Goal: Task Accomplishment & Management: Use online tool/utility

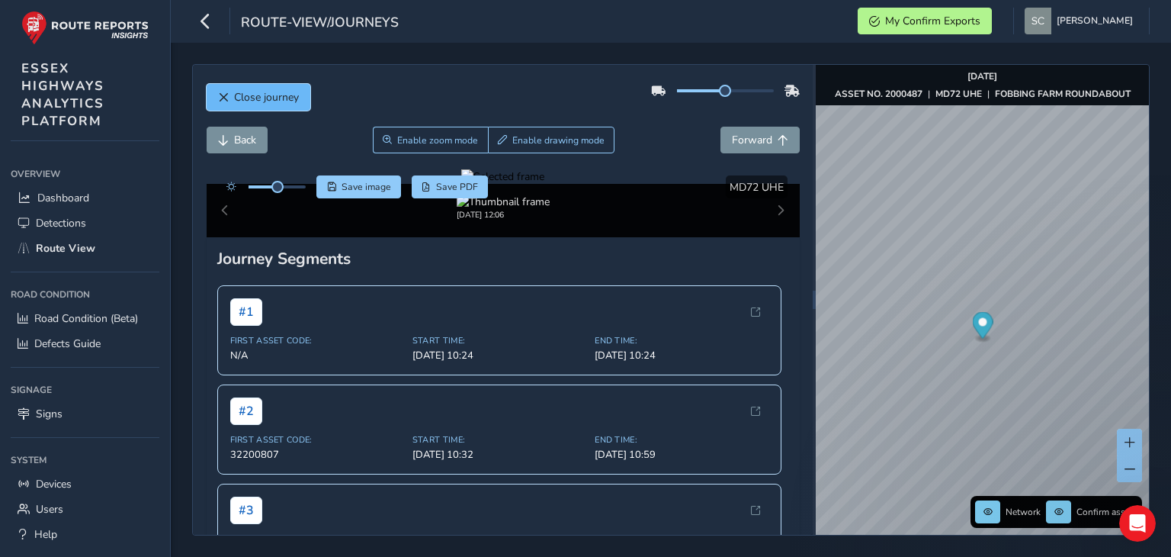
click at [235, 92] on span "Close journey" at bounding box center [266, 97] width 65 height 14
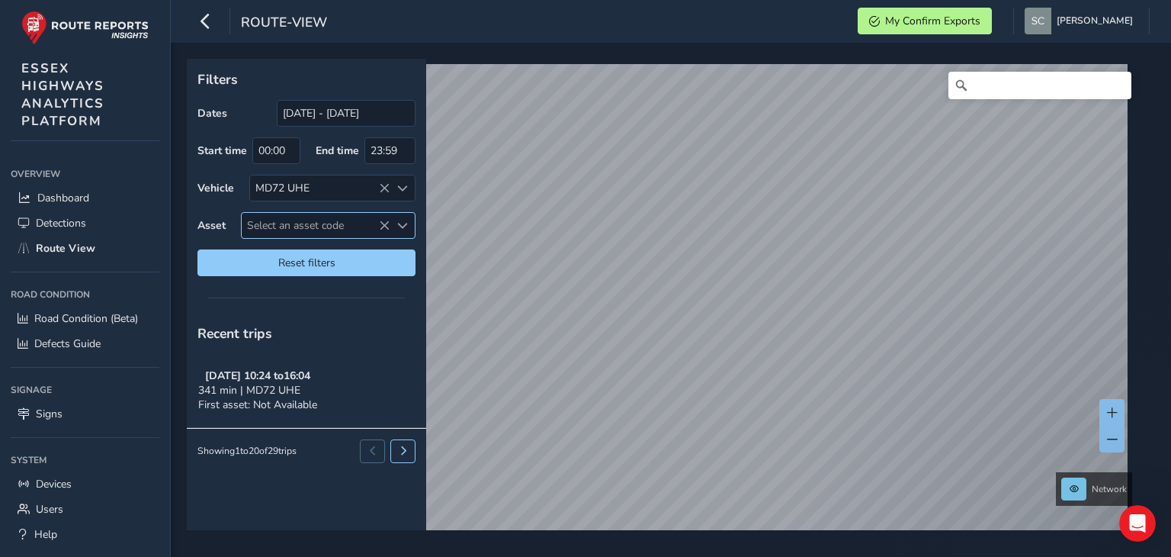
click at [257, 226] on span "Select an asset code" at bounding box center [316, 225] width 148 height 25
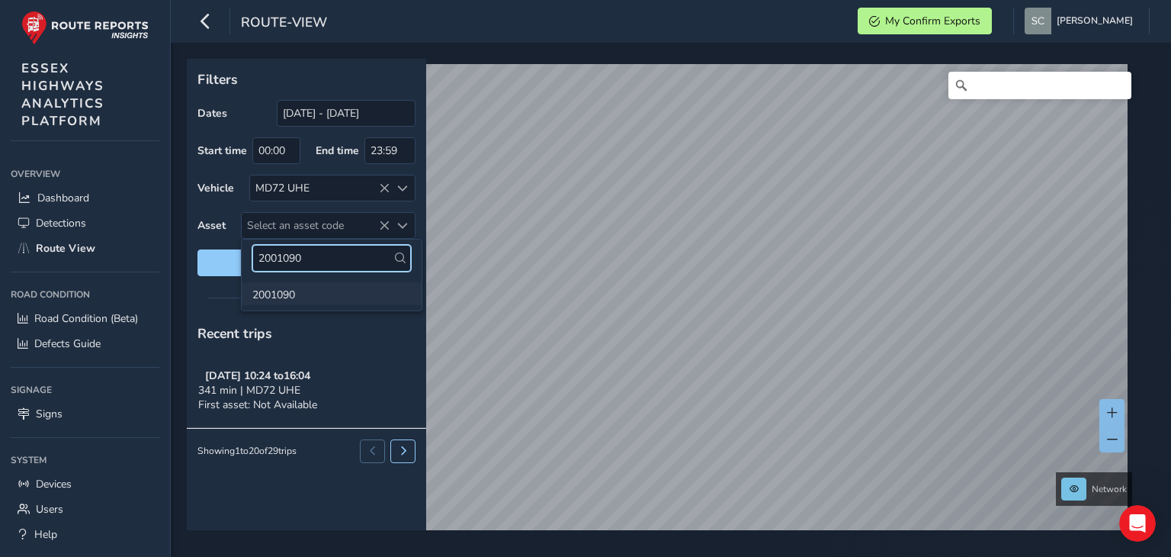
type input "2001090"
click at [278, 294] on li "2001090" at bounding box center [332, 293] width 180 height 23
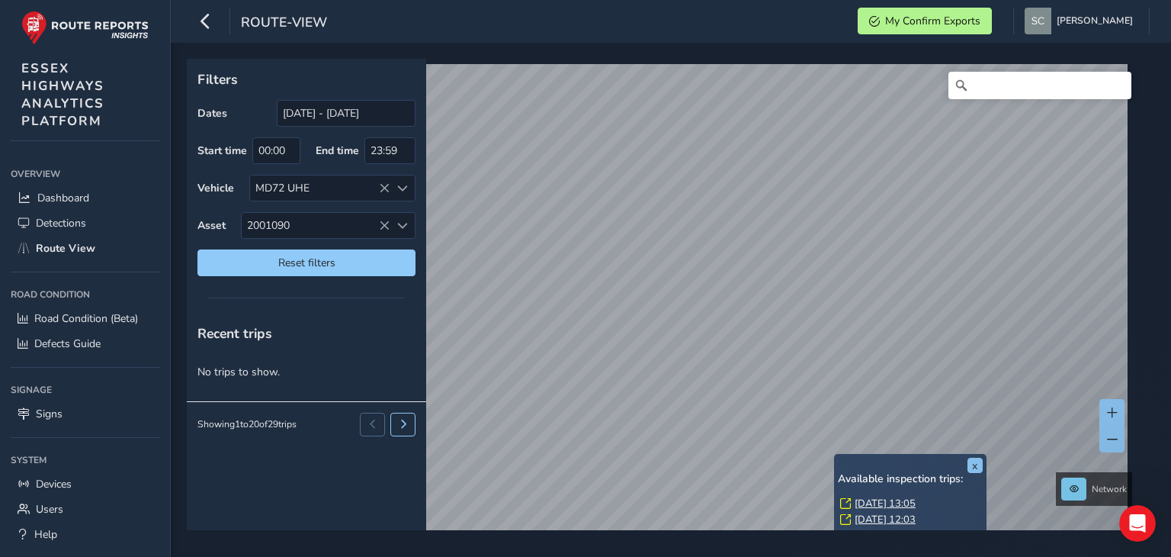
click at [889, 367] on div "x Available inspection trips: [DATE] 13:05 [DATE] 12:03 [DATE] 11:18 Filters Da…" at bounding box center [666, 294] width 958 height 471
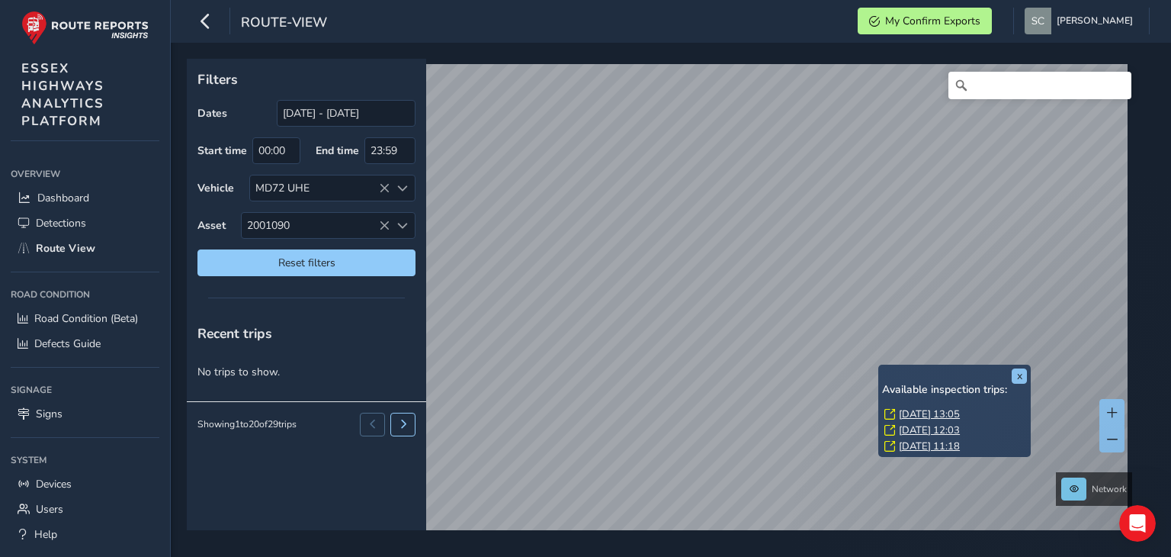
click at [907, 431] on link "[DATE] 12:03" at bounding box center [929, 430] width 61 height 14
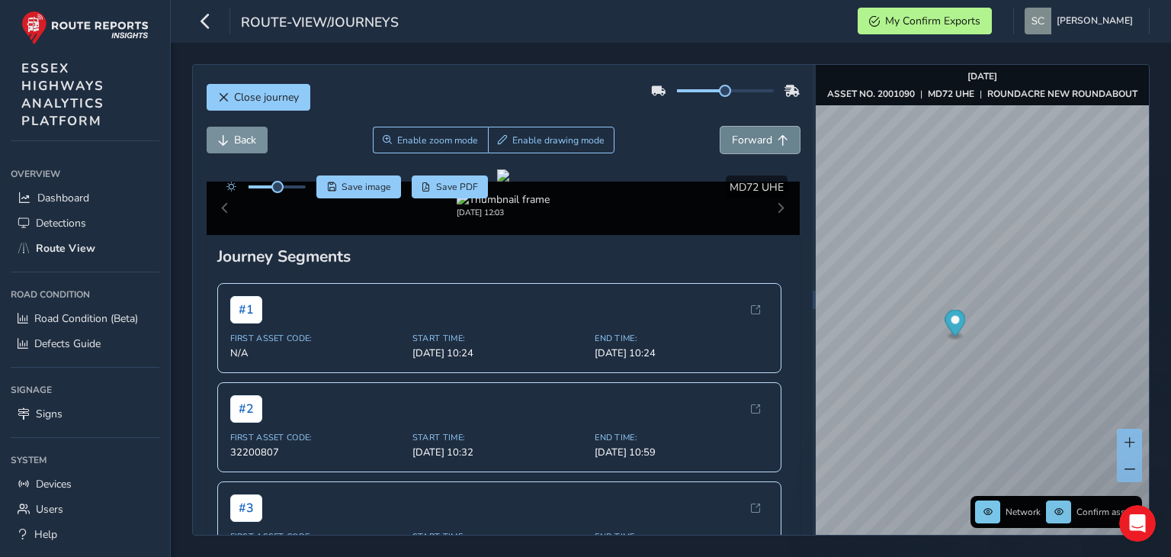
click at [733, 141] on span "Forward" at bounding box center [752, 140] width 40 height 14
click at [732, 143] on span "Forward" at bounding box center [752, 140] width 40 height 14
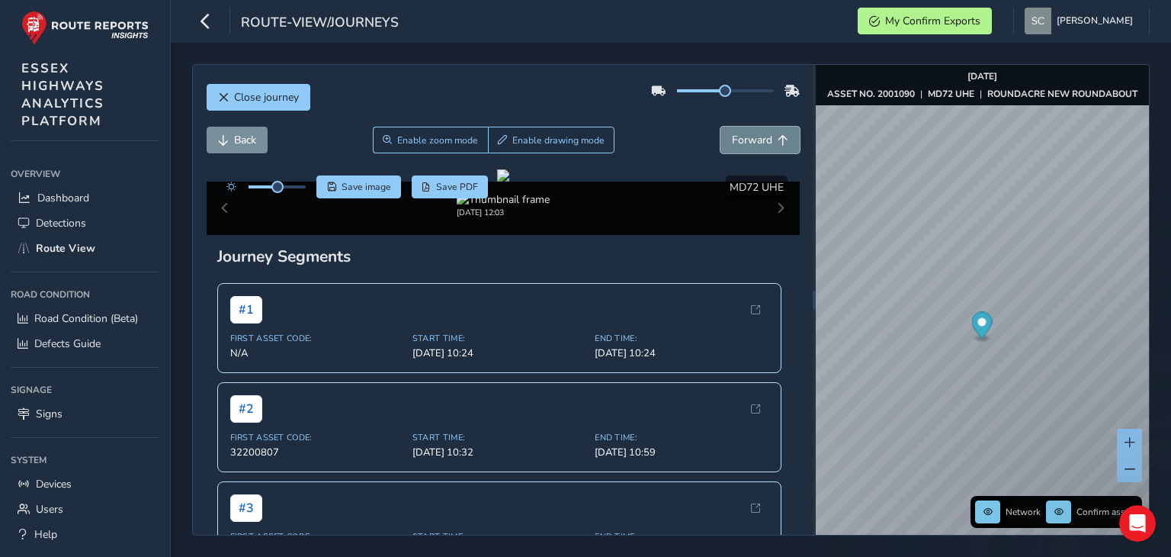
click at [732, 143] on span "Forward" at bounding box center [752, 140] width 40 height 14
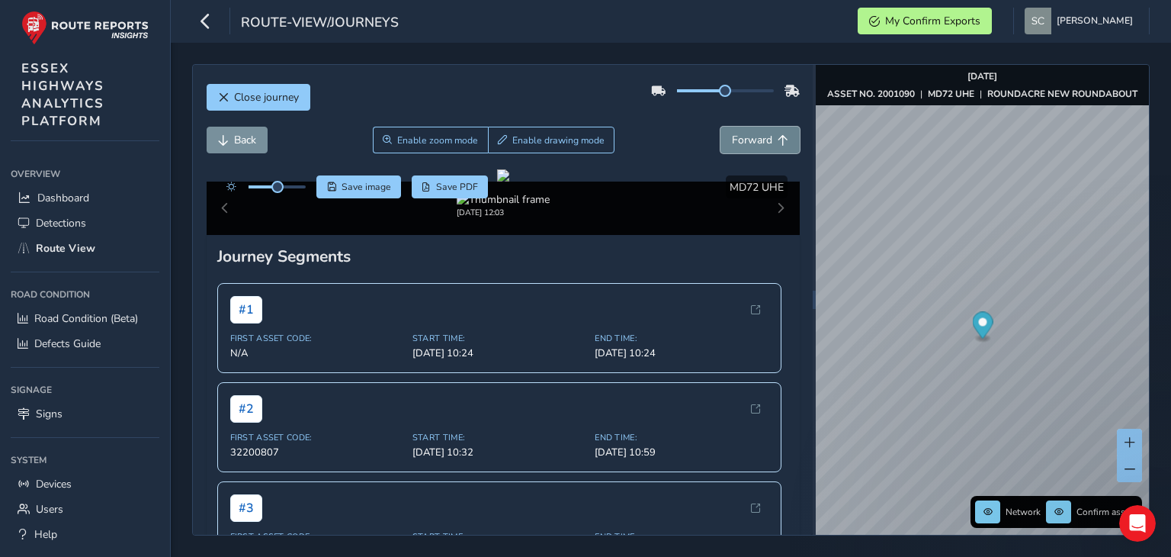
click at [732, 143] on span "Forward" at bounding box center [752, 140] width 40 height 14
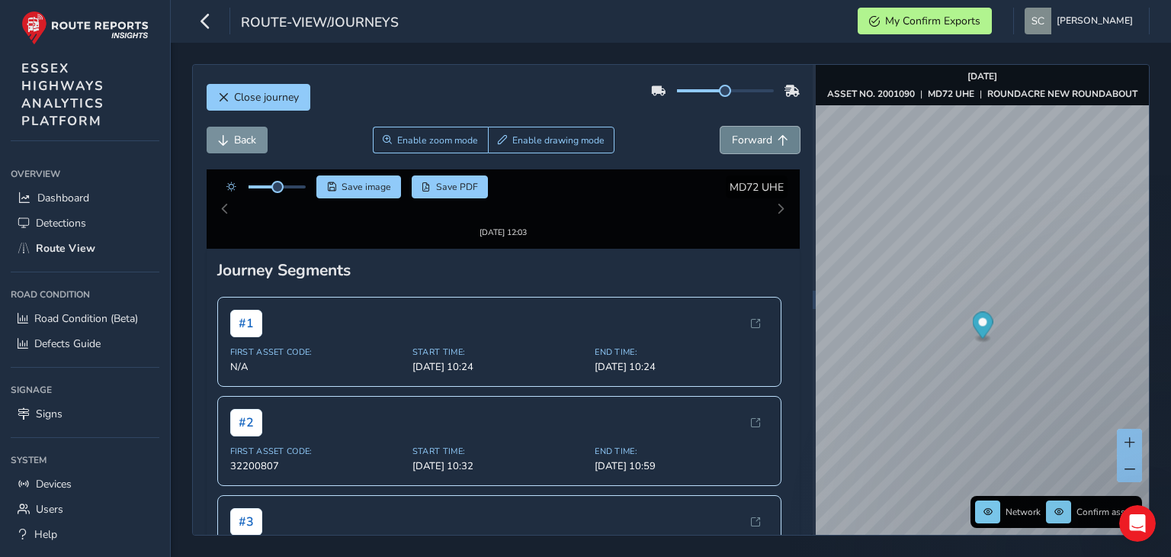
click at [732, 143] on span "Forward" at bounding box center [752, 140] width 40 height 14
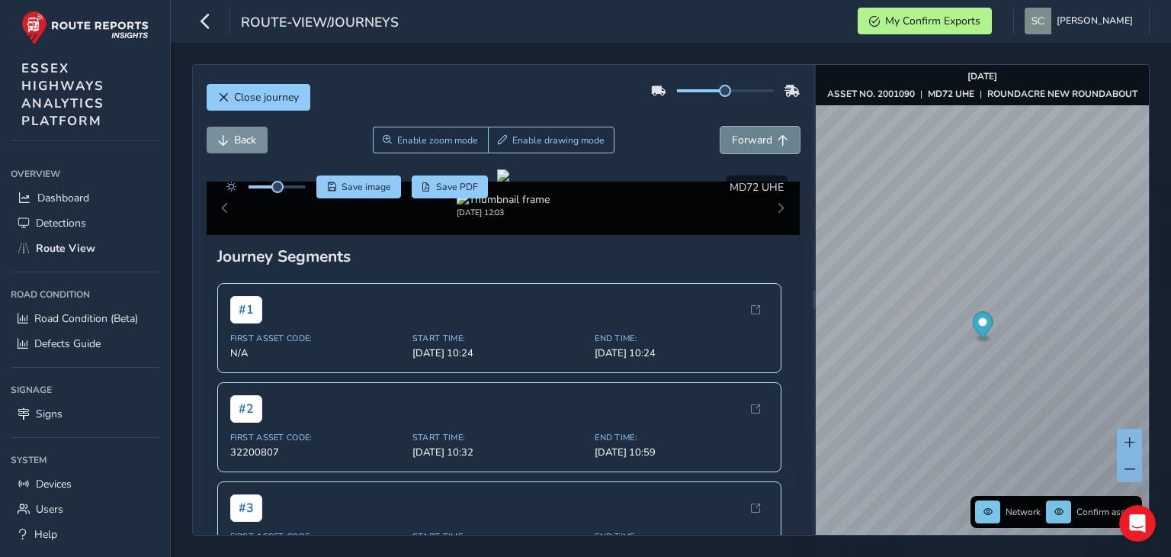
click at [732, 143] on span "Forward" at bounding box center [752, 140] width 40 height 14
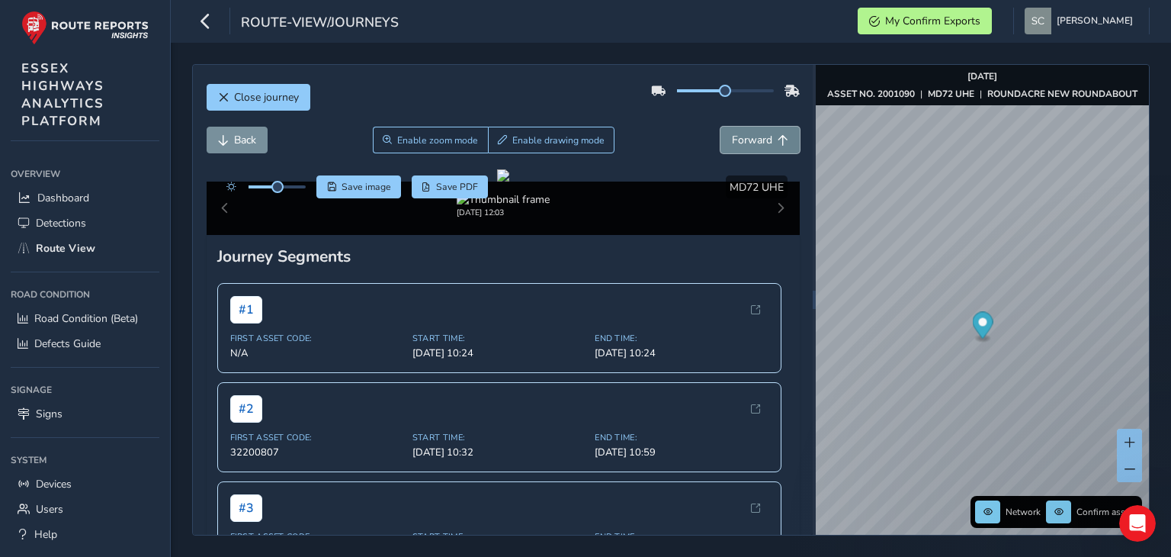
click at [732, 143] on span "Forward" at bounding box center [752, 140] width 40 height 14
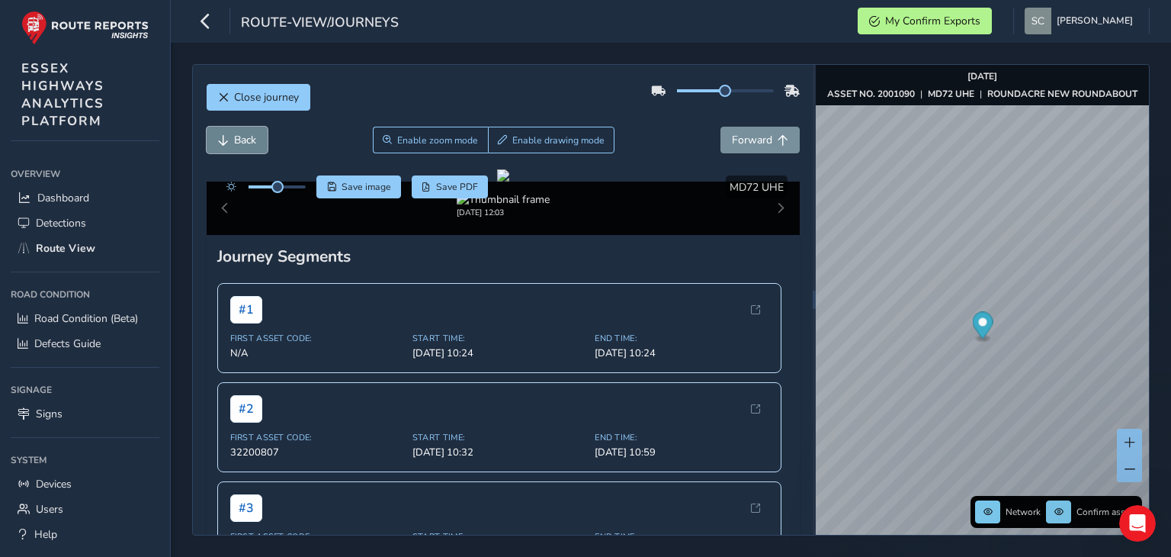
click at [247, 144] on span "Back" at bounding box center [245, 140] width 22 height 14
click at [775, 148] on button "Forward" at bounding box center [760, 140] width 79 height 27
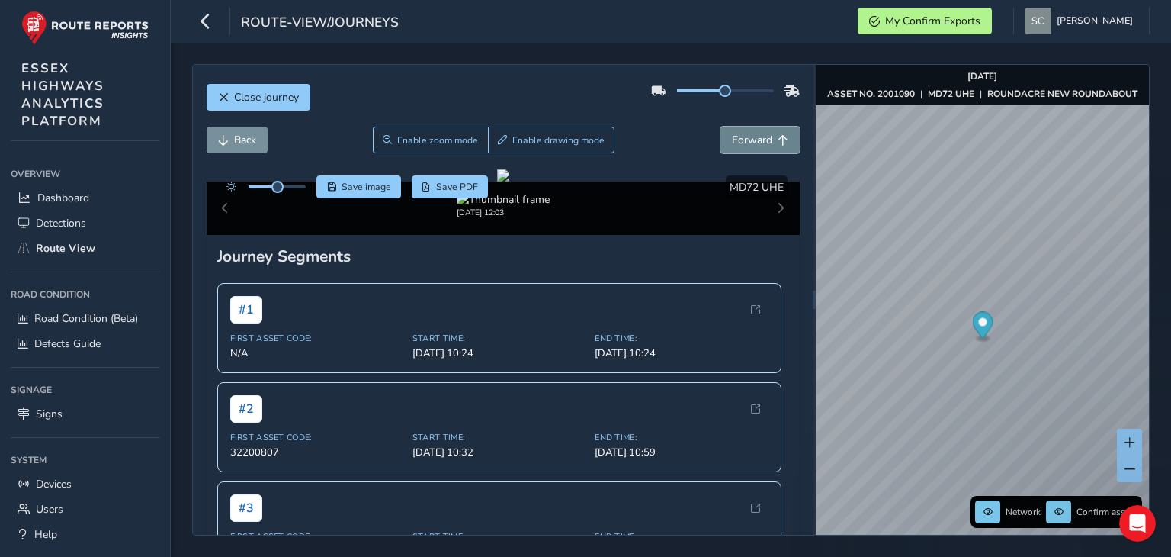
click at [775, 148] on button "Forward" at bounding box center [760, 140] width 79 height 27
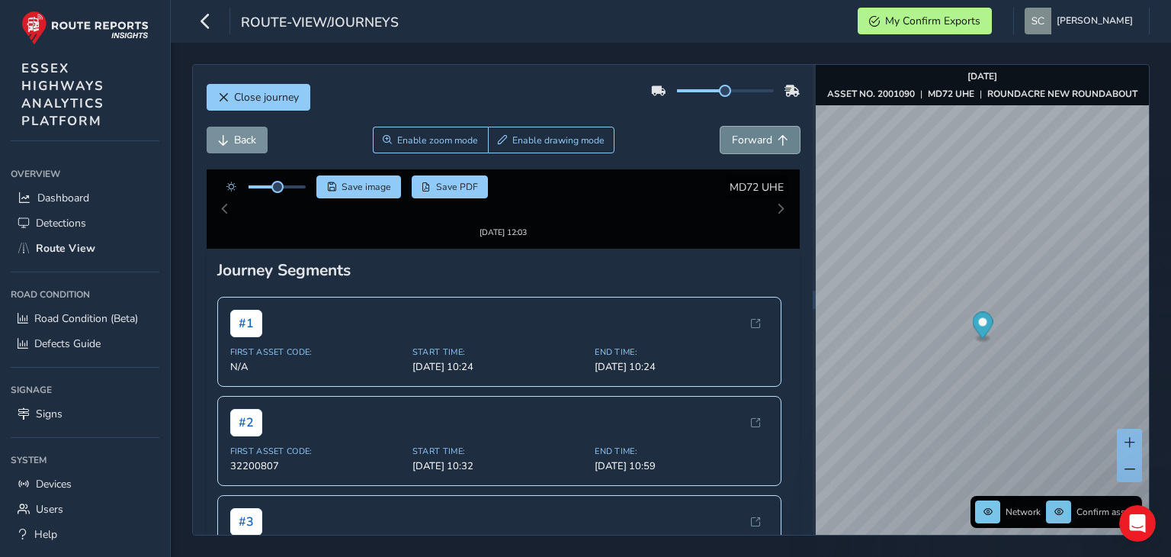
click at [775, 148] on button "Forward" at bounding box center [760, 140] width 79 height 27
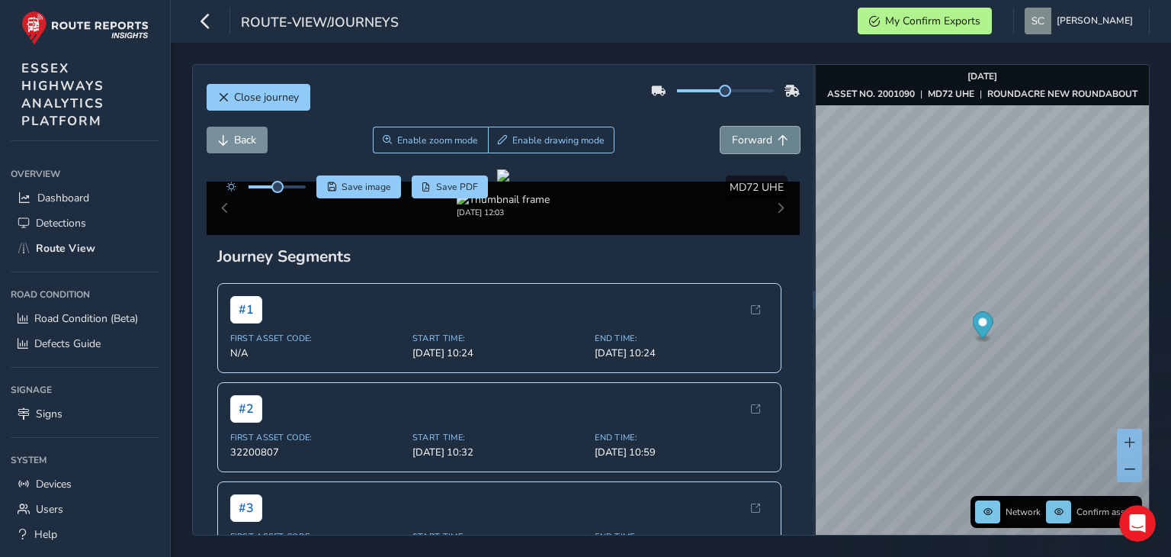
click at [775, 148] on button "Forward" at bounding box center [760, 140] width 79 height 27
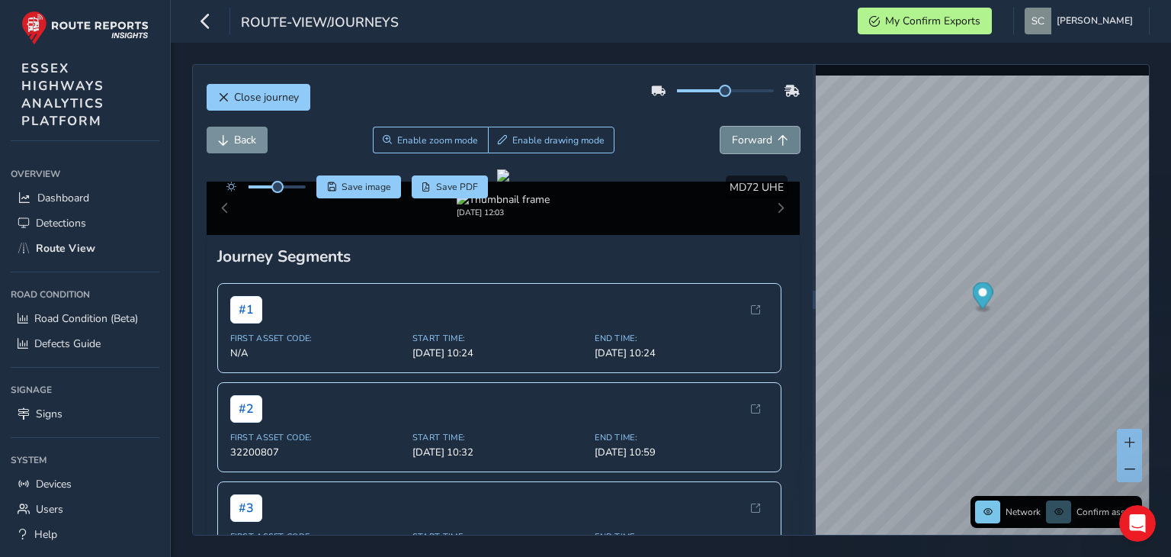
click at [775, 148] on button "Forward" at bounding box center [760, 140] width 79 height 27
click at [239, 144] on span "Back" at bounding box center [245, 140] width 22 height 14
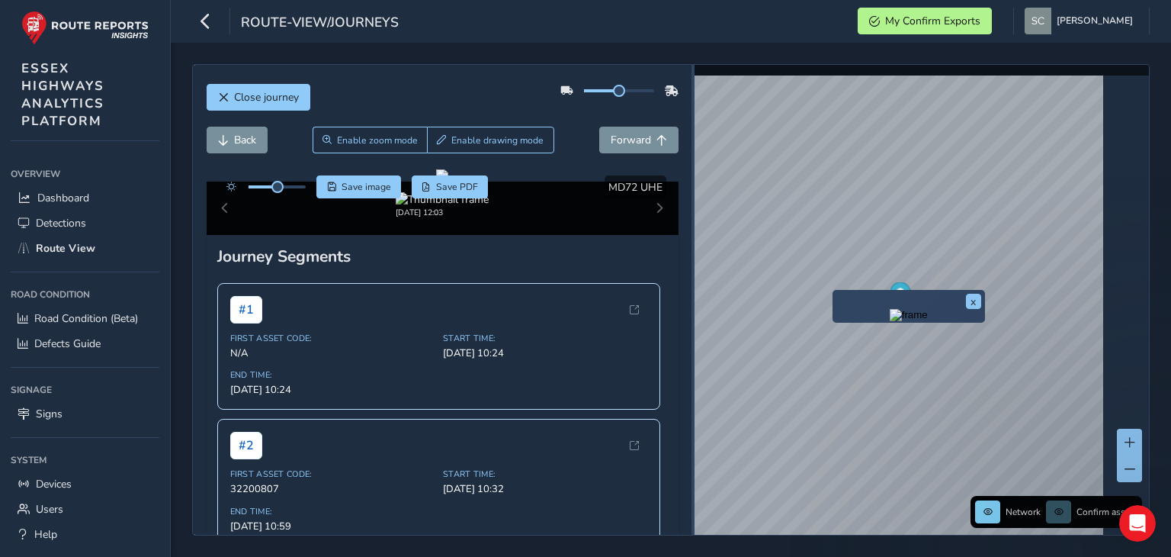
drag, startPoint x: 814, startPoint y: 296, endPoint x: 692, endPoint y: 275, distance: 123.0
click at [692, 275] on div at bounding box center [693, 300] width 3 height 470
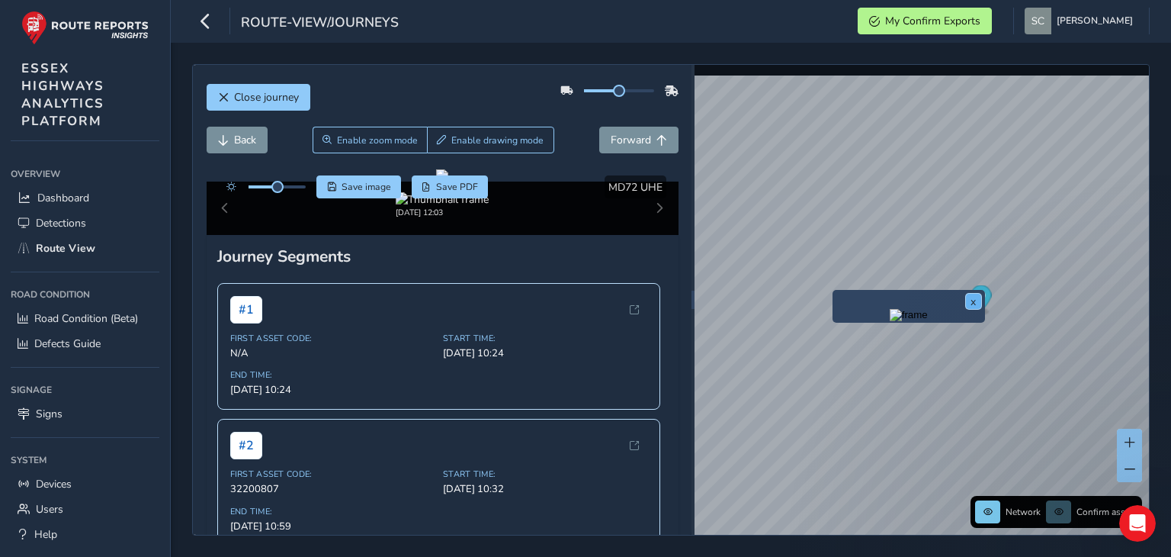
click at [975, 298] on button "x" at bounding box center [973, 301] width 15 height 15
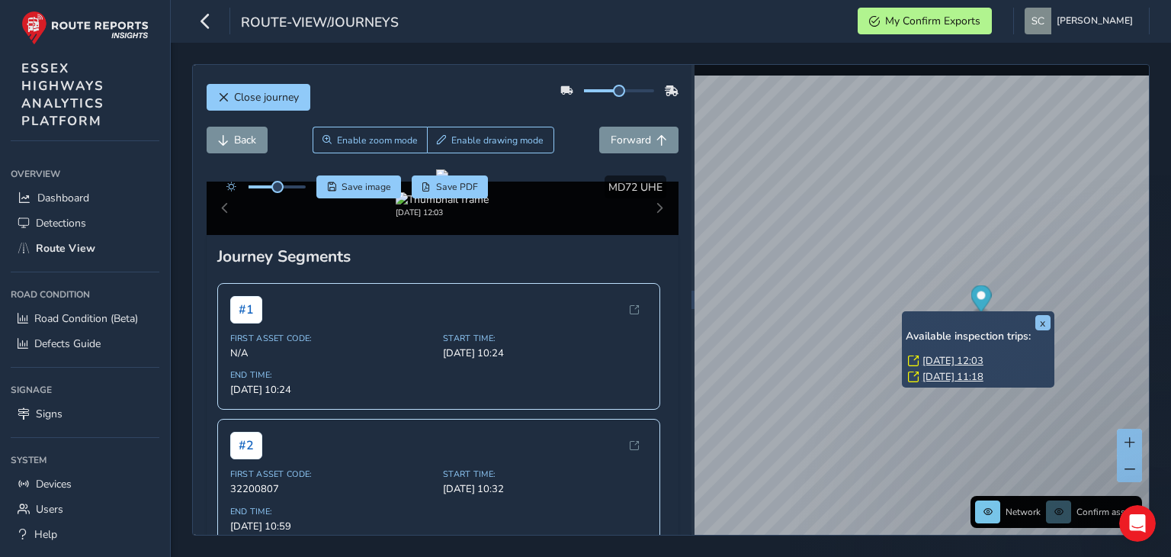
click at [902, 314] on div "x Available inspection trips: [DATE] 12:03 [DATE] 11:18" at bounding box center [978, 349] width 153 height 76
click at [941, 360] on link "[DATE] 12:03" at bounding box center [953, 361] width 61 height 14
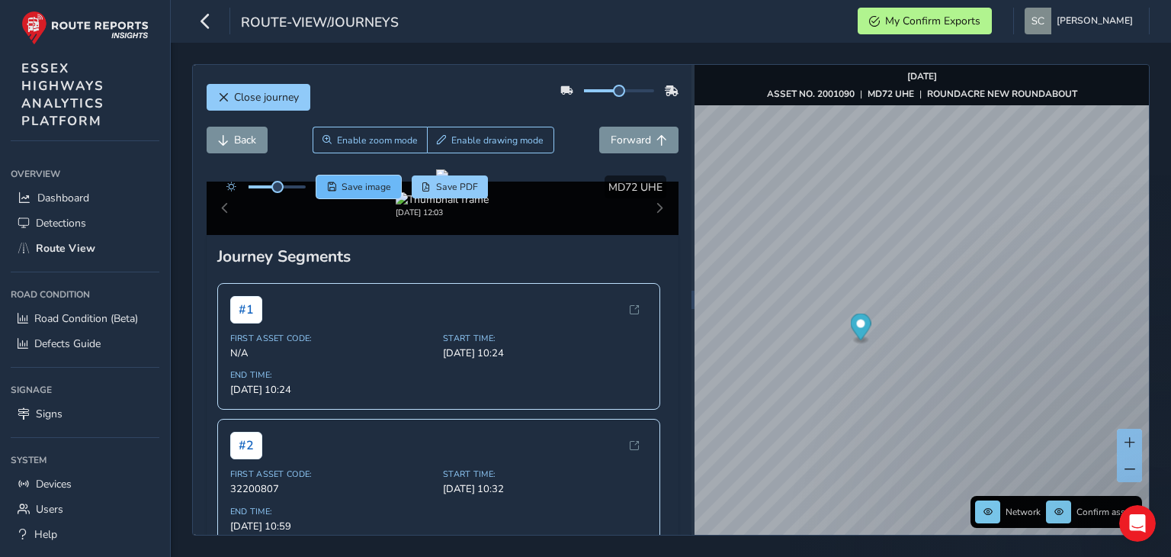
click at [370, 193] on button "Save image" at bounding box center [358, 186] width 85 height 23
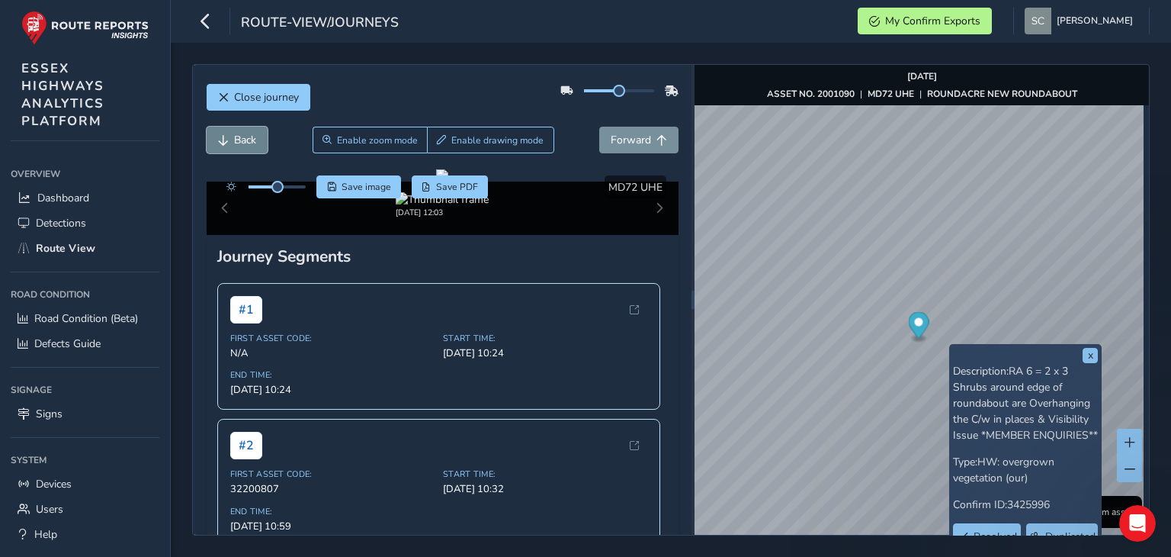
click at [238, 140] on span "Back" at bounding box center [245, 140] width 22 height 14
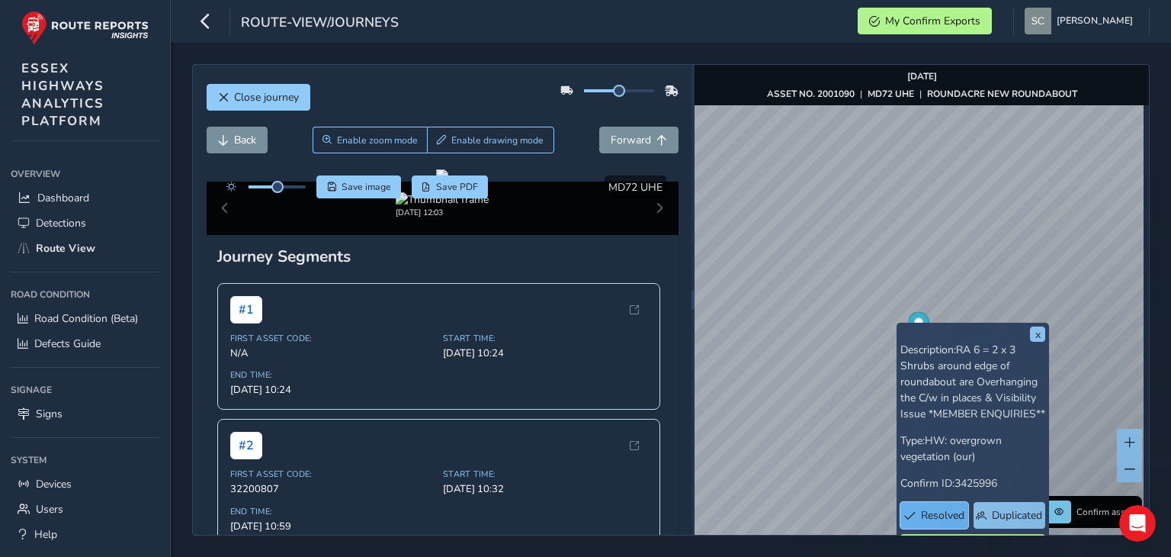
click at [940, 522] on span "Resolved" at bounding box center [942, 515] width 43 height 14
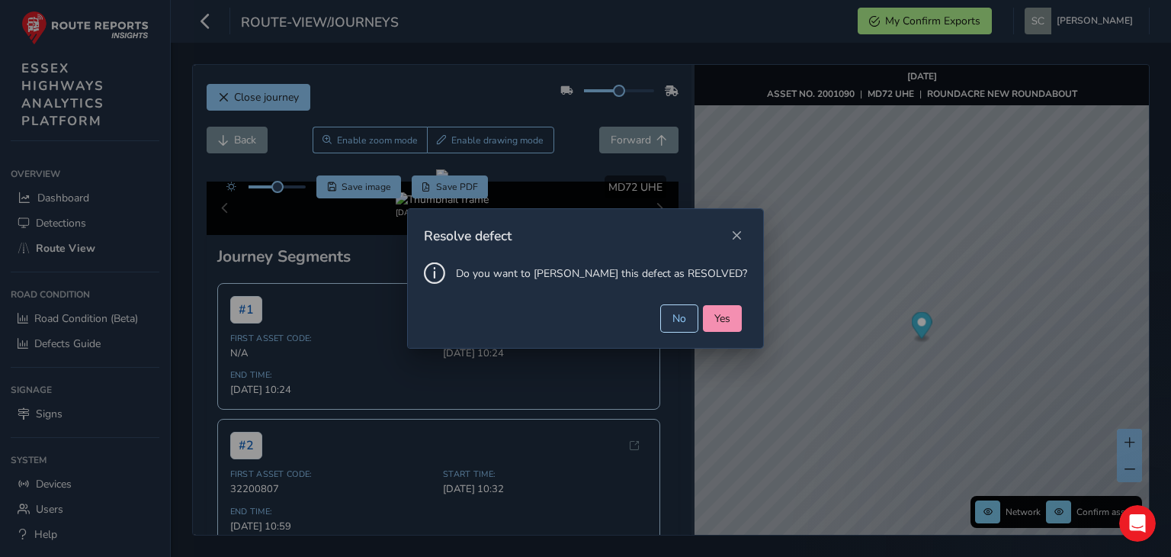
click at [661, 316] on button "No" at bounding box center [679, 318] width 37 height 27
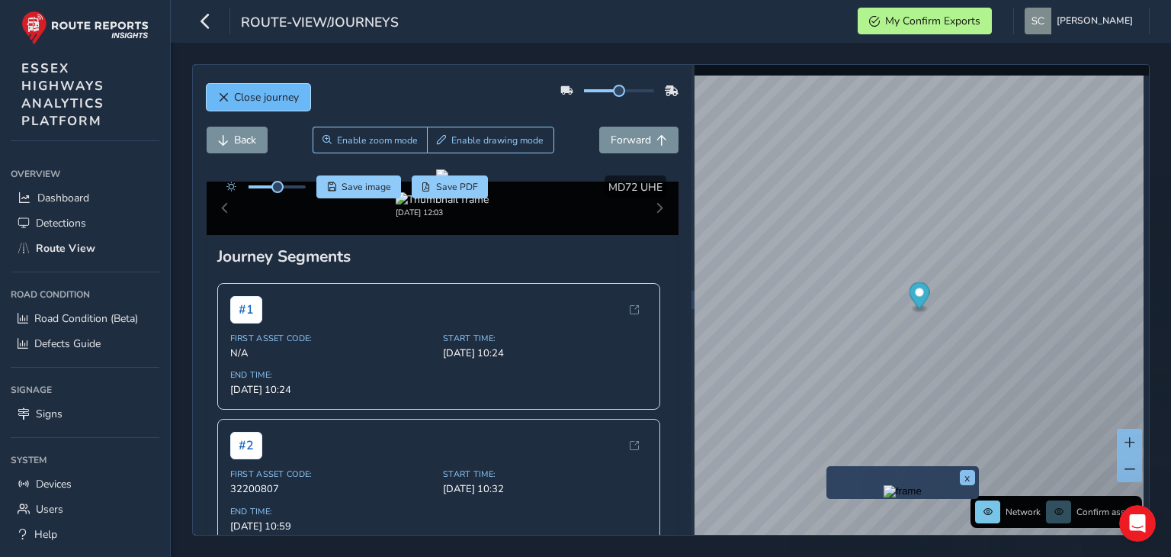
click at [239, 88] on button "Close journey" at bounding box center [259, 97] width 104 height 27
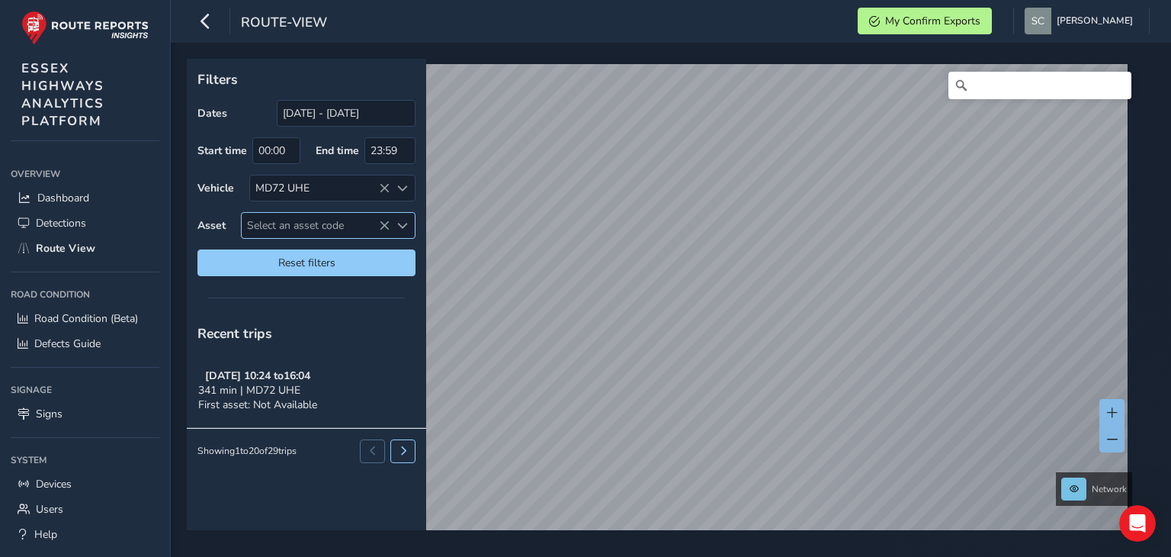
click at [302, 226] on span "Select an asset code" at bounding box center [316, 225] width 148 height 25
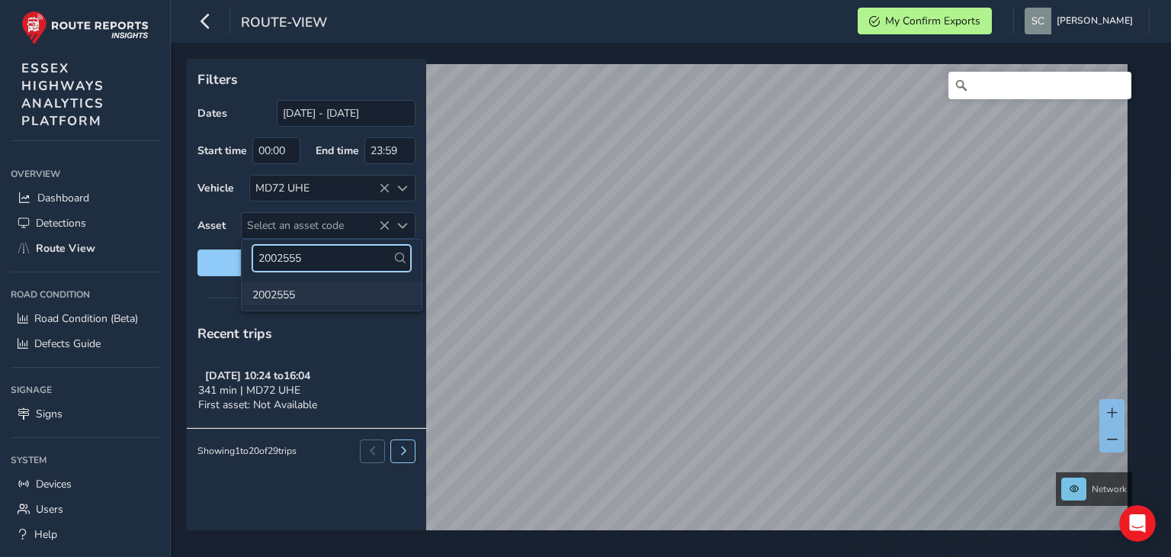
type input "2002555"
click at [274, 294] on li "2002555" at bounding box center [332, 293] width 180 height 23
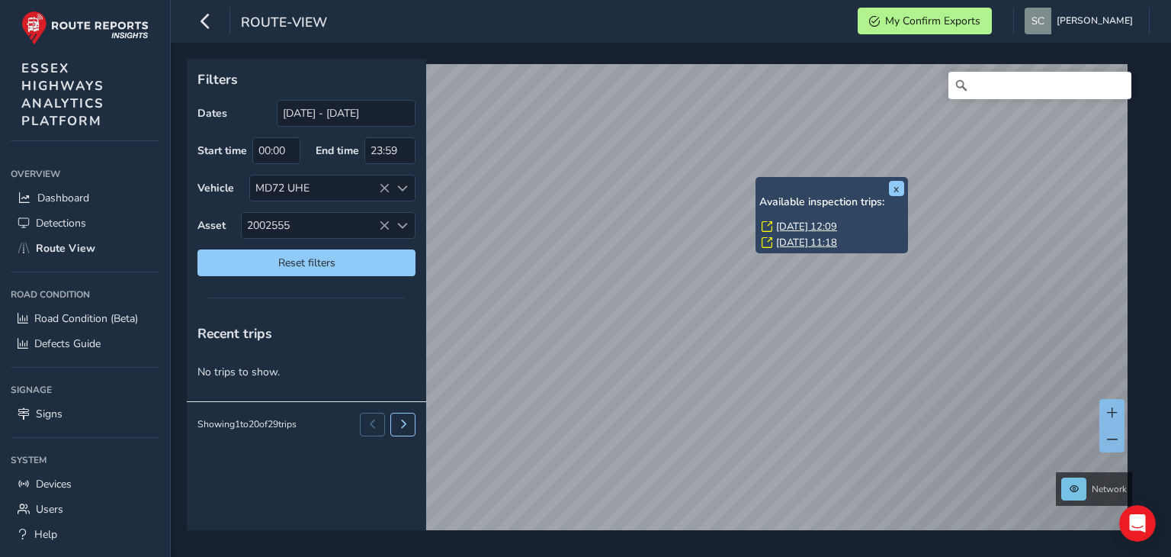
click at [787, 239] on link "[DATE] 11:18" at bounding box center [806, 243] width 61 height 14
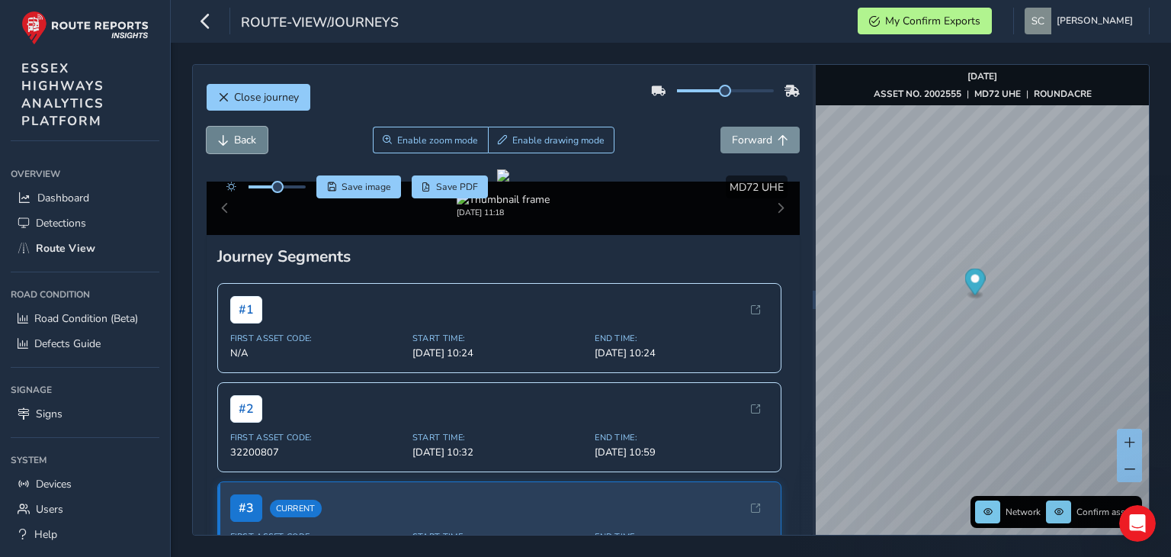
click at [234, 138] on span "Back" at bounding box center [245, 140] width 22 height 14
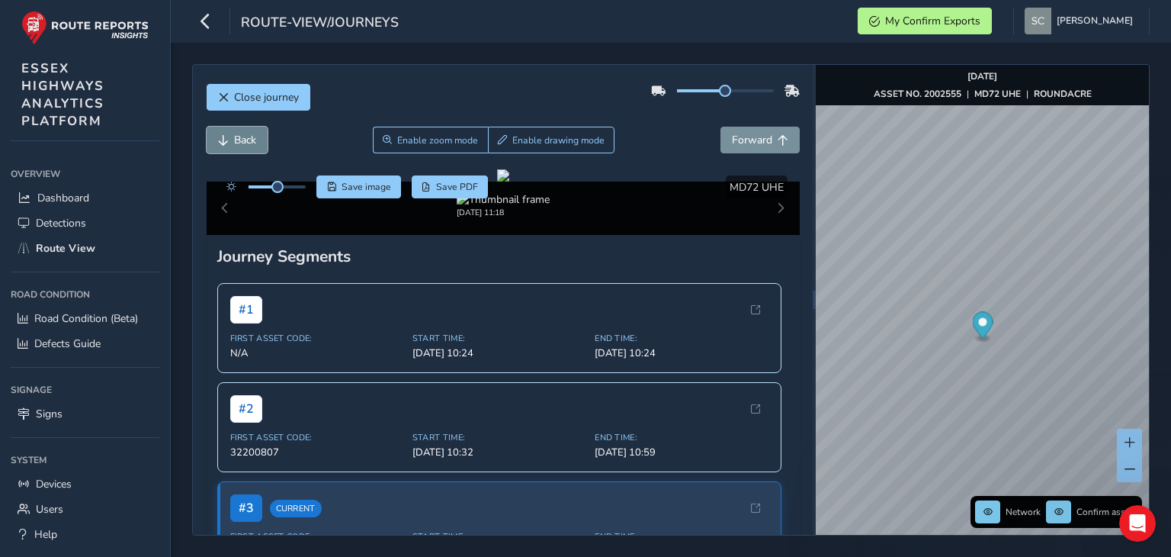
click at [234, 138] on span "Back" at bounding box center [245, 140] width 22 height 14
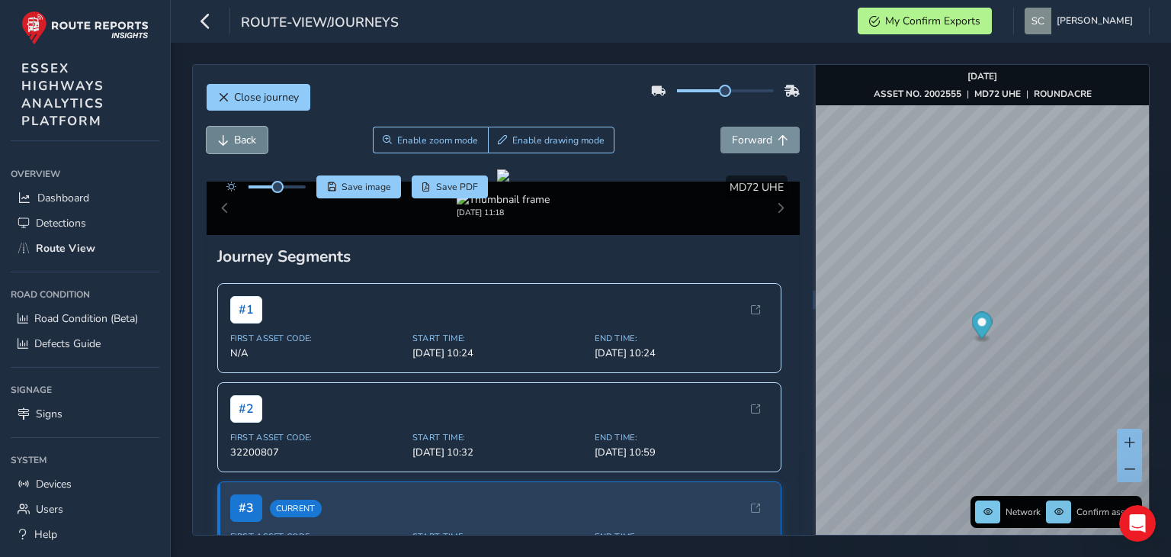
click at [234, 138] on span "Back" at bounding box center [245, 140] width 22 height 14
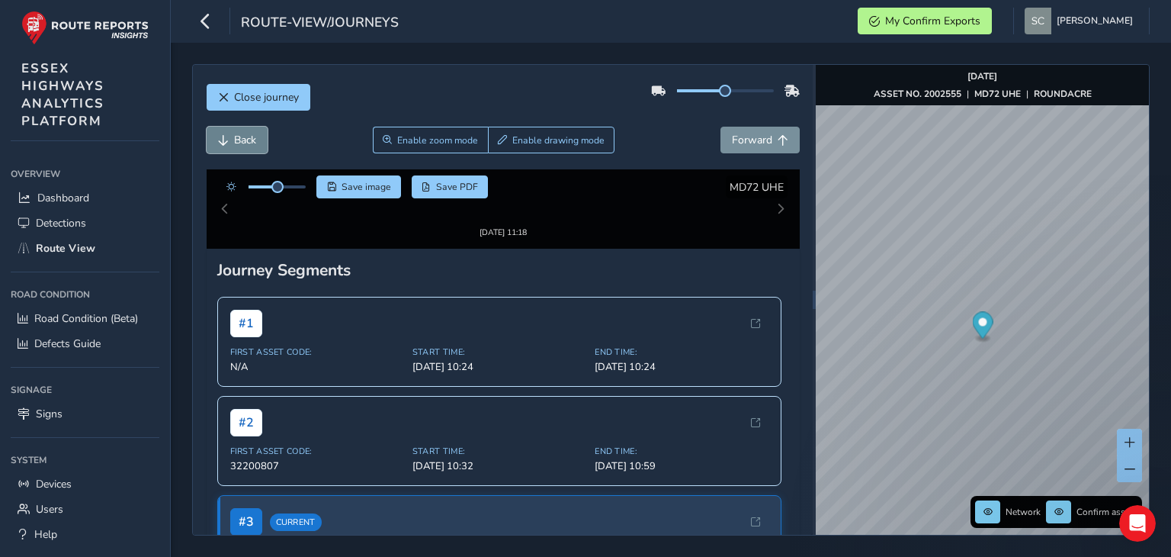
click at [234, 138] on span "Back" at bounding box center [245, 140] width 22 height 14
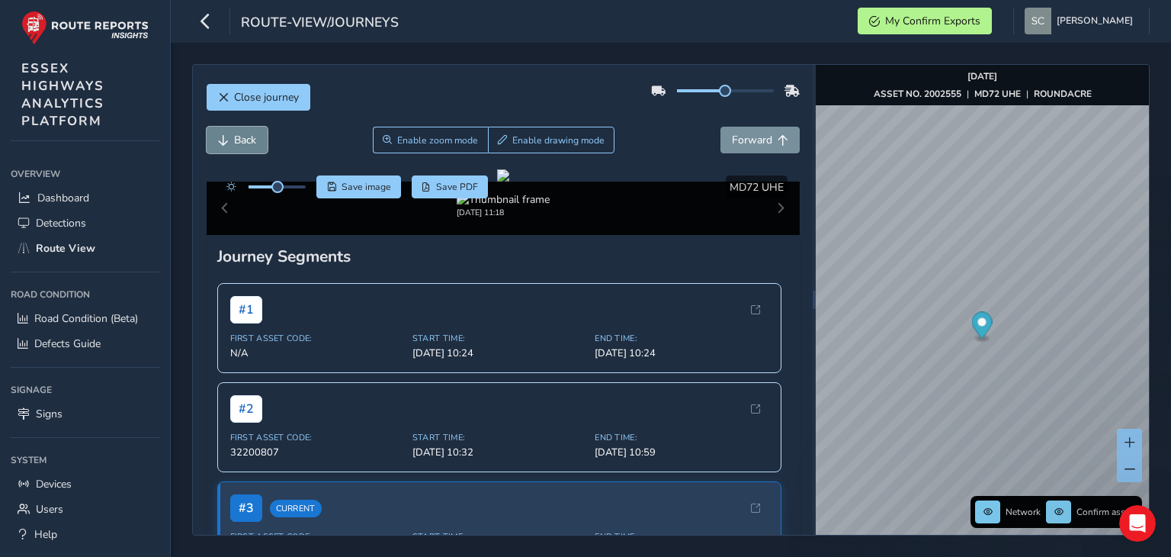
click at [234, 138] on span "Back" at bounding box center [245, 140] width 22 height 14
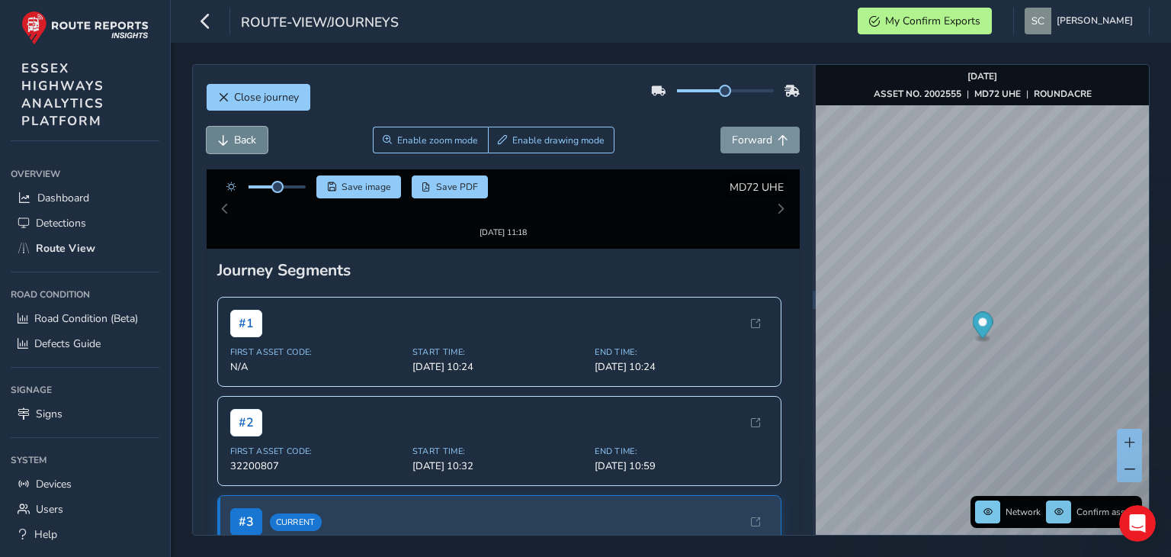
click at [234, 138] on span "Back" at bounding box center [245, 140] width 22 height 14
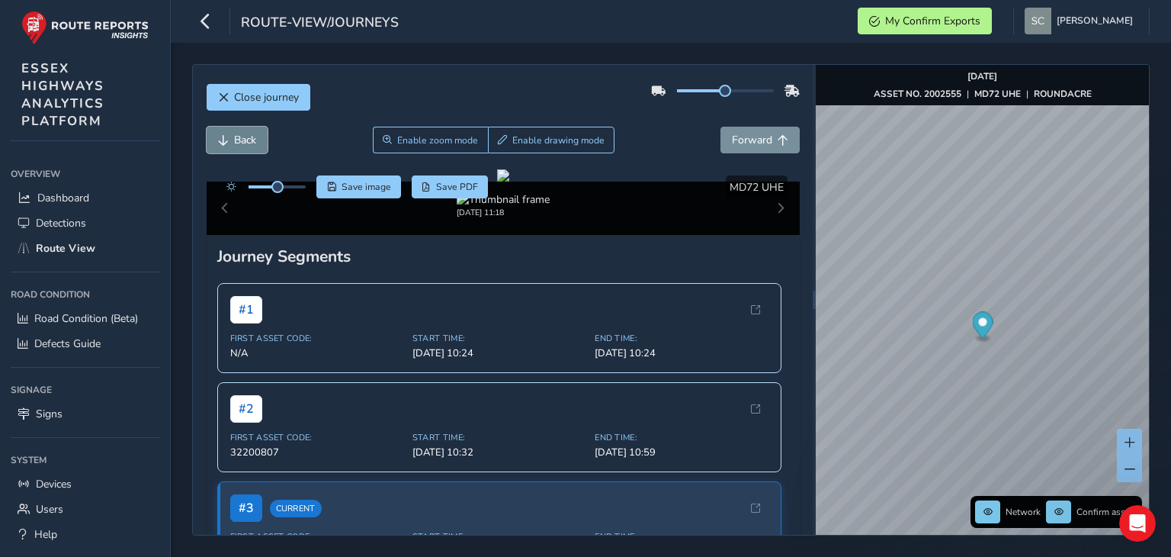
click at [234, 138] on span "Back" at bounding box center [245, 140] width 22 height 14
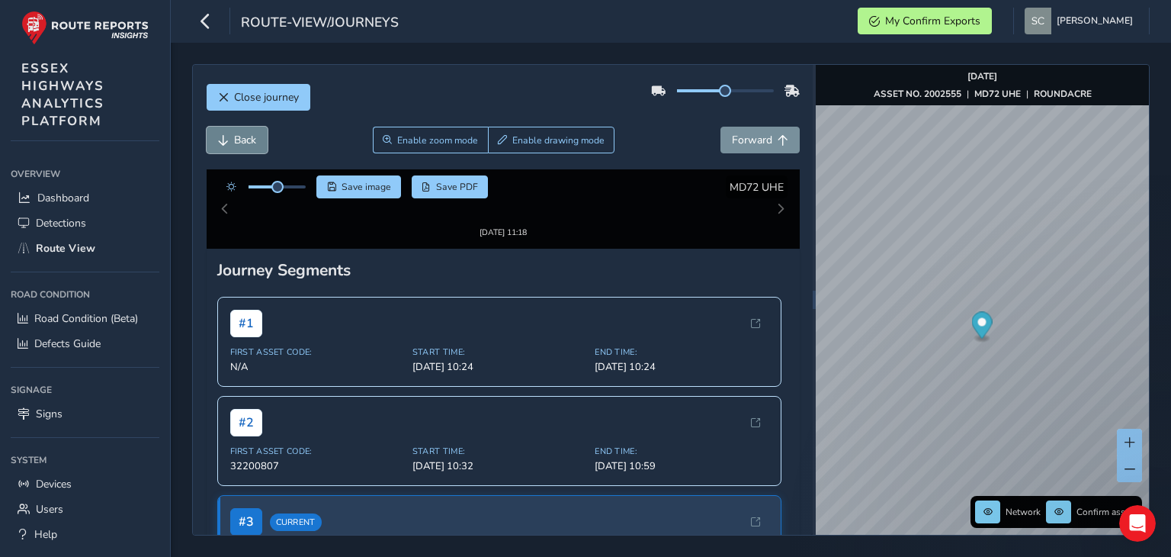
click at [234, 138] on span "Back" at bounding box center [245, 140] width 22 height 14
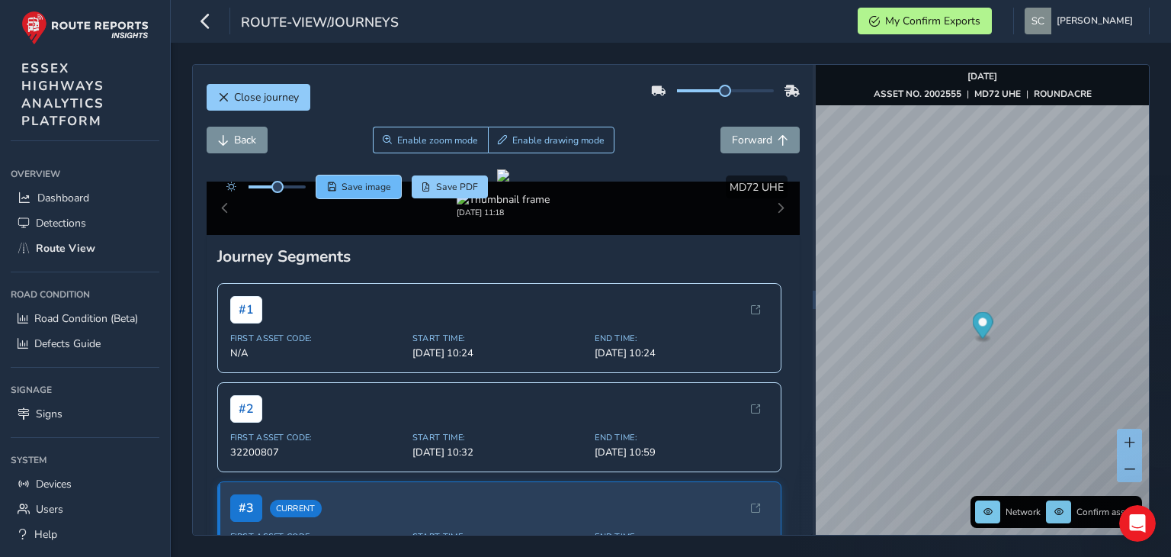
click at [361, 186] on span "Save image" at bounding box center [367, 187] width 50 height 12
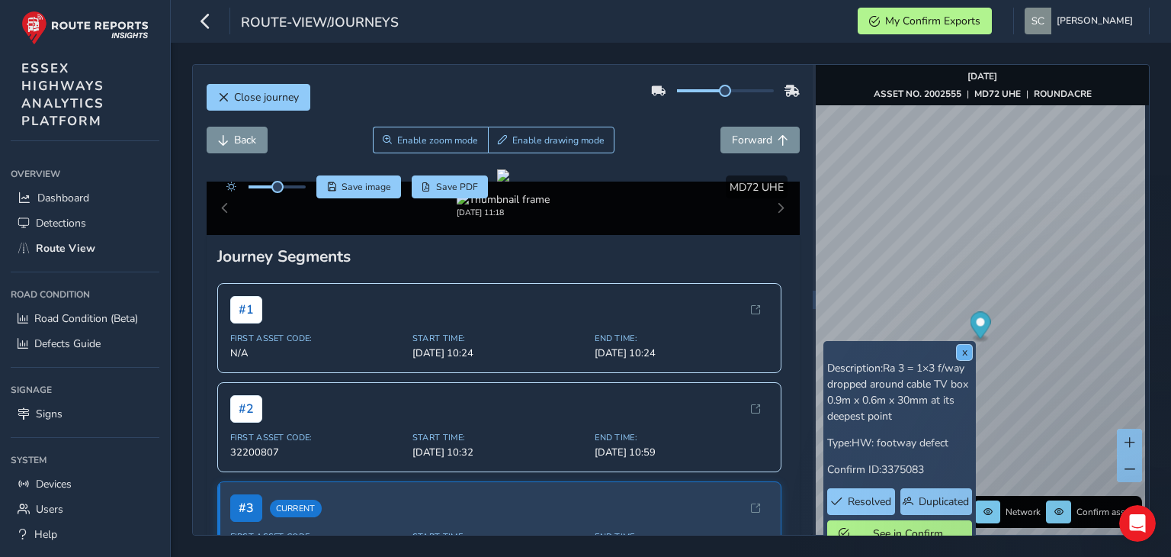
click at [964, 354] on button "x" at bounding box center [964, 352] width 15 height 15
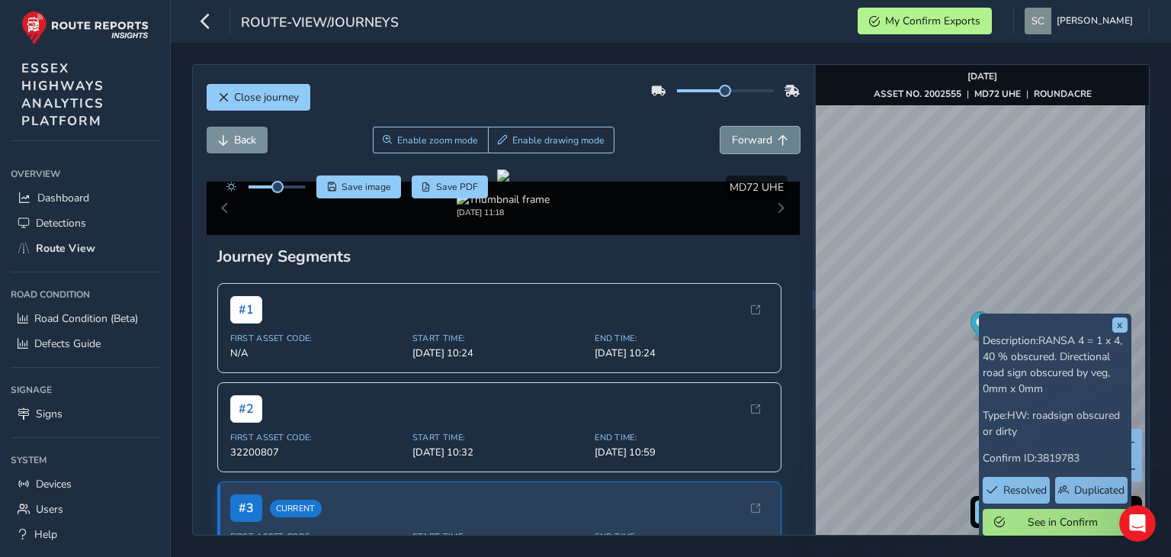
click at [747, 140] on span "Forward" at bounding box center [752, 140] width 40 height 14
click at [349, 188] on span "Save image" at bounding box center [367, 187] width 50 height 12
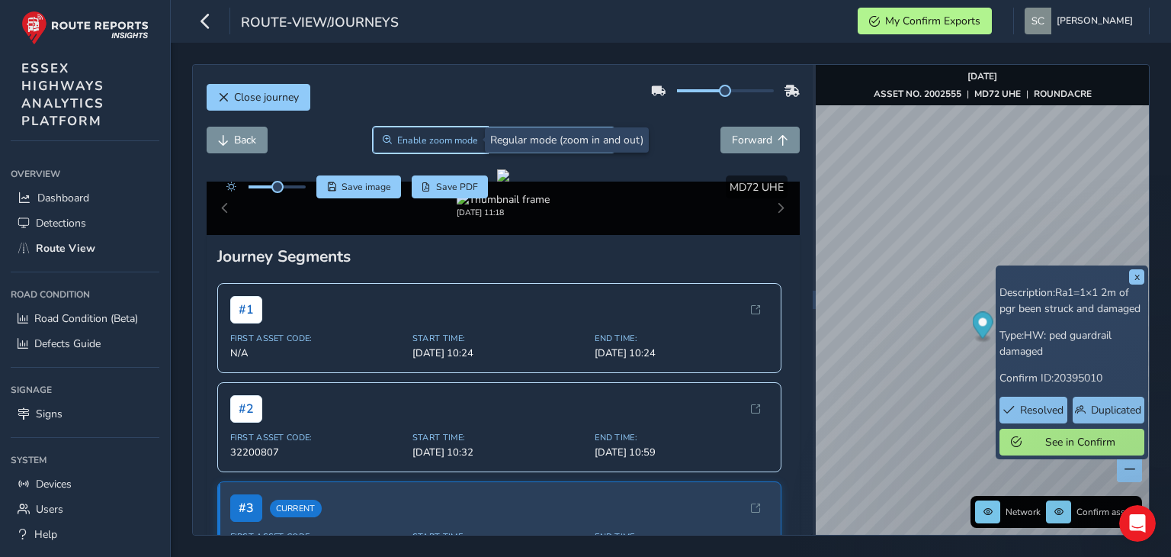
click at [425, 143] on span "Enable zoom mode" at bounding box center [437, 140] width 81 height 12
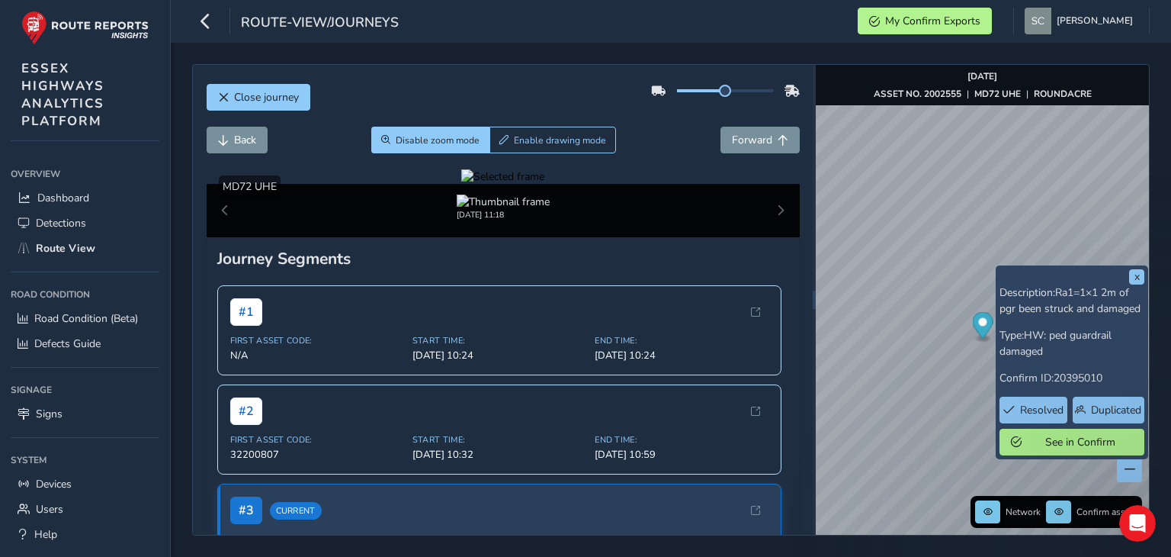
click at [545, 184] on div at bounding box center [502, 176] width 83 height 14
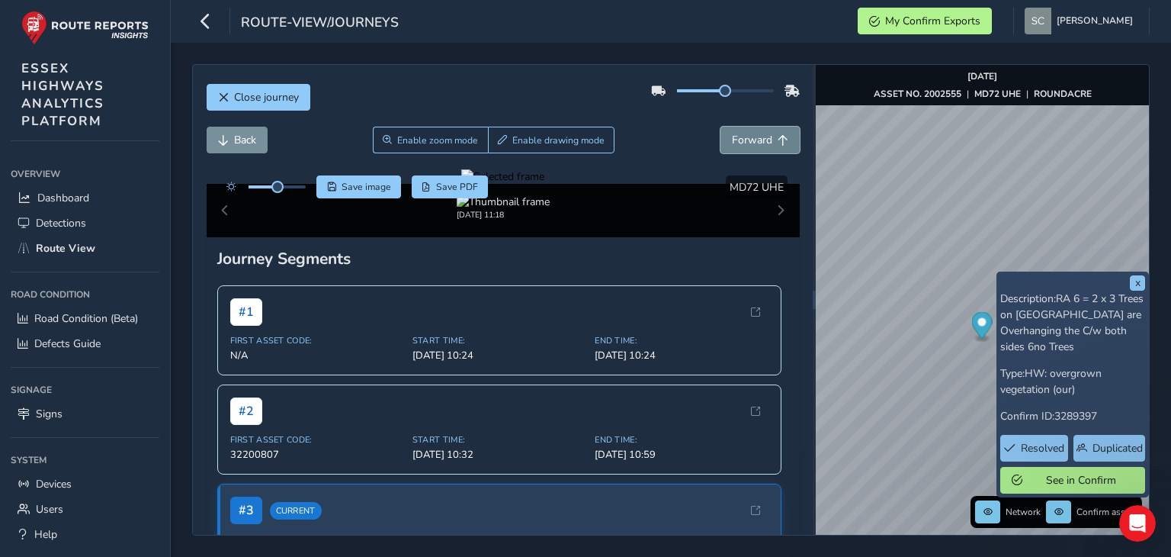
click at [732, 141] on span "Forward" at bounding box center [752, 140] width 40 height 14
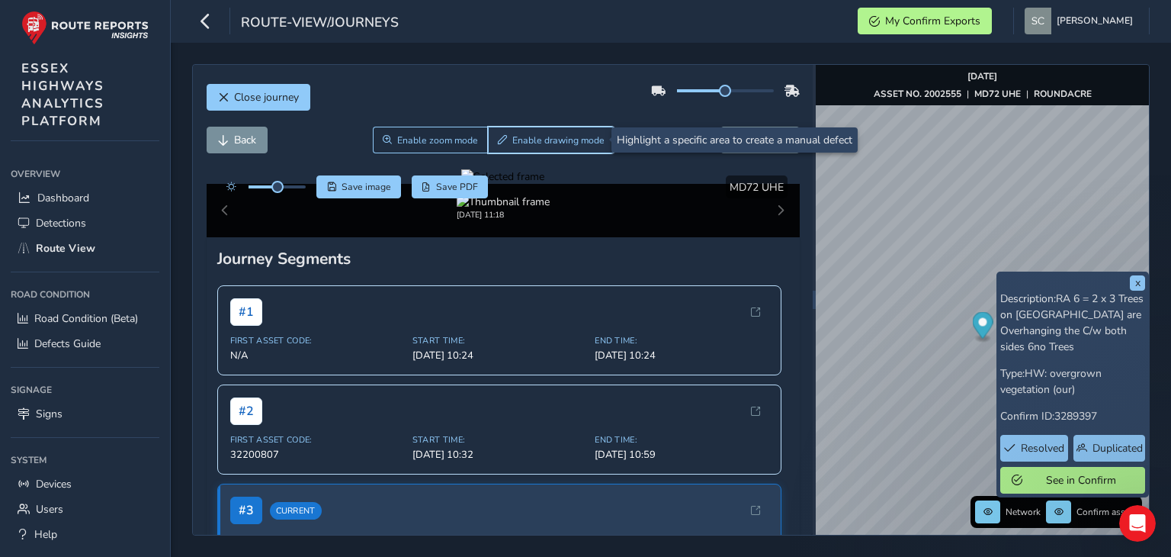
click at [532, 141] on span "Enable drawing mode" at bounding box center [558, 140] width 92 height 12
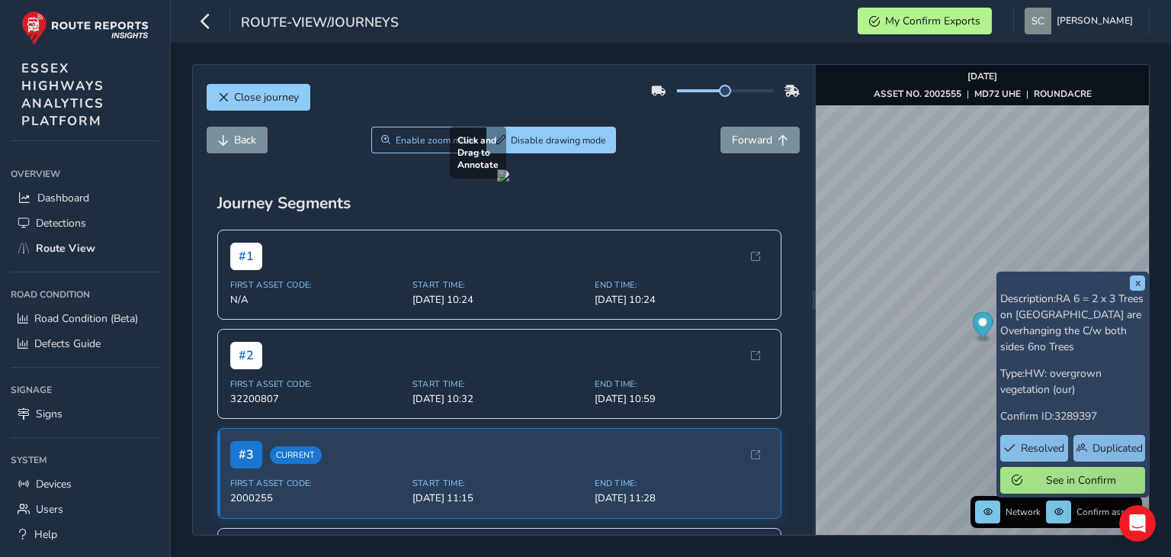
drag, startPoint x: 211, startPoint y: 194, endPoint x: 782, endPoint y: 432, distance: 618.8
click at [509, 182] on div at bounding box center [503, 175] width 12 height 12
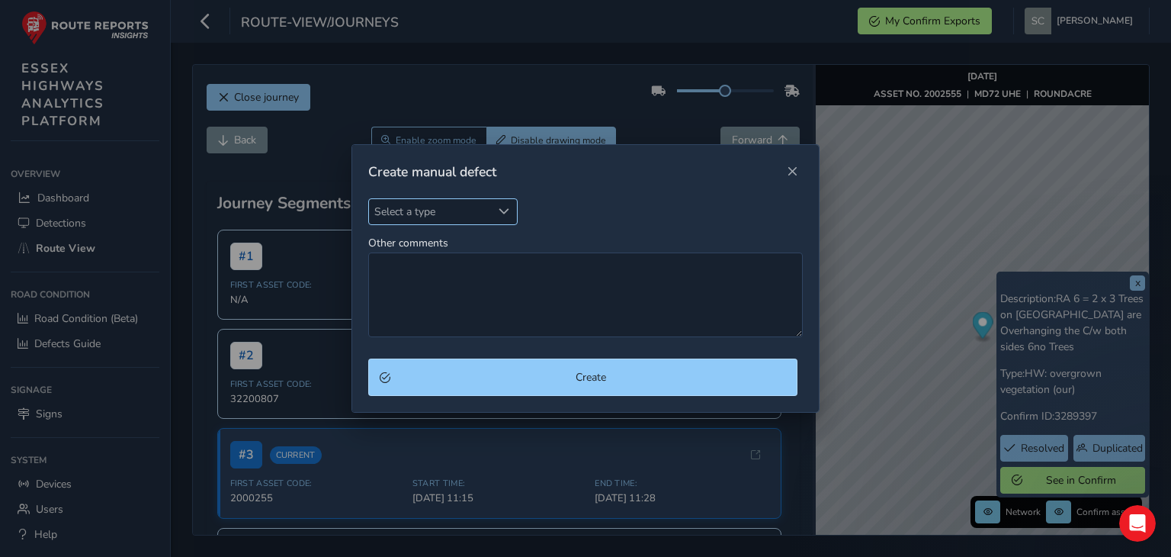
click at [418, 215] on span "Select a type" at bounding box center [430, 211] width 123 height 25
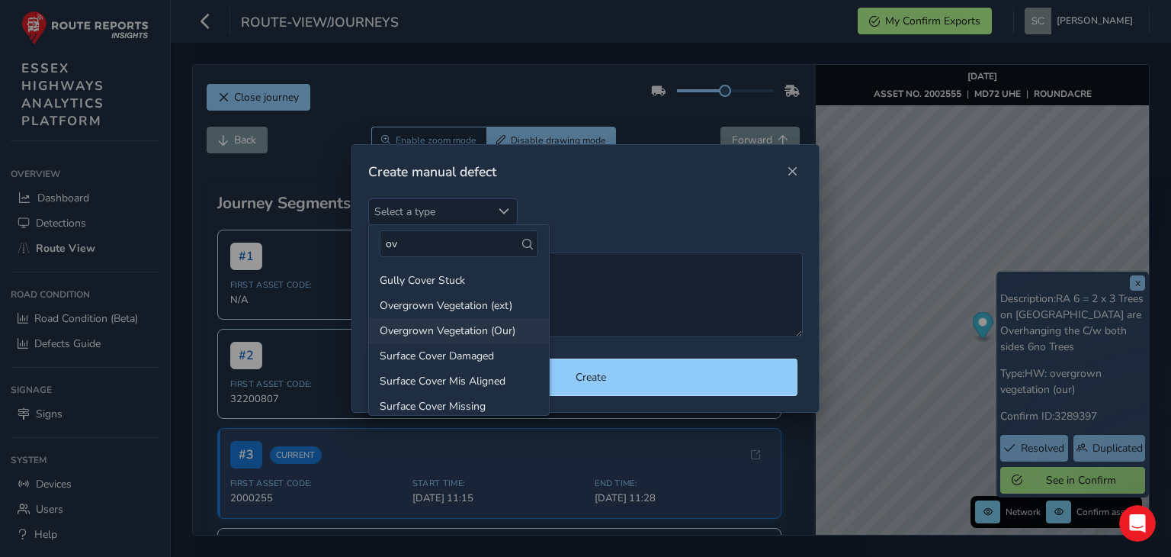
type input "ov"
click at [449, 333] on li "Overgrown Vegetation (Our)" at bounding box center [459, 330] width 180 height 25
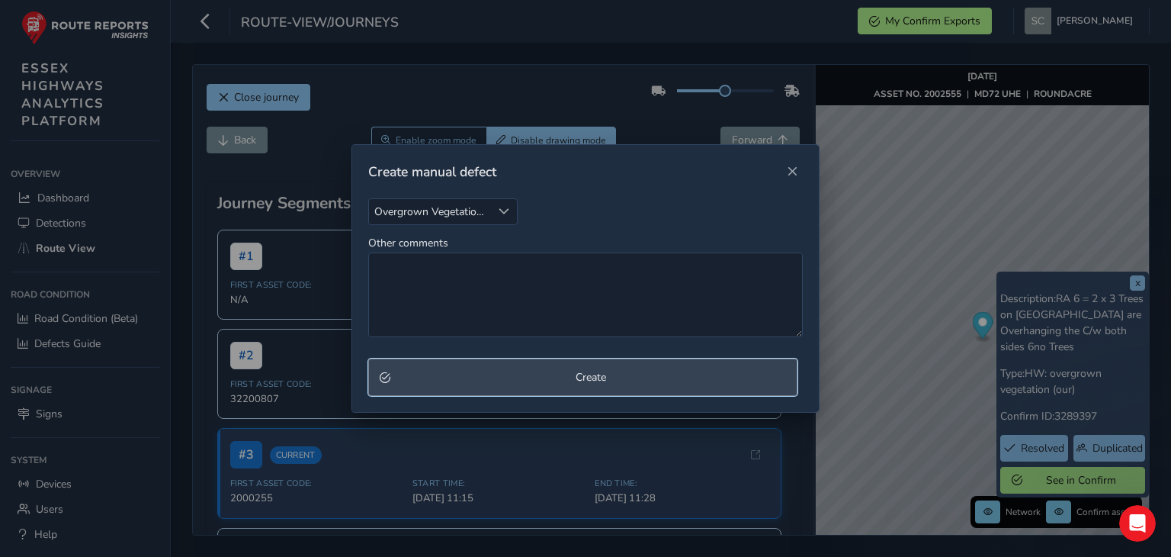
click at [580, 379] on span "Create" at bounding box center [591, 377] width 390 height 14
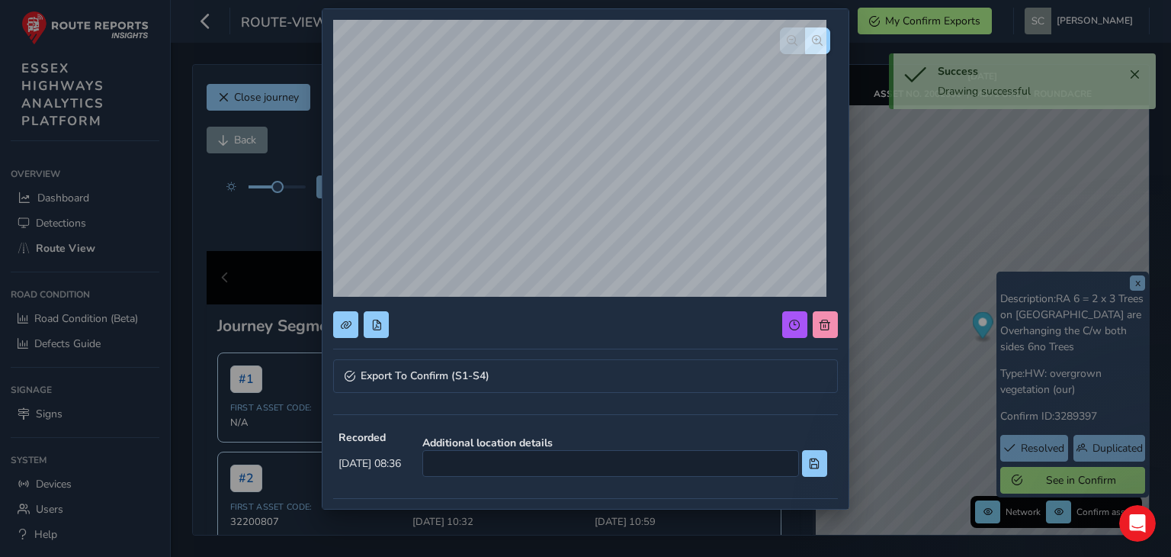
scroll to position [76, 0]
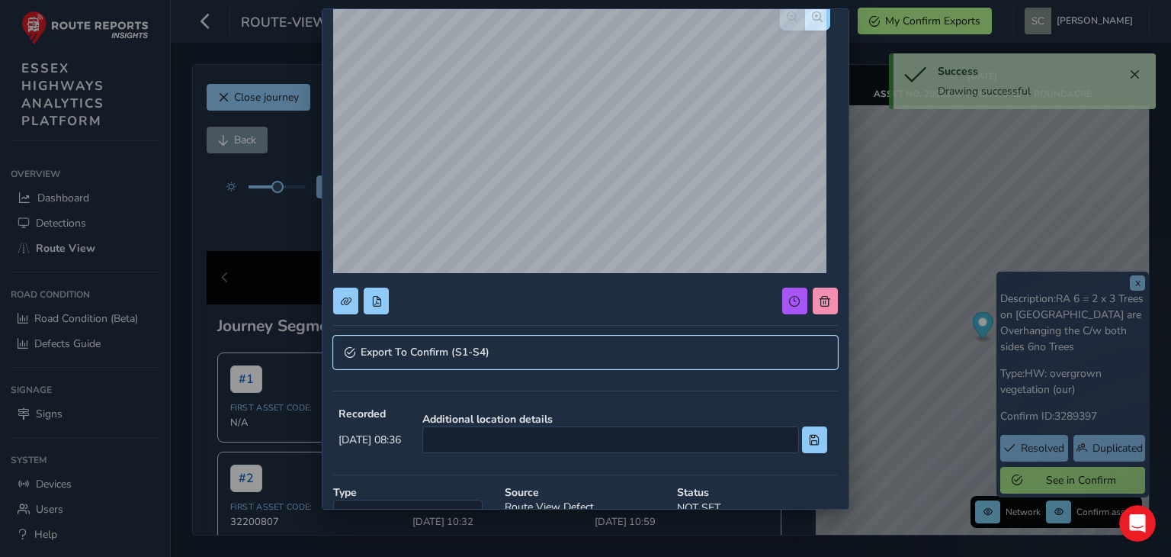
click at [557, 364] on link "Export To Confirm (S1-S4)" at bounding box center [585, 353] width 504 height 34
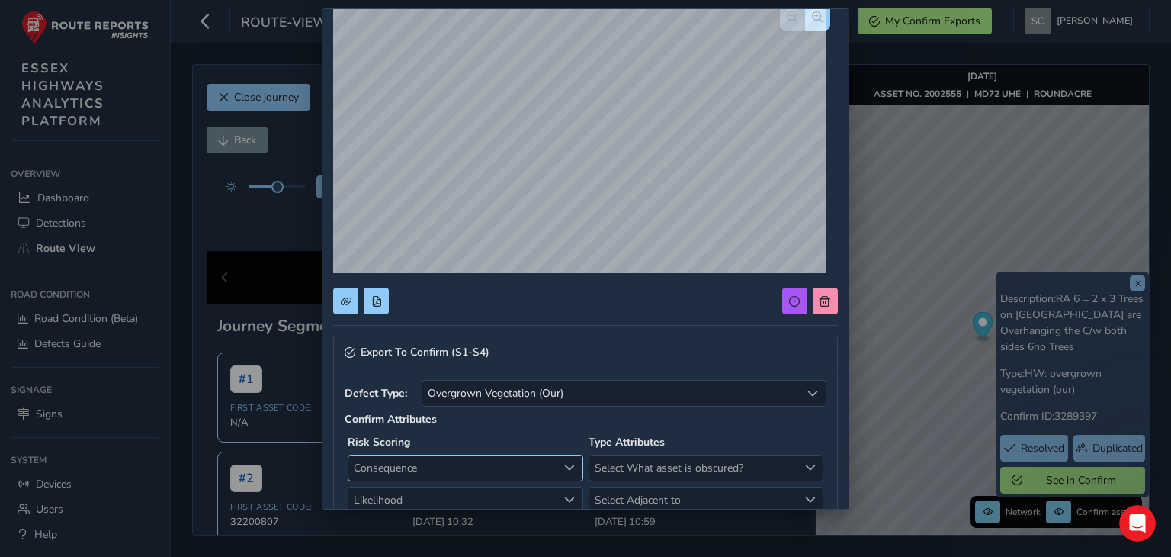
click at [436, 468] on span "Consequence" at bounding box center [453, 467] width 209 height 25
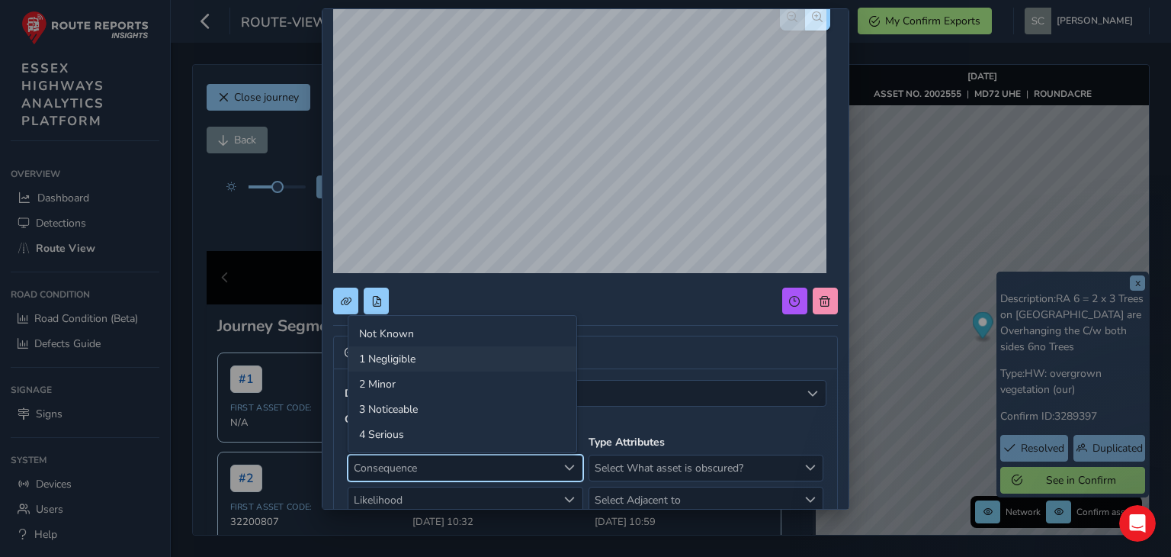
click at [381, 360] on li "1 Negligible" at bounding box center [463, 358] width 228 height 25
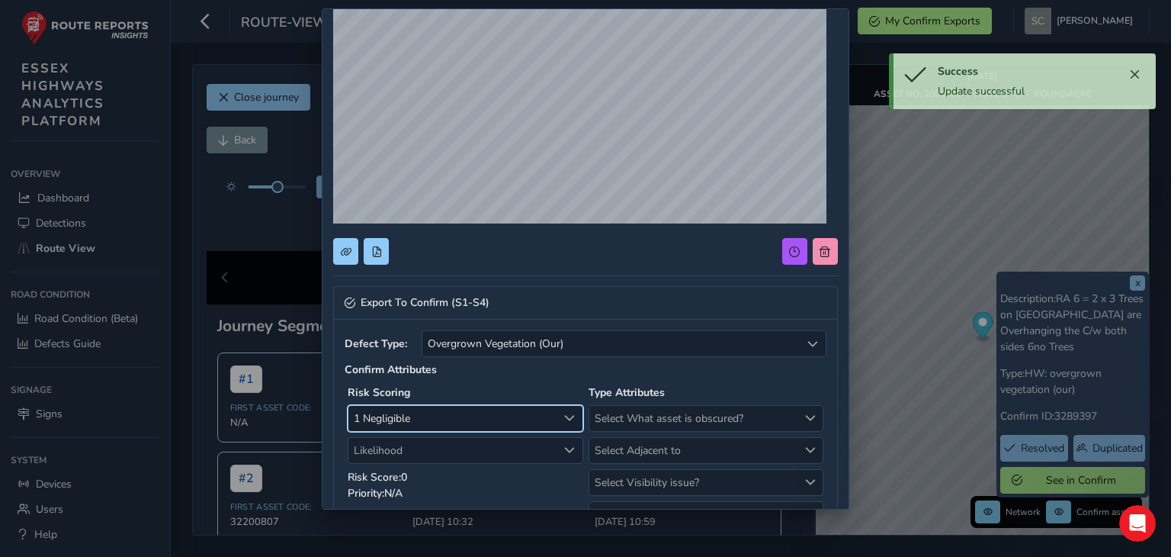
scroll to position [153, 0]
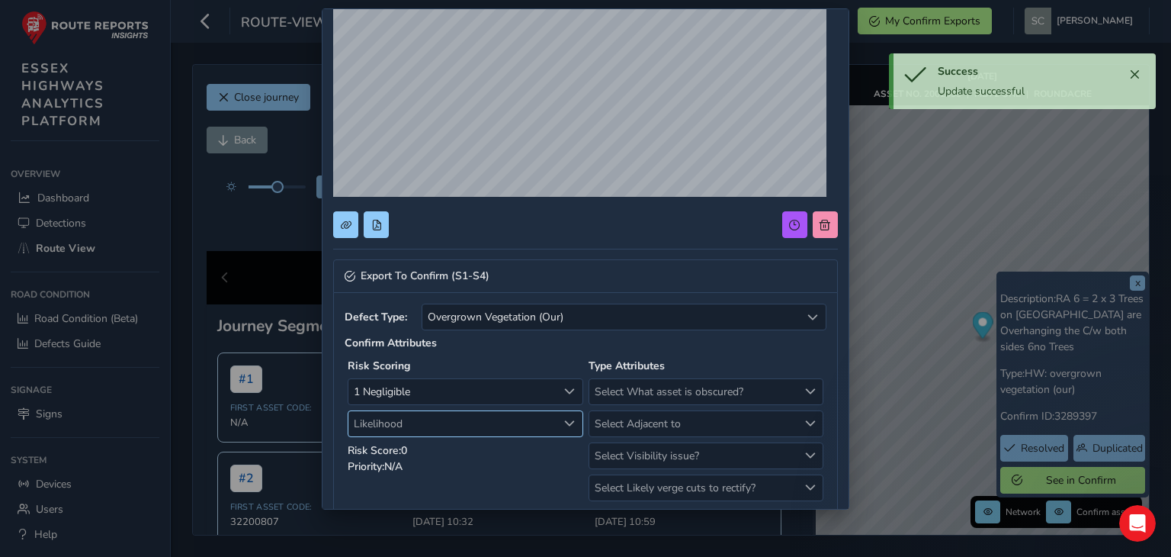
click at [432, 422] on span "Likelihood" at bounding box center [453, 423] width 209 height 25
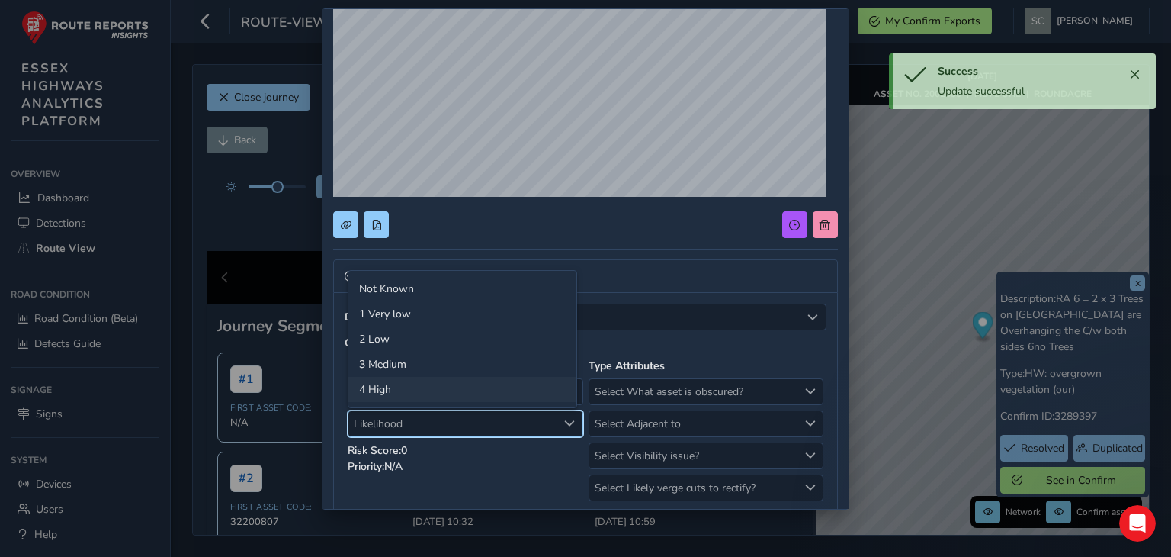
click at [397, 392] on li "4 High" at bounding box center [463, 389] width 228 height 25
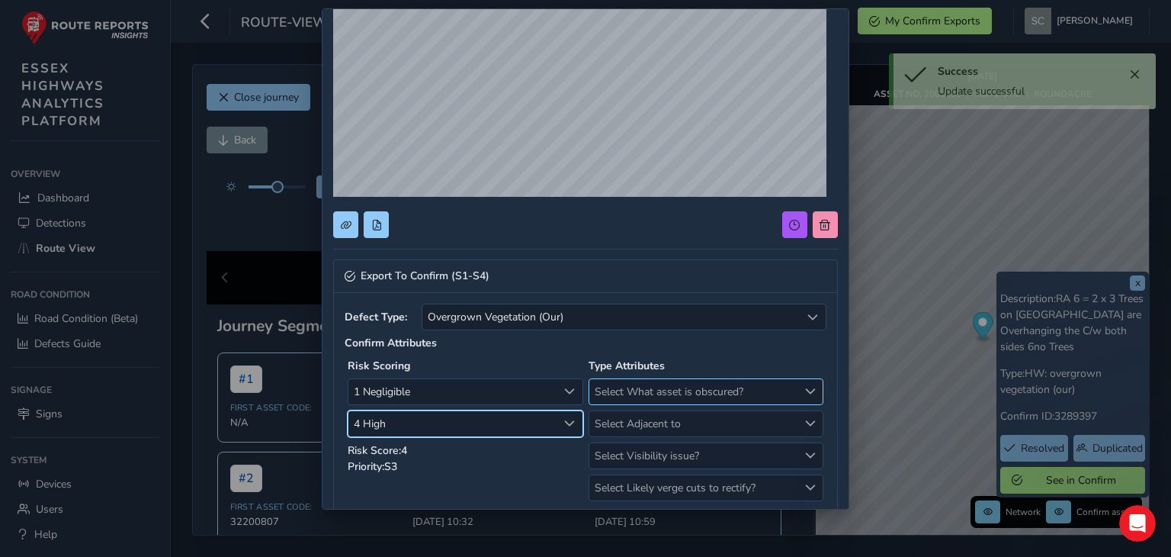
click at [616, 388] on span "Select What asset is obscured?" at bounding box center [694, 391] width 209 height 25
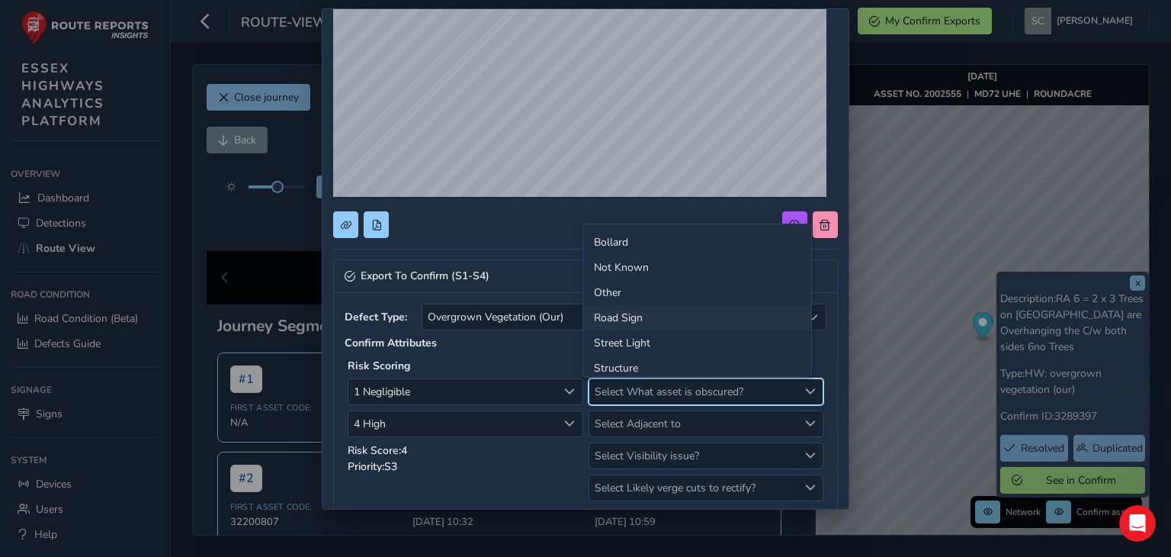
click at [604, 318] on li "Road Sign" at bounding box center [697, 317] width 228 height 25
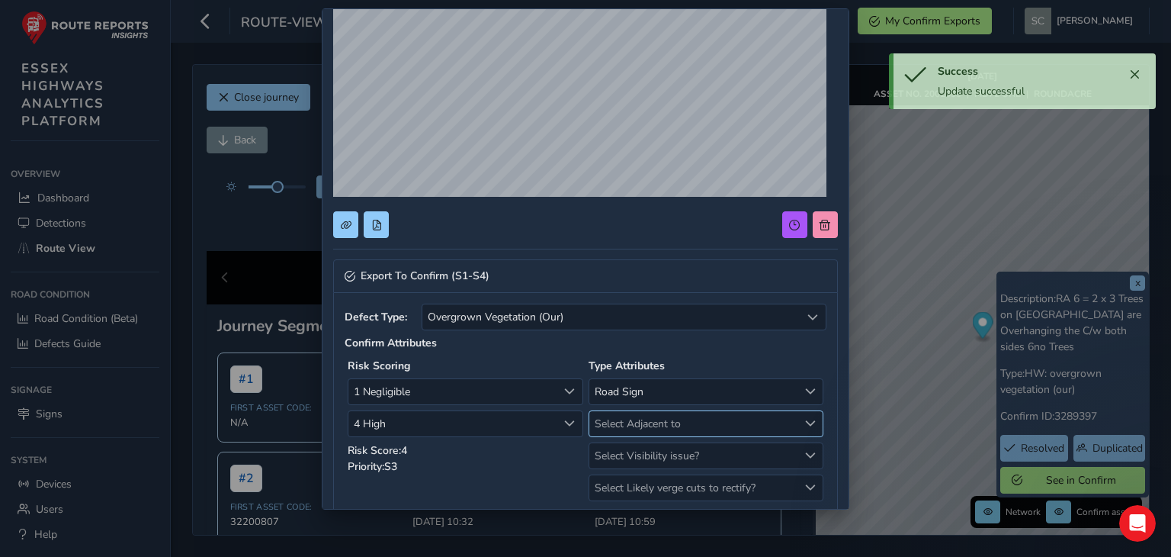
click at [641, 426] on span "Select Adjacent to" at bounding box center [694, 423] width 209 height 25
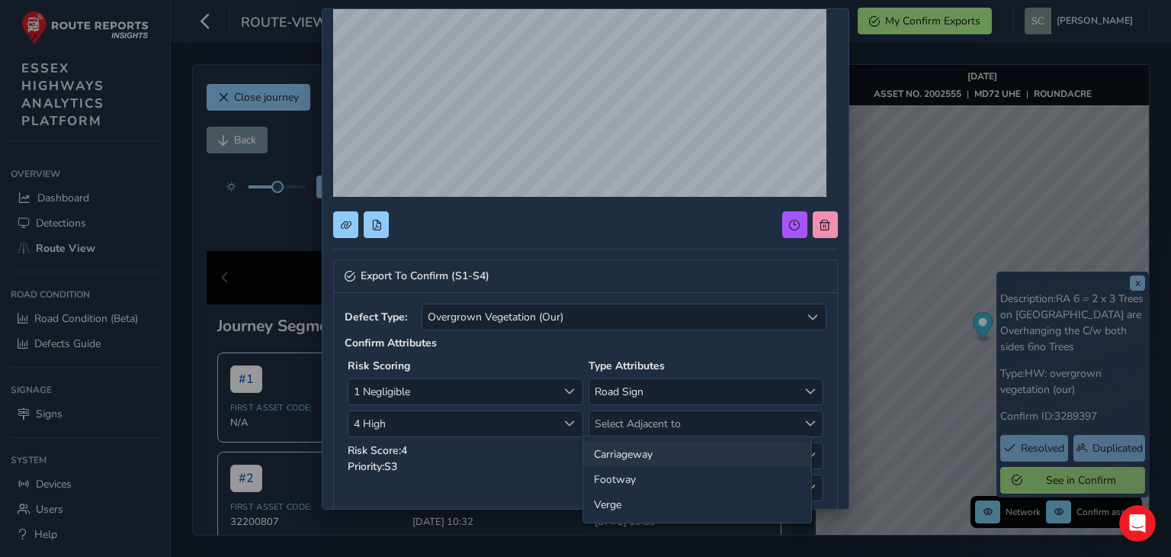
click at [638, 454] on li "Carriageway" at bounding box center [697, 454] width 228 height 25
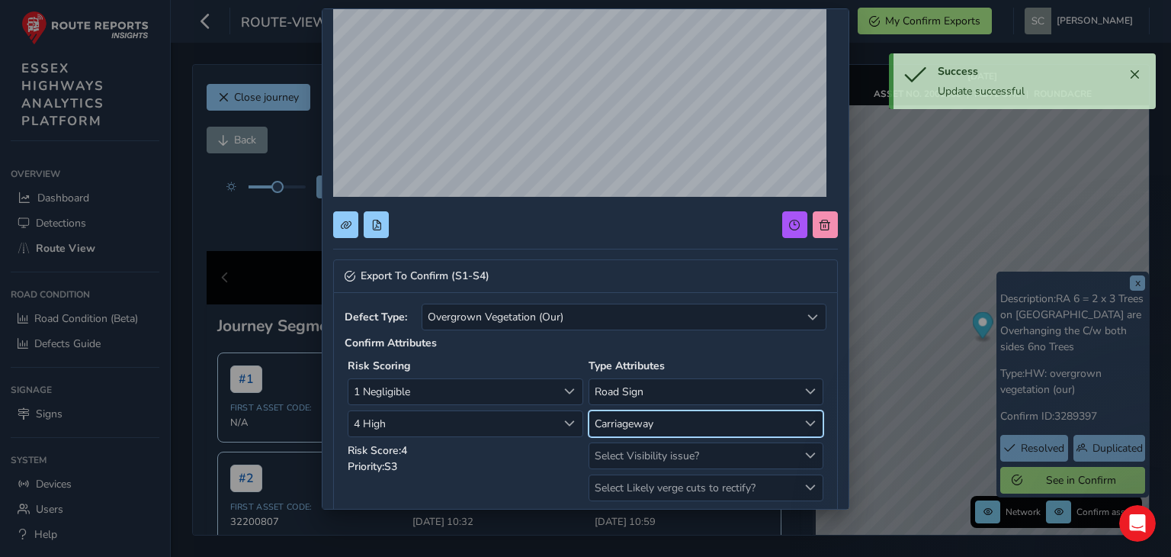
click at [638, 453] on span "Select Visibility issue?" at bounding box center [694, 455] width 209 height 25
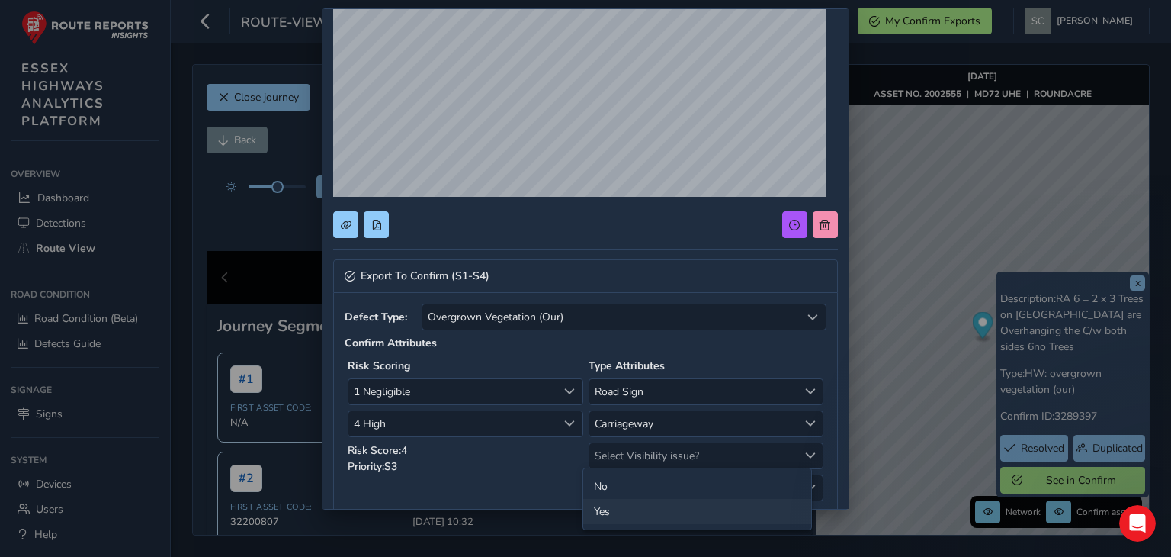
click at [611, 508] on li "Yes" at bounding box center [697, 511] width 228 height 25
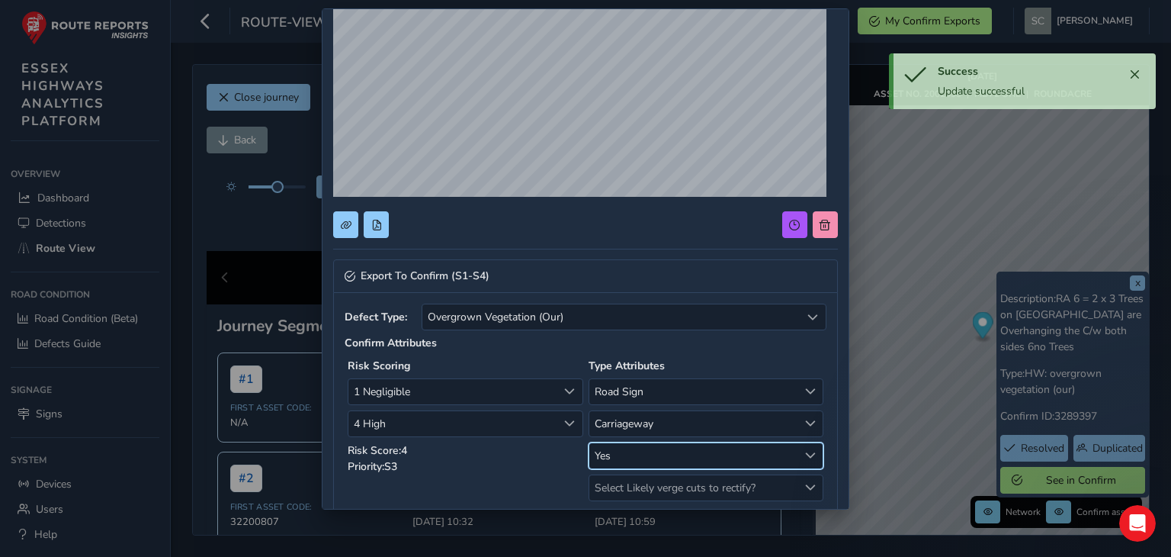
scroll to position [229, 0]
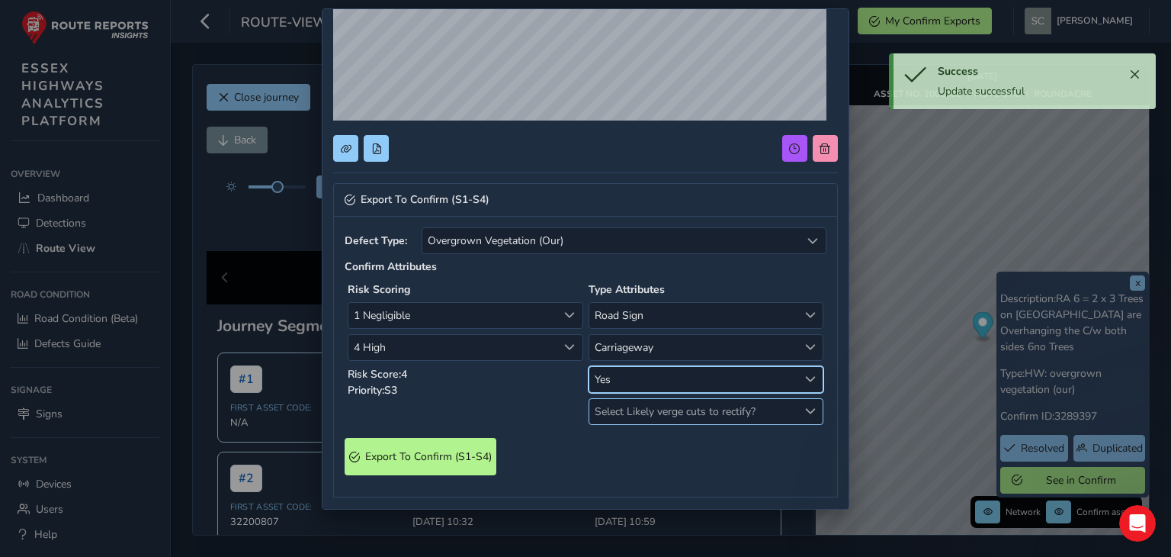
click at [650, 410] on span "Select Likely verge cuts to rectify?" at bounding box center [694, 411] width 209 height 25
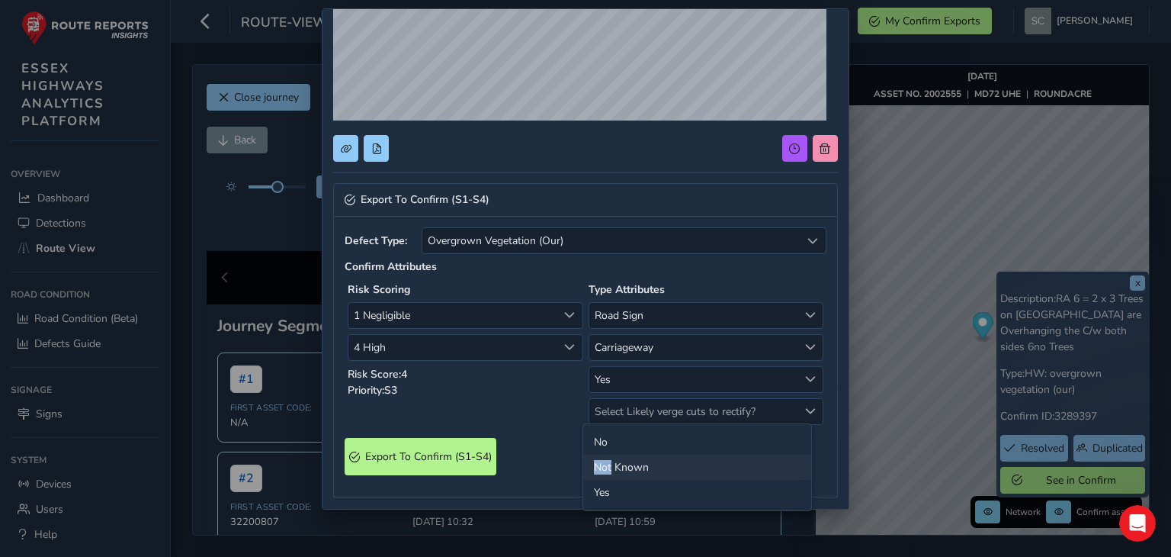
drag, startPoint x: 607, startPoint y: 443, endPoint x: 610, endPoint y: 465, distance: 22.3
click at [610, 465] on ul "No Not Known Yes" at bounding box center [697, 467] width 228 height 86
click at [610, 465] on li "Not Known" at bounding box center [697, 467] width 228 height 25
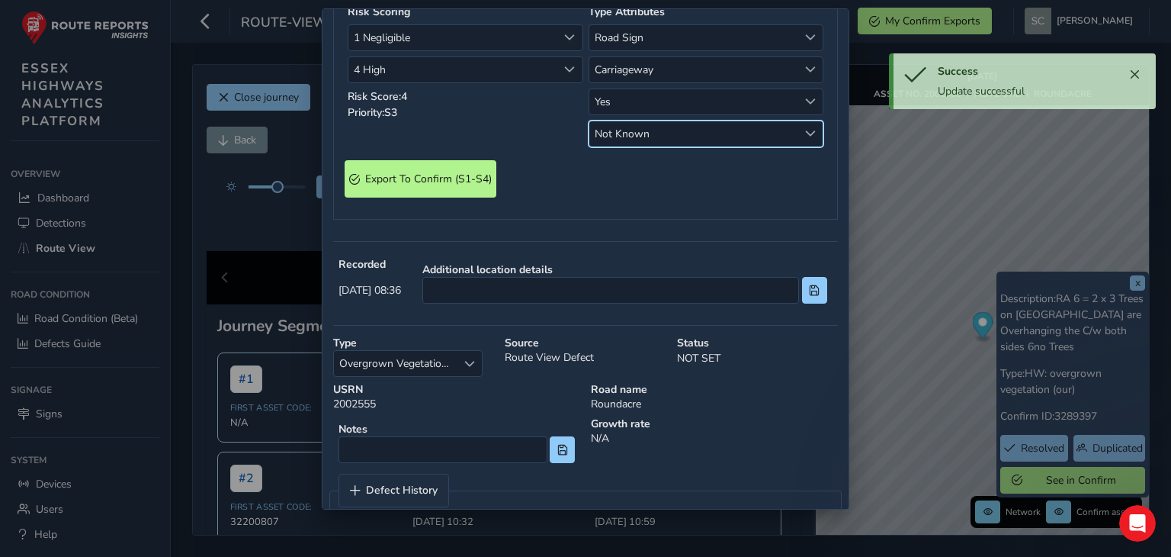
scroll to position [534, 0]
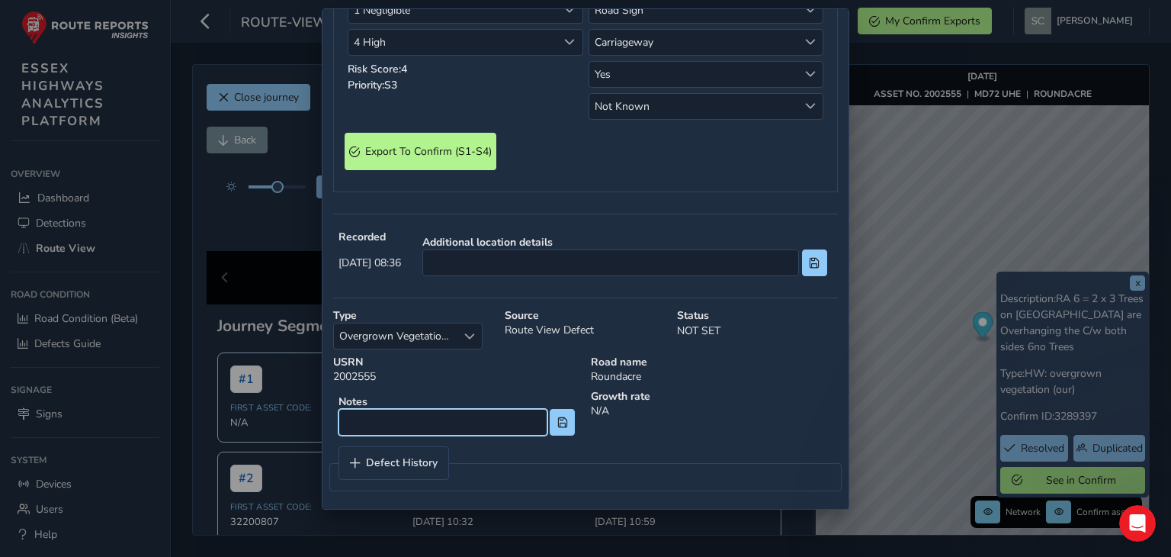
click at [390, 418] on input at bounding box center [443, 422] width 208 height 27
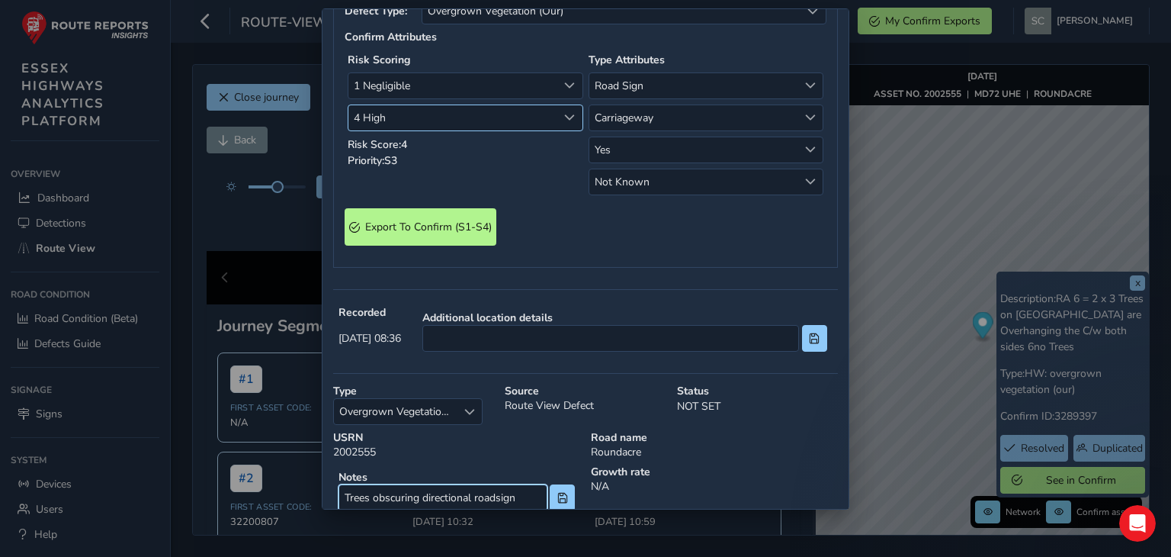
scroll to position [460, 0]
click at [496, 495] on input "Trees obscuring directional roadsign" at bounding box center [443, 496] width 208 height 27
click at [531, 494] on input "Trees obscuring directional road sign" at bounding box center [443, 496] width 208 height 27
click at [522, 496] on input "Trees obscuring directional road sign approachng" at bounding box center [443, 496] width 208 height 27
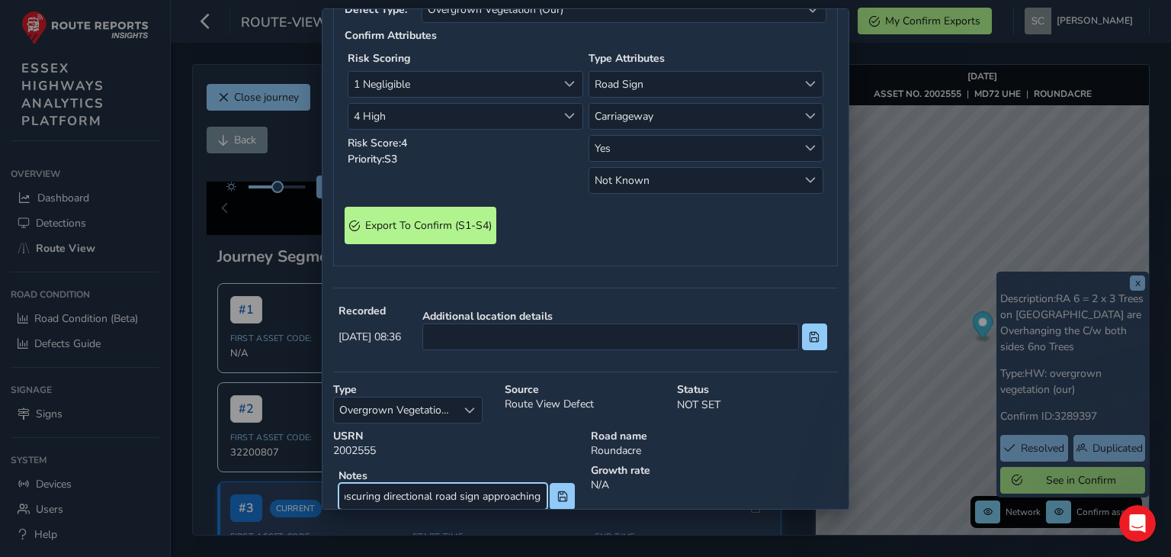
click at [535, 495] on input "Trees obscuring directional road sign approaching" at bounding box center [443, 496] width 208 height 27
click at [525, 493] on input "Trees obscuring directional road sign approaching" at bounding box center [443, 496] width 208 height 27
click at [534, 496] on input "Trees obscuring directional road sign approaching" at bounding box center [443, 496] width 208 height 27
type input "Trees obscuring directional road sign approaching RAB"
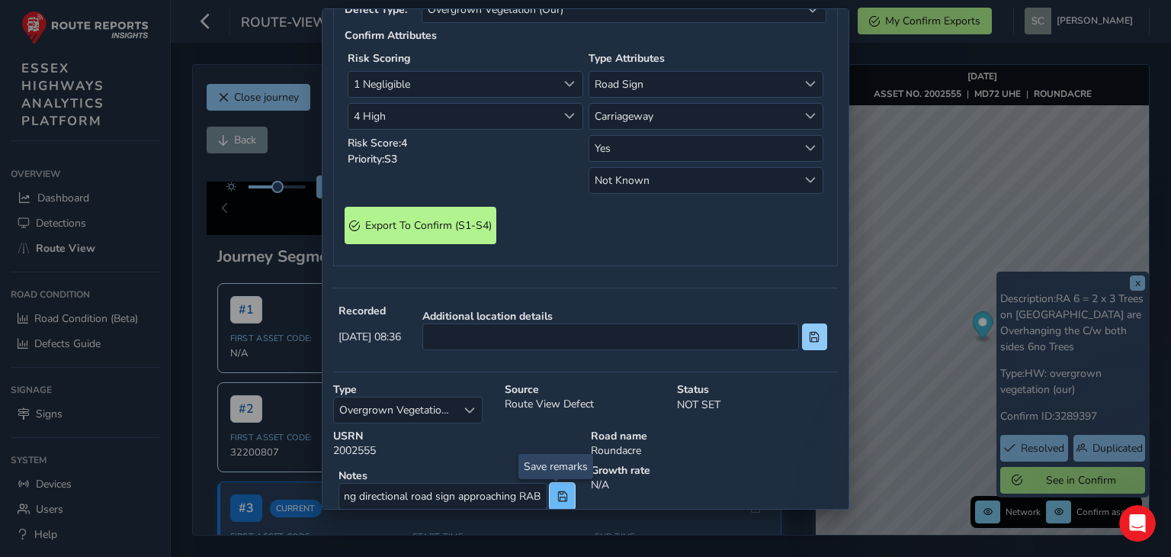
click at [564, 503] on button at bounding box center [562, 496] width 25 height 27
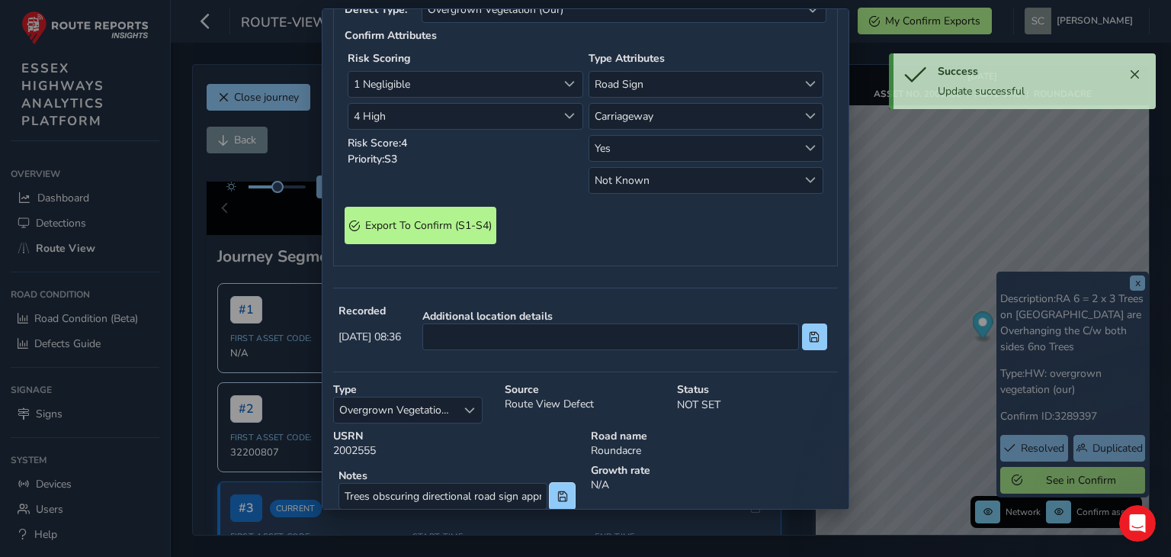
scroll to position [536, 0]
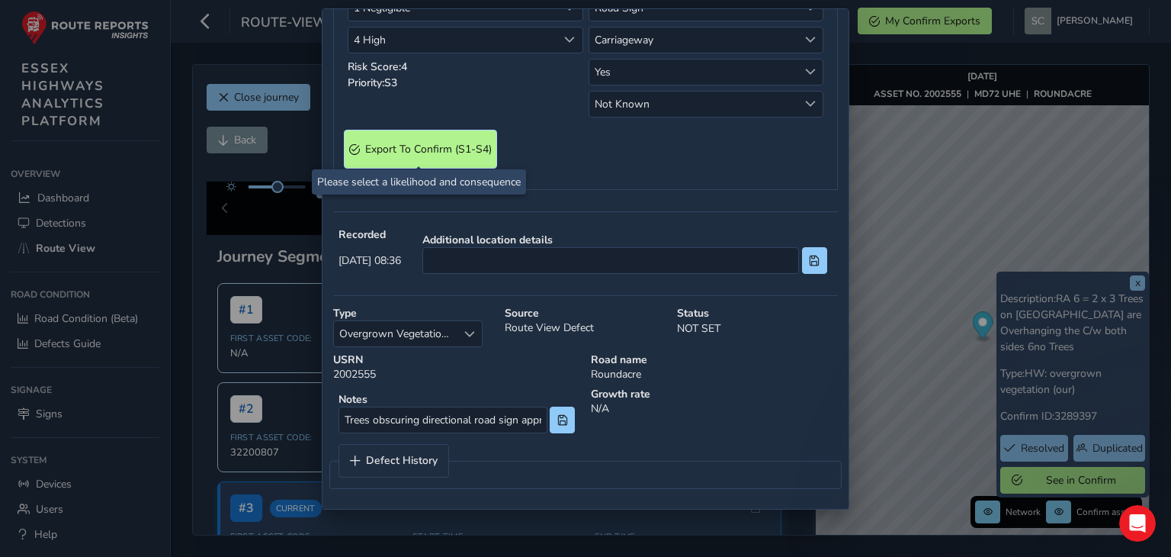
click at [416, 146] on span "Export To Confirm (S1-S4)" at bounding box center [428, 149] width 127 height 14
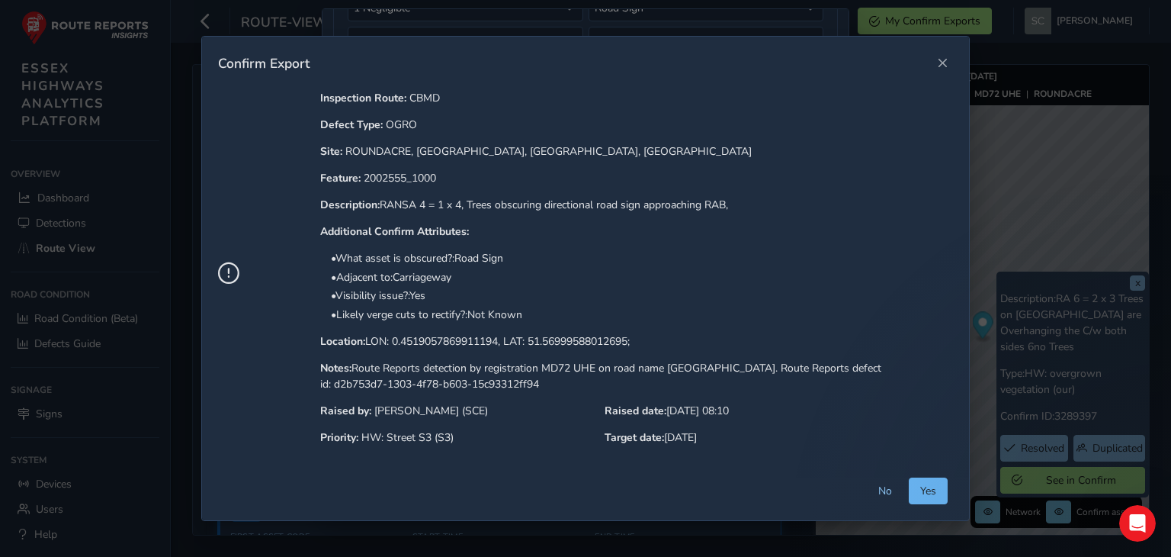
click at [937, 490] on button "Yes" at bounding box center [928, 490] width 39 height 27
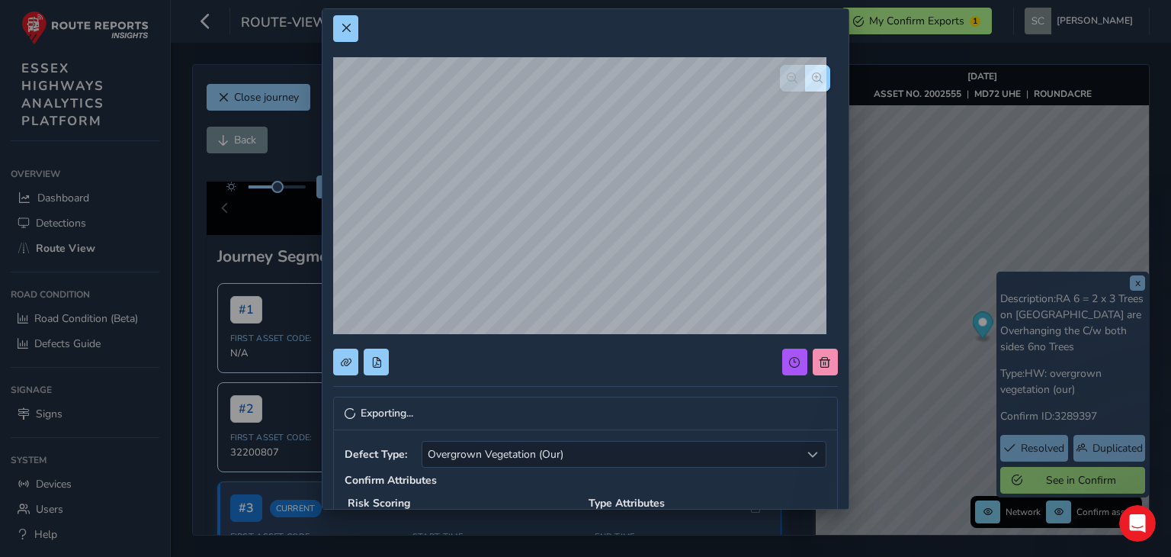
scroll to position [0, 0]
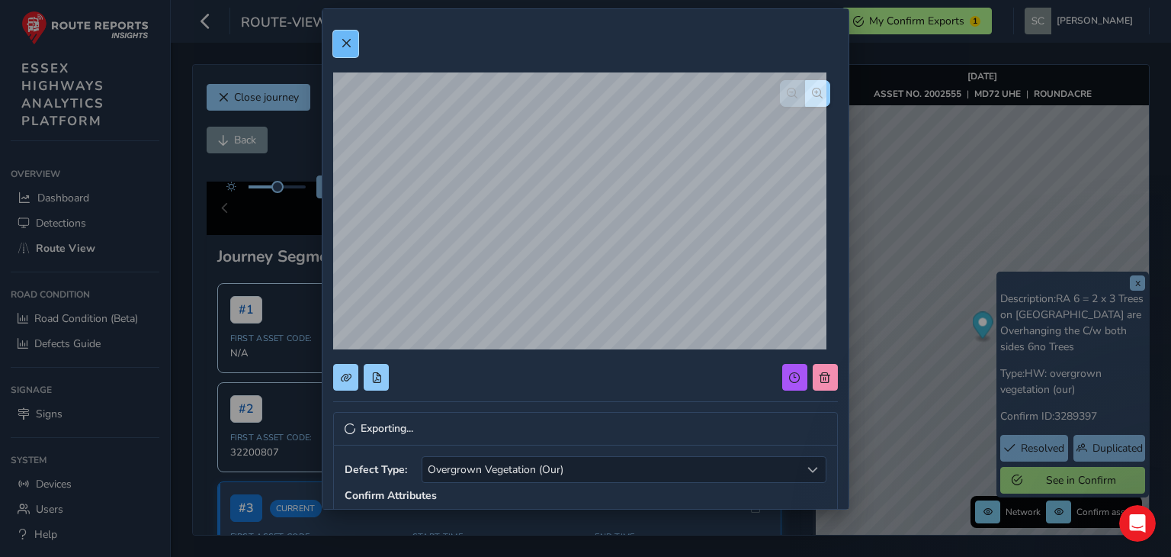
click at [351, 40] on button at bounding box center [345, 44] width 25 height 27
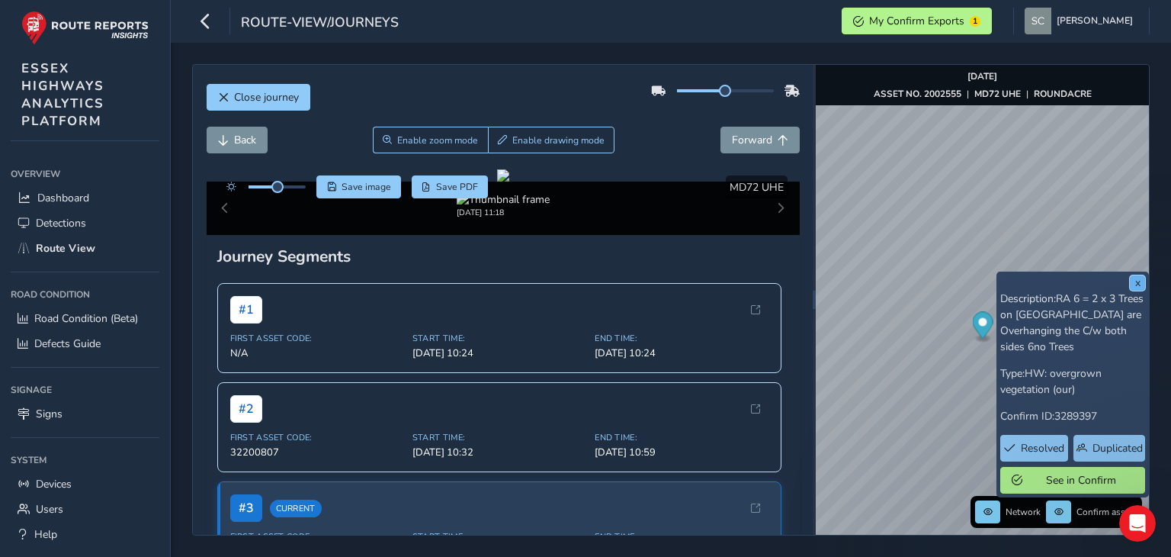
click at [1136, 285] on button "x" at bounding box center [1137, 282] width 15 height 15
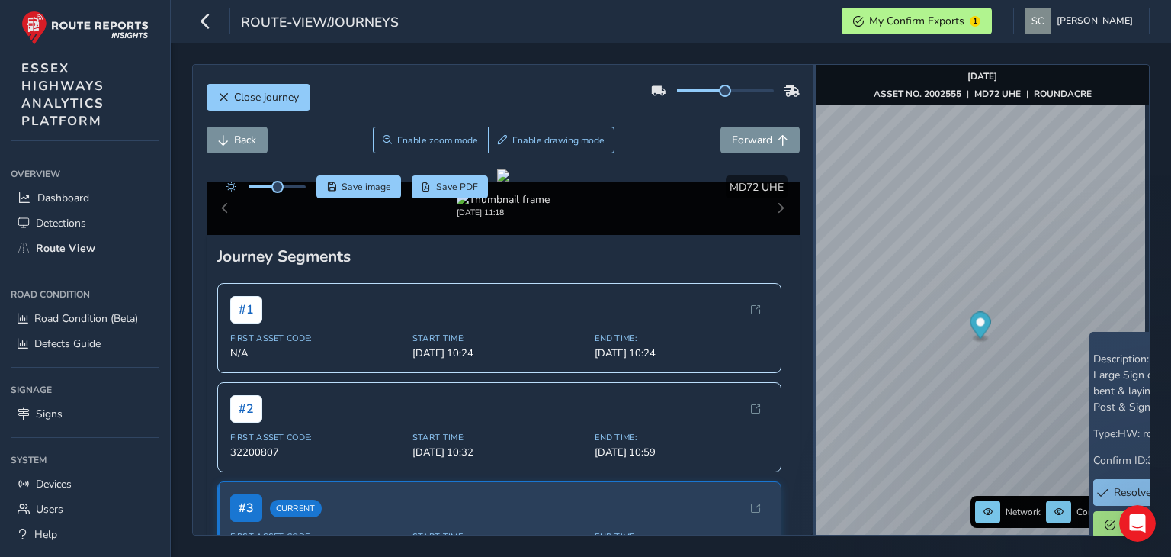
drag, startPoint x: 806, startPoint y: 263, endPoint x: 708, endPoint y: 266, distance: 97.7
click at [813, 266] on div at bounding box center [814, 300] width 3 height 470
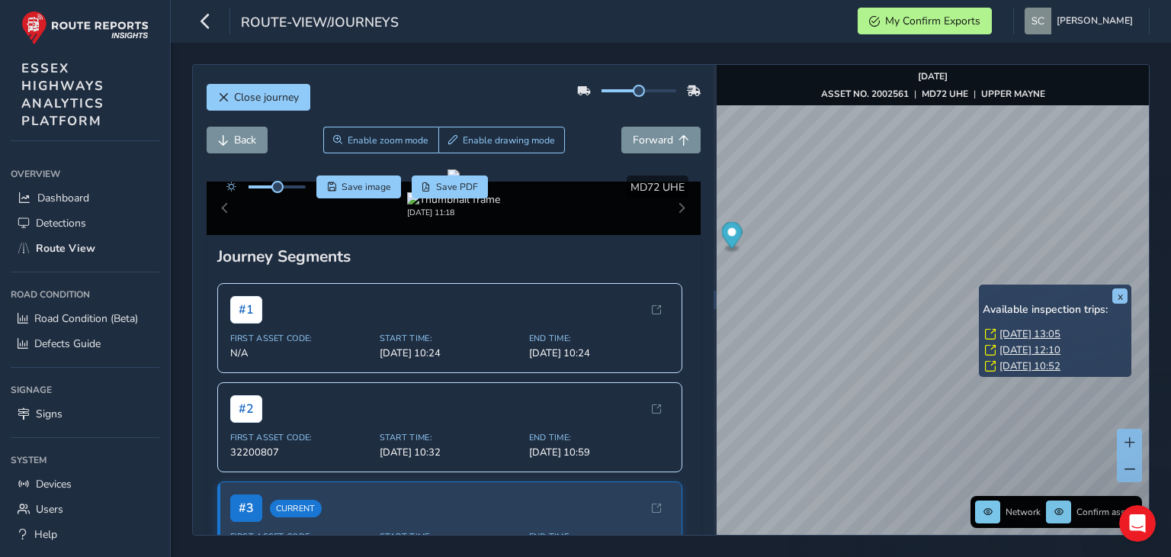
click at [1019, 362] on link "[DATE] 10:52" at bounding box center [1030, 366] width 61 height 14
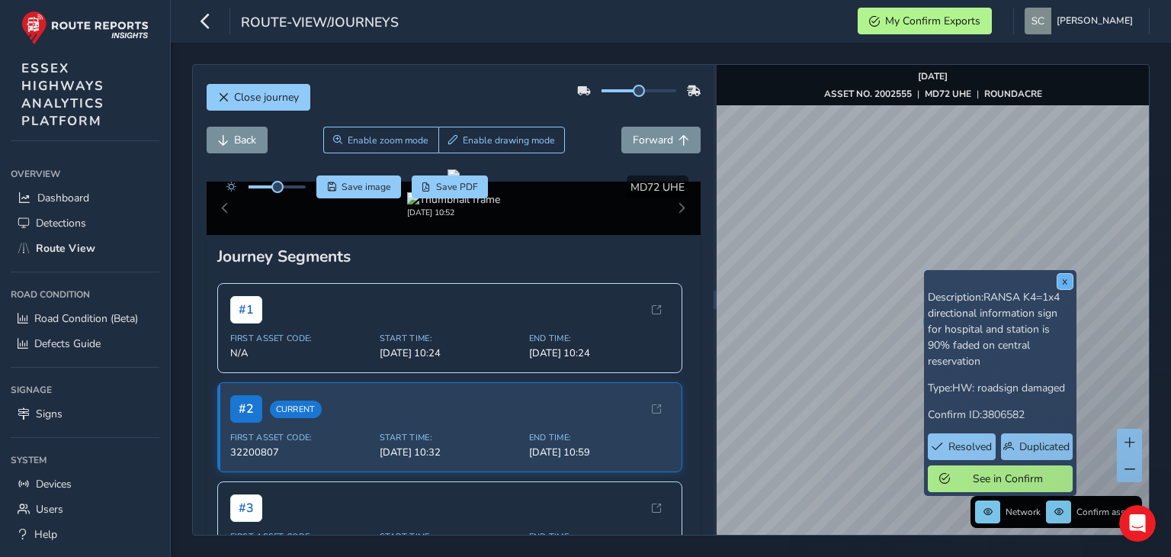
click at [1067, 278] on button "x" at bounding box center [1065, 281] width 15 height 15
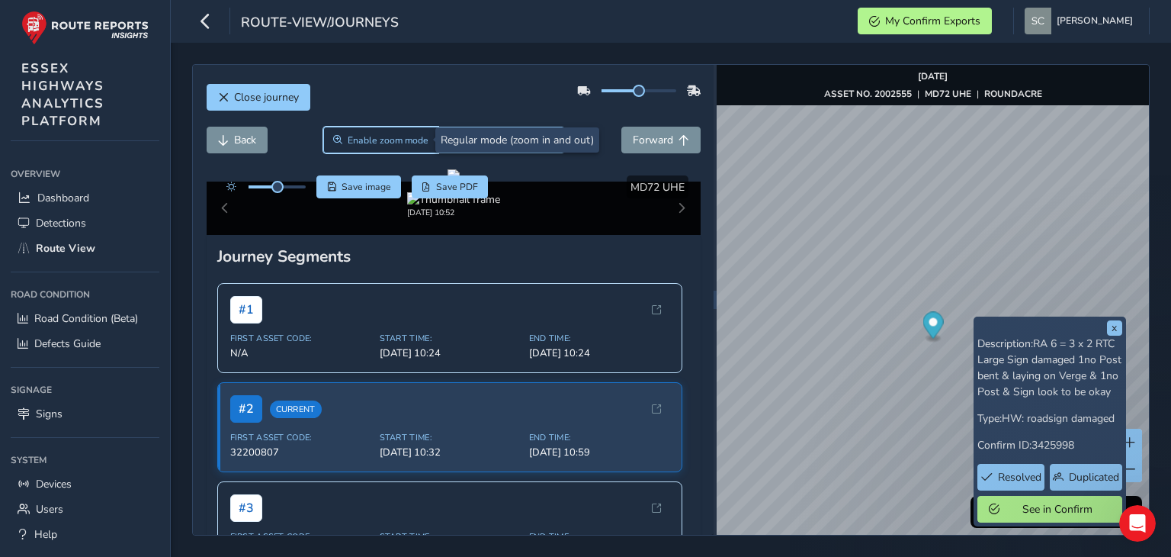
click at [369, 143] on span "Enable zoom mode" at bounding box center [388, 140] width 81 height 12
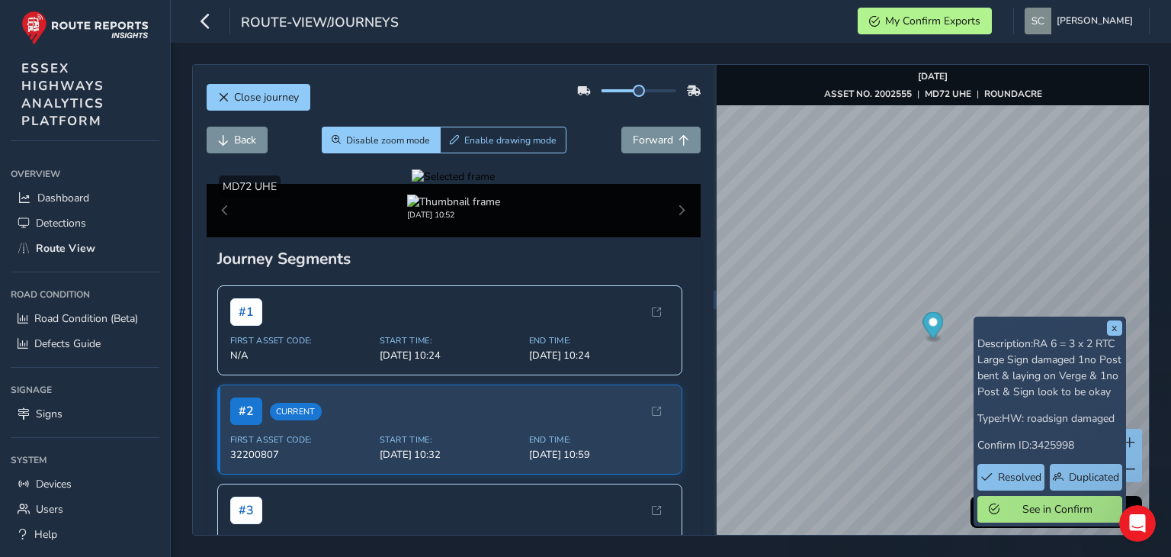
click at [412, 184] on div at bounding box center [453, 176] width 83 height 14
click at [240, 143] on span "Back" at bounding box center [245, 140] width 22 height 14
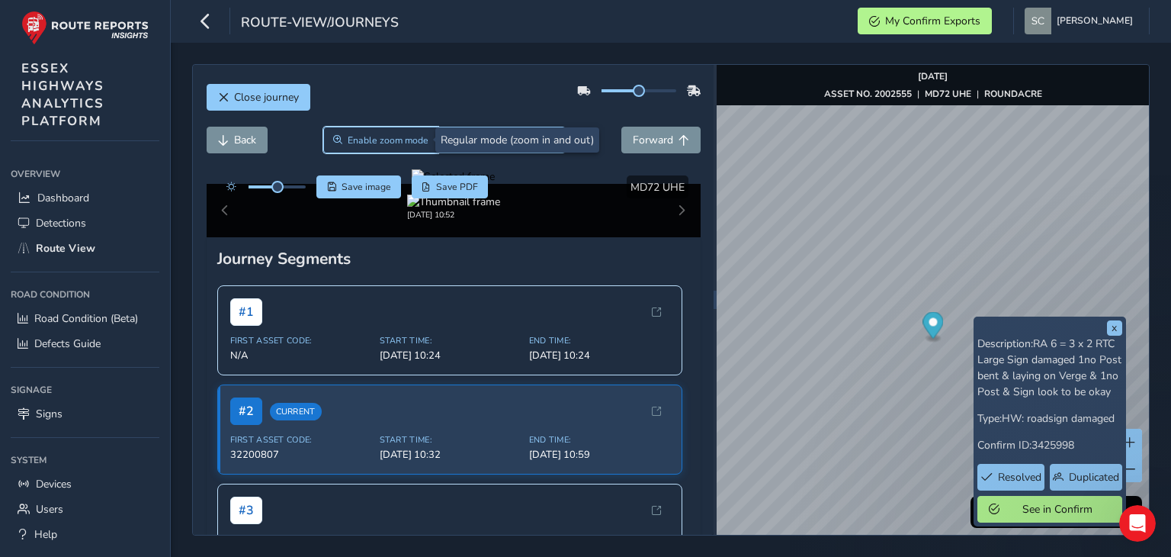
click at [357, 145] on span "Enable zoom mode" at bounding box center [388, 140] width 81 height 12
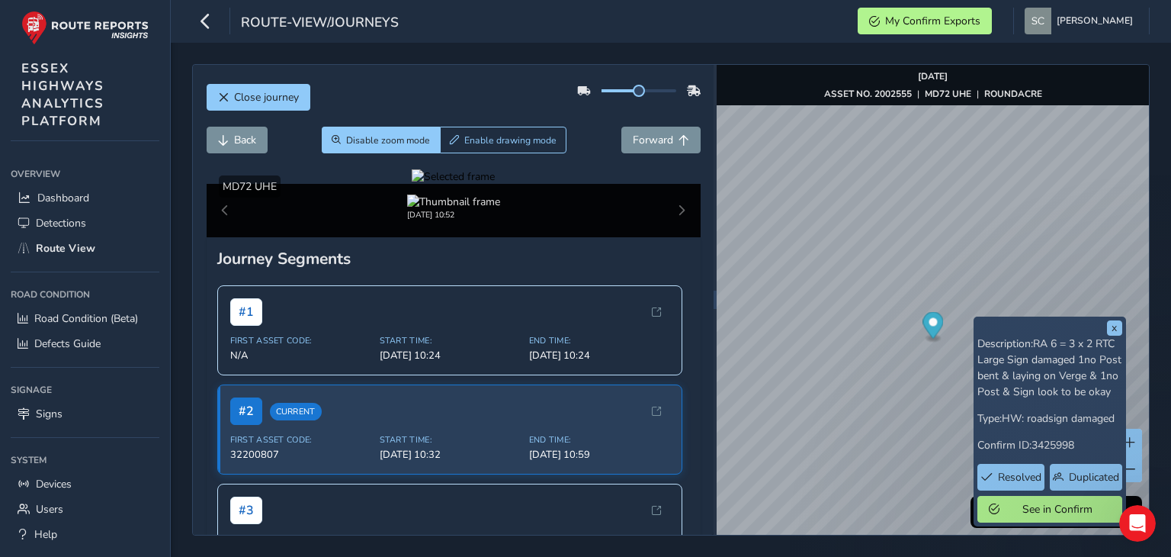
click at [495, 184] on div at bounding box center [453, 176] width 83 height 14
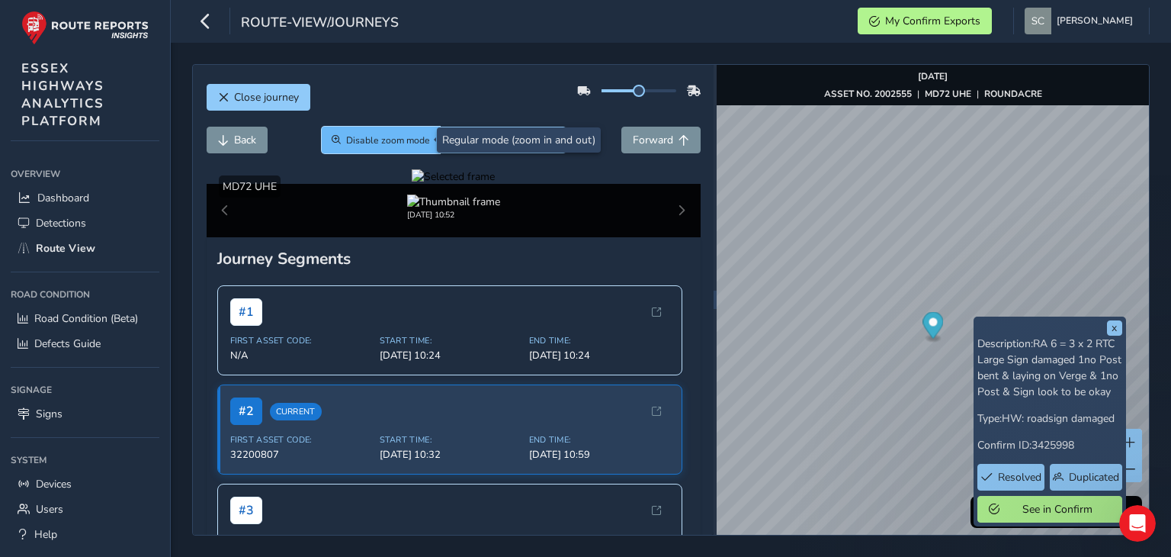
click at [370, 144] on span "Disable zoom mode" at bounding box center [388, 140] width 84 height 12
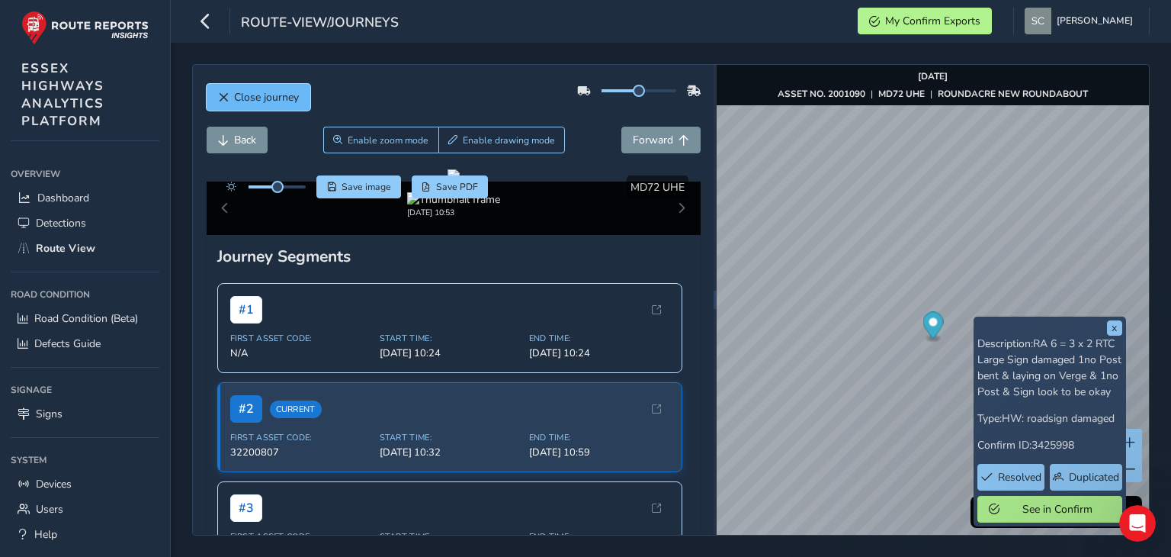
click at [255, 92] on span "Close journey" at bounding box center [266, 97] width 65 height 14
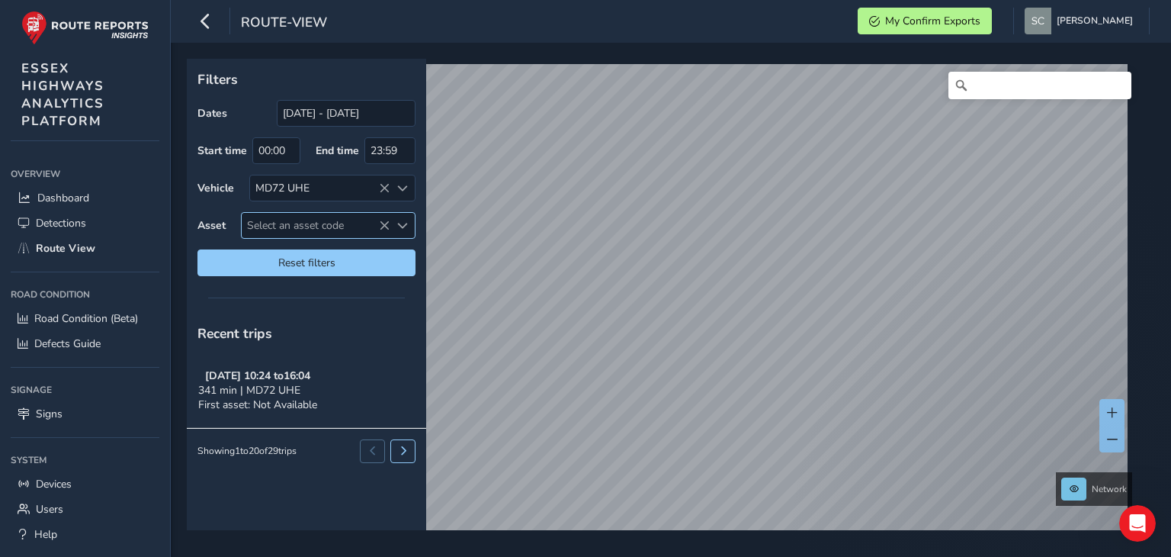
click at [307, 222] on span "Select an asset code" at bounding box center [316, 225] width 148 height 25
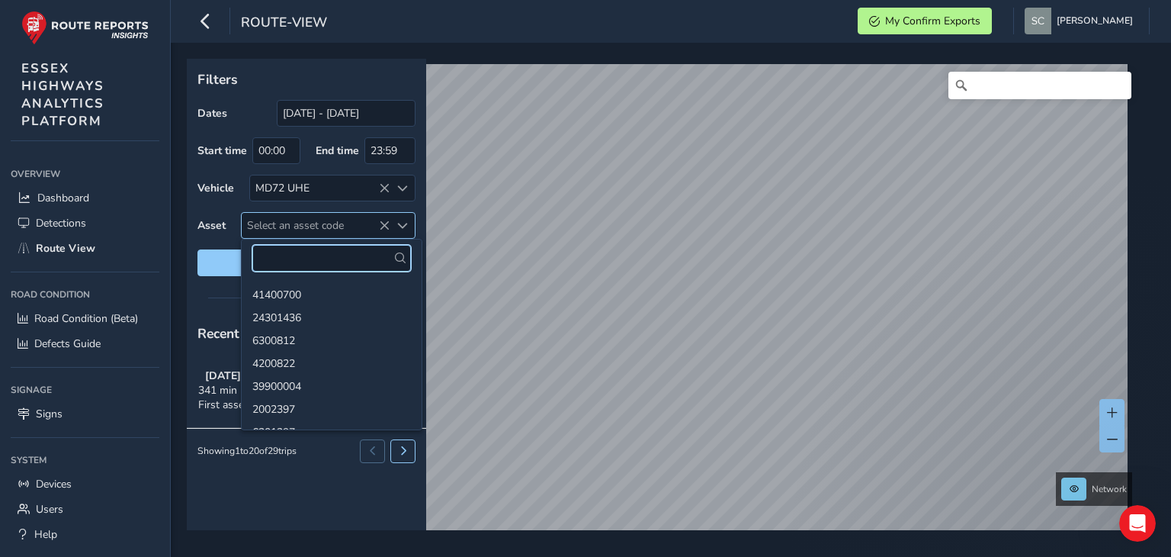
paste input "2000164"
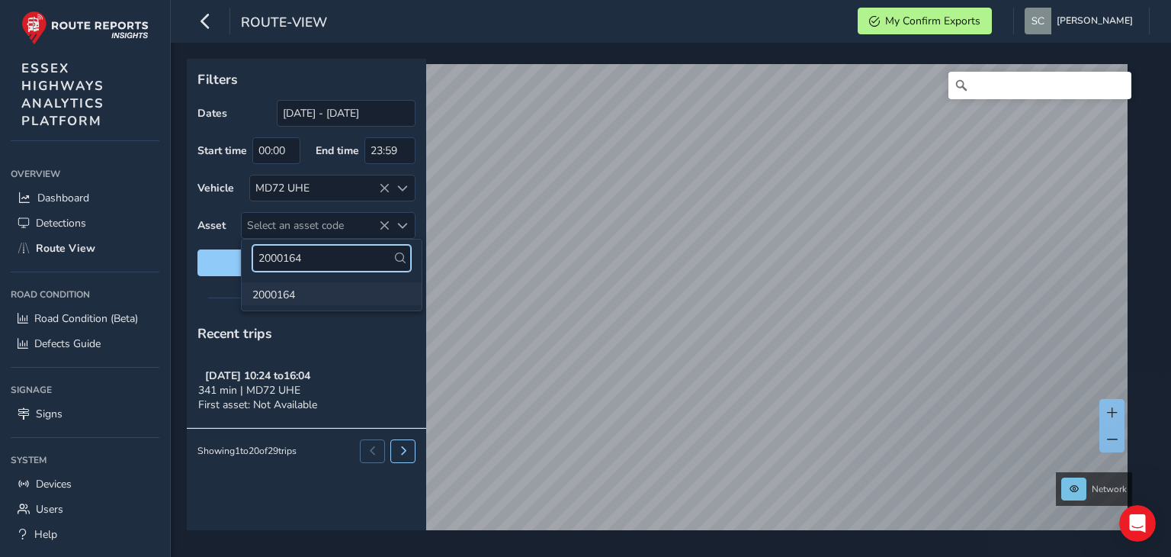
type input "2000164"
click at [287, 294] on li "2000164" at bounding box center [332, 293] width 180 height 23
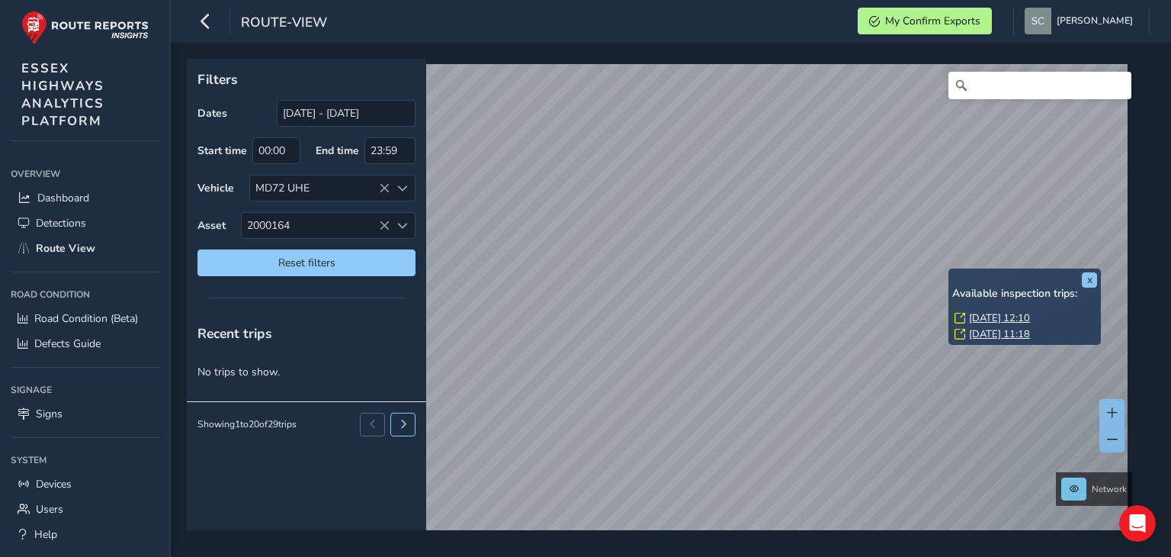
click at [991, 332] on link "[DATE] 11:18" at bounding box center [999, 334] width 61 height 14
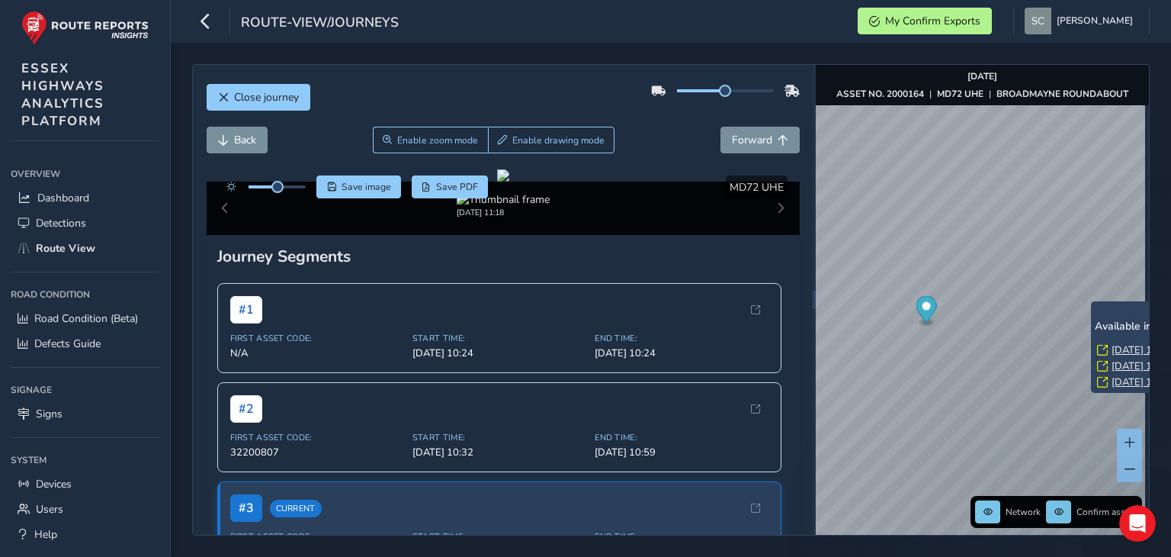
click at [1092, 302] on div "x Available inspection trips: [DATE] 13:05 [DATE] 12:10 [DATE] 10:52" at bounding box center [1167, 347] width 153 height 92
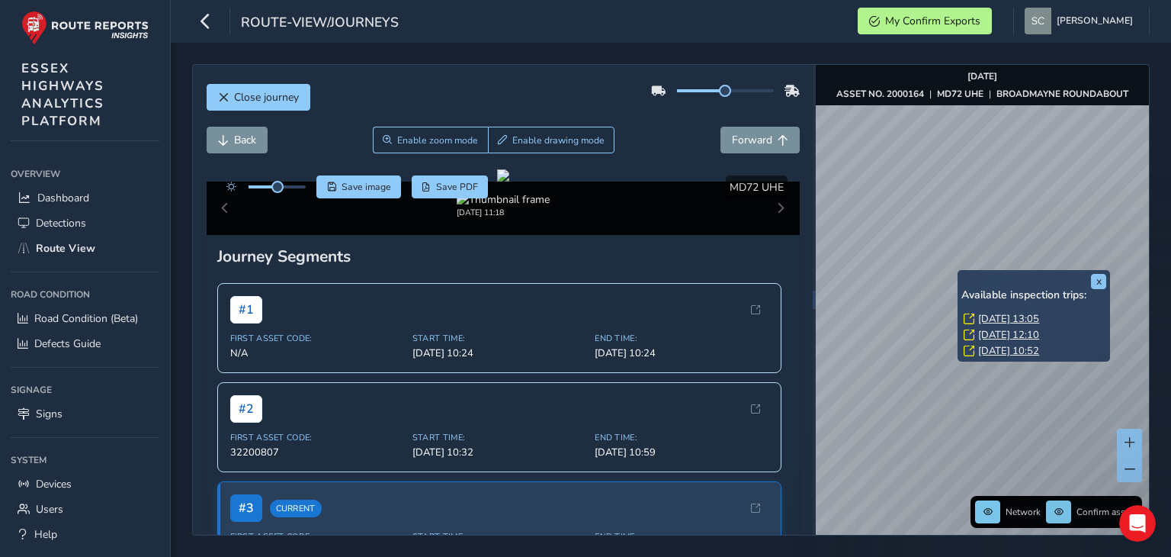
click at [1003, 345] on link "[DATE] 10:52" at bounding box center [1008, 351] width 61 height 14
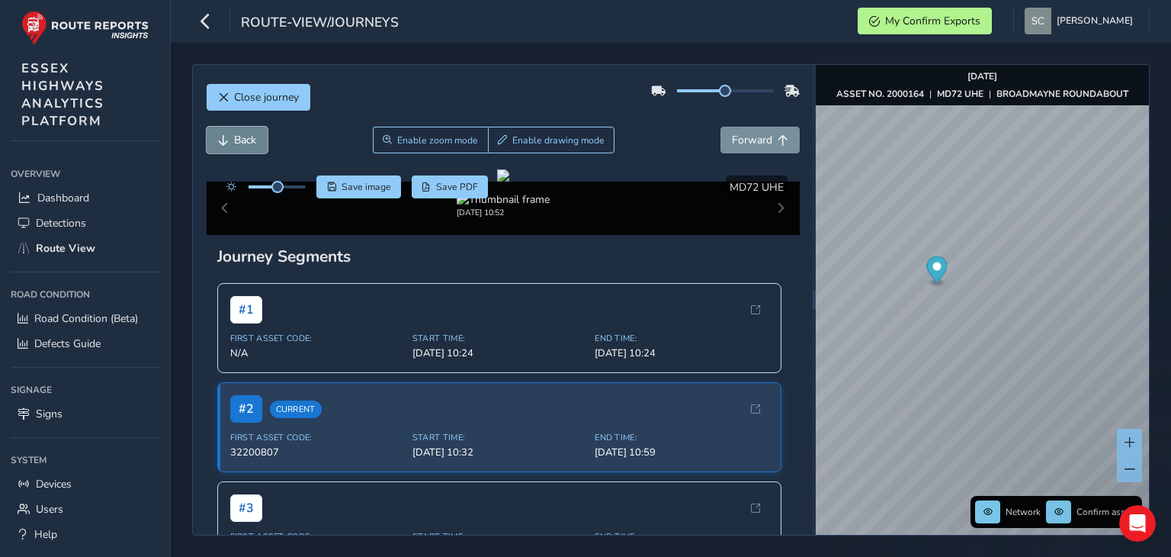
click at [228, 146] on button "Back" at bounding box center [237, 140] width 61 height 27
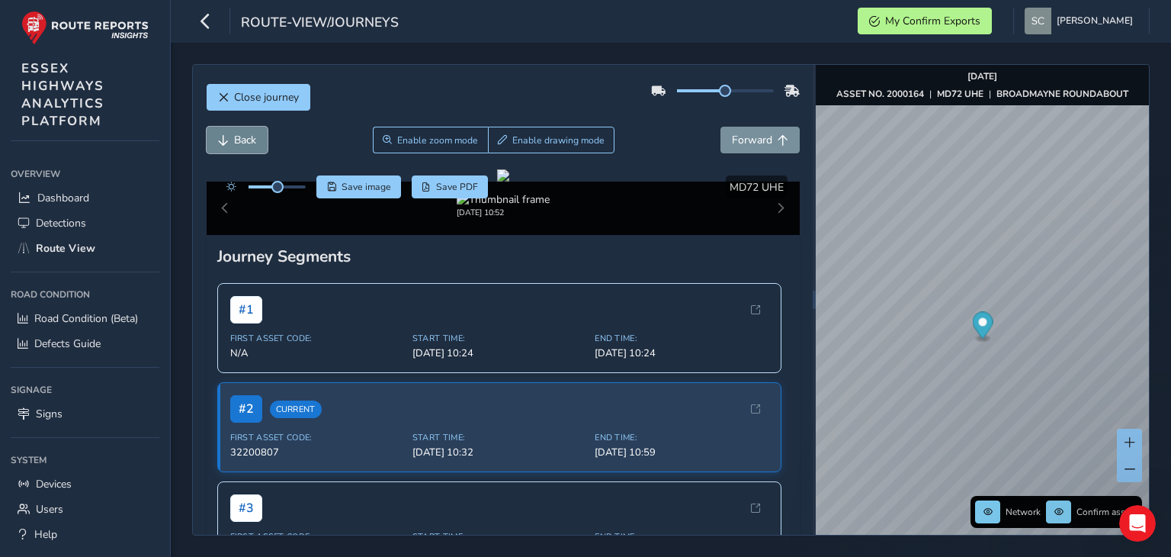
click at [233, 148] on button "Back" at bounding box center [237, 140] width 61 height 27
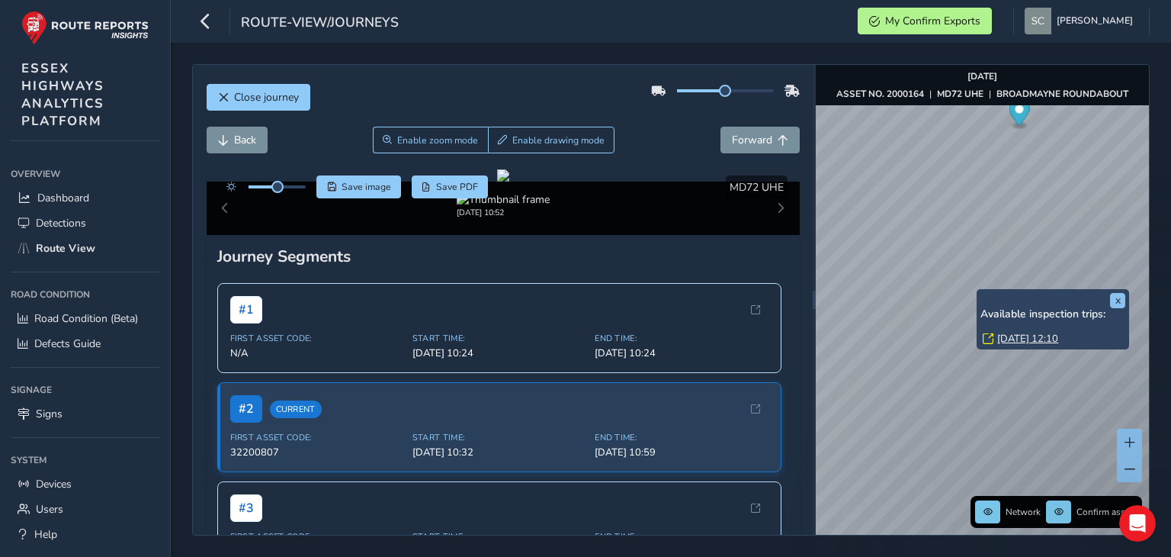
click at [1031, 337] on link "[DATE] 12:10" at bounding box center [1028, 339] width 61 height 14
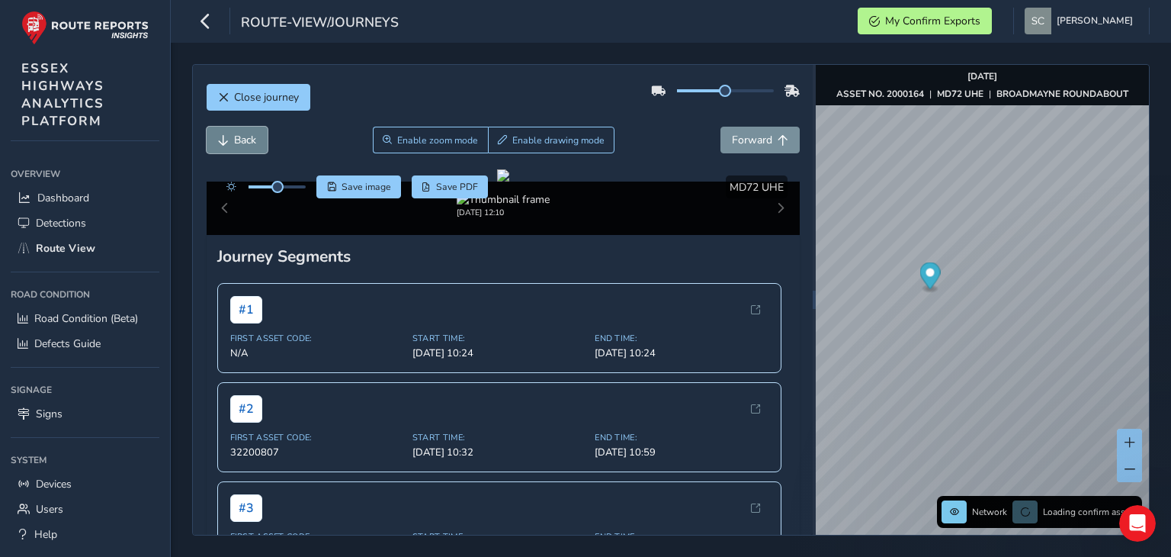
click at [238, 136] on span "Back" at bounding box center [245, 140] width 22 height 14
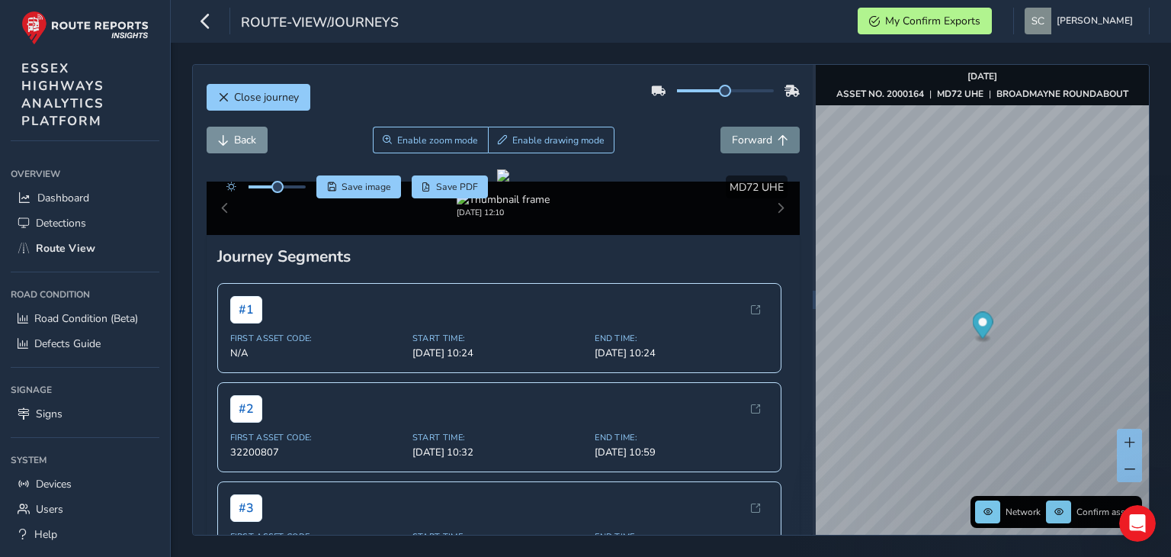
click at [756, 143] on span "Forward" at bounding box center [752, 140] width 40 height 14
click at [238, 140] on span "Back" at bounding box center [245, 140] width 22 height 14
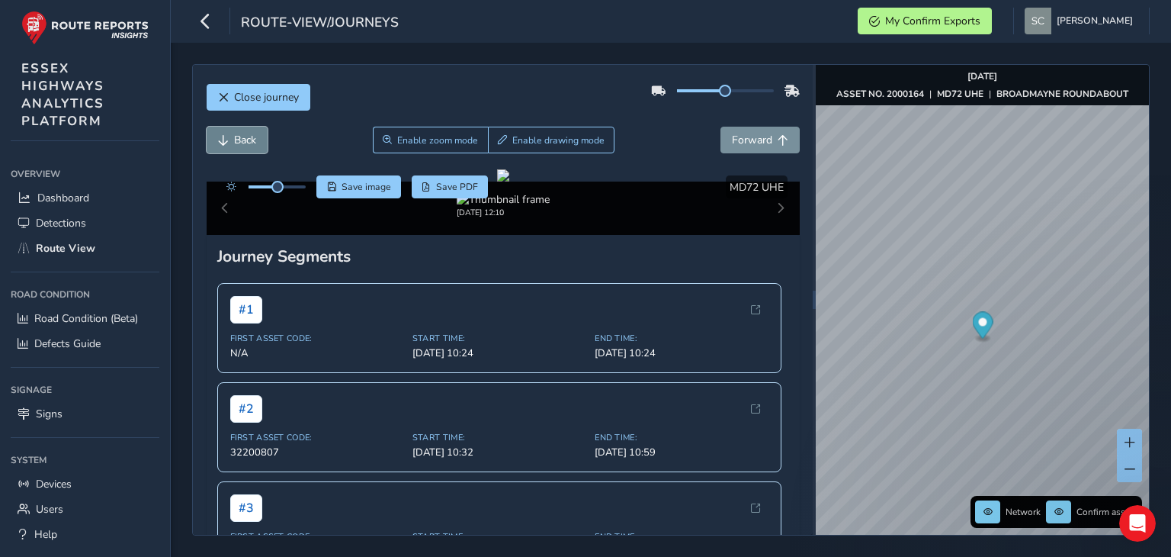
click at [238, 140] on span "Back" at bounding box center [245, 140] width 22 height 14
click at [238, 138] on span "Back" at bounding box center [245, 140] width 22 height 14
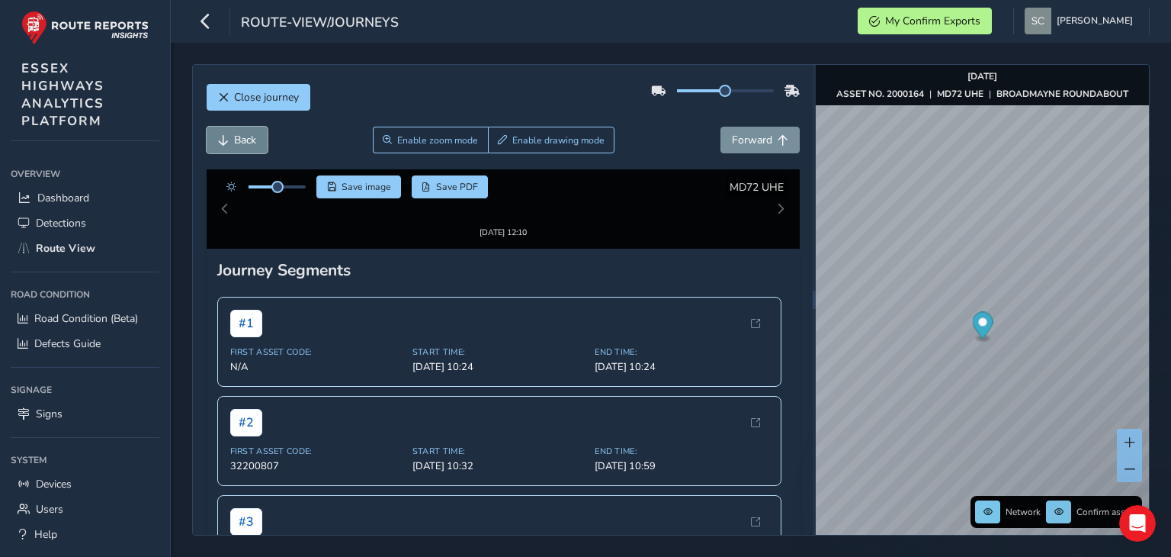
click at [238, 138] on span "Back" at bounding box center [245, 140] width 22 height 14
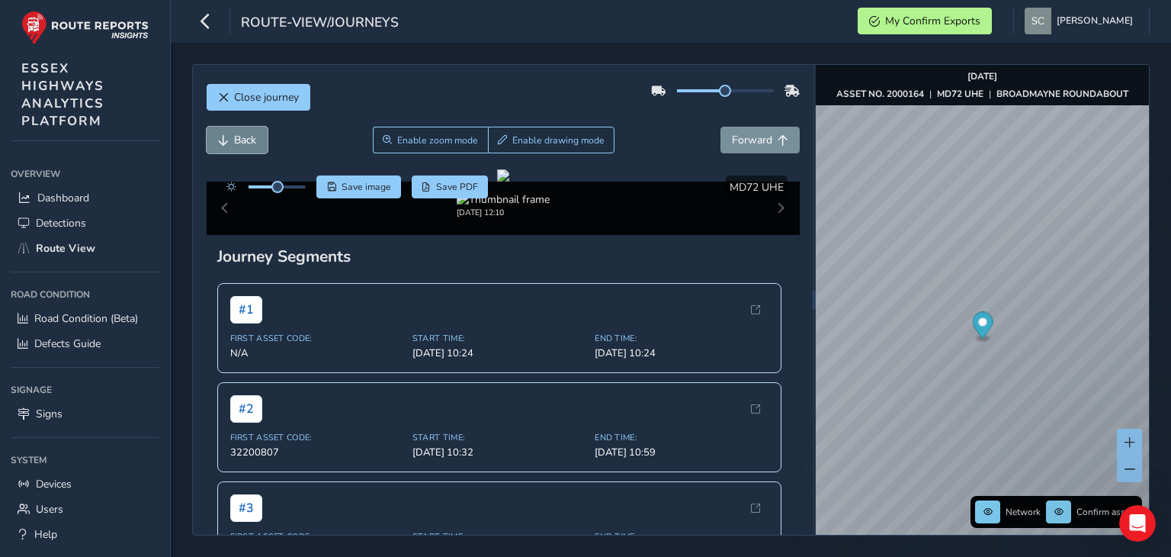
click at [238, 138] on span "Back" at bounding box center [245, 140] width 22 height 14
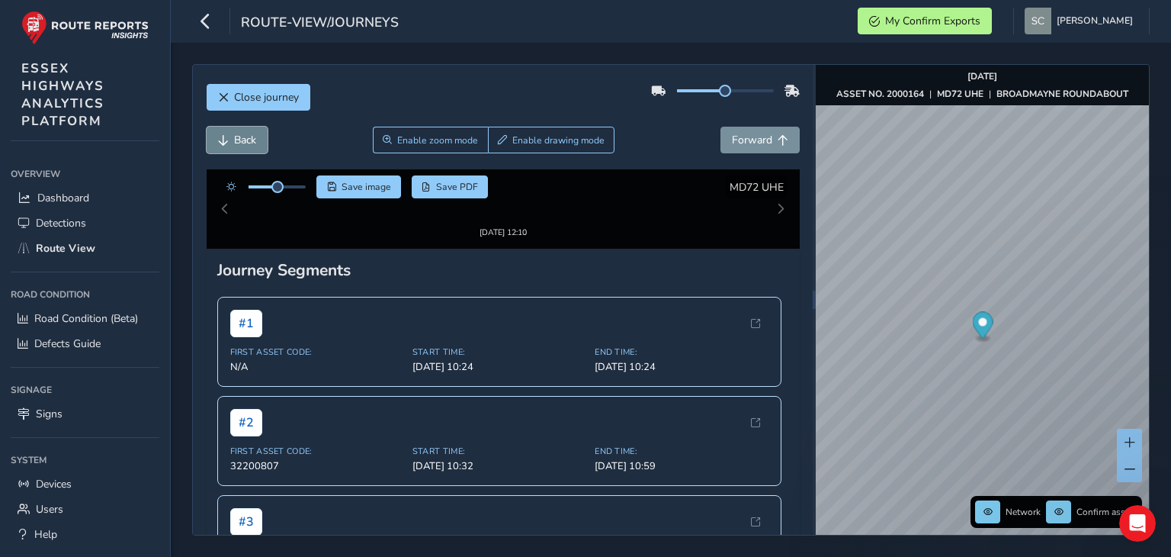
click at [238, 138] on span "Back" at bounding box center [245, 140] width 22 height 14
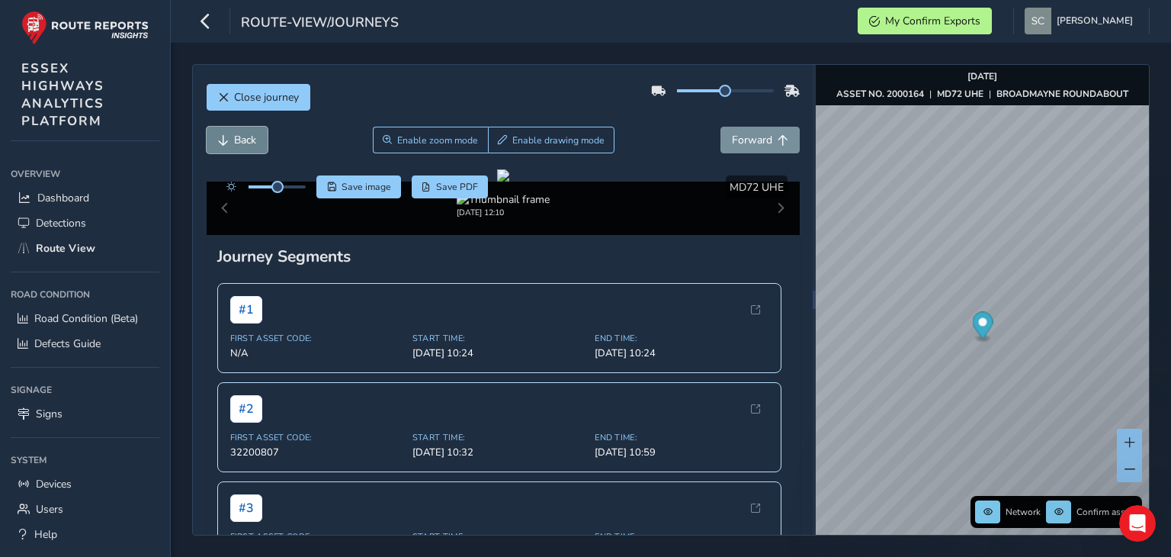
click at [238, 138] on span "Back" at bounding box center [245, 140] width 22 height 14
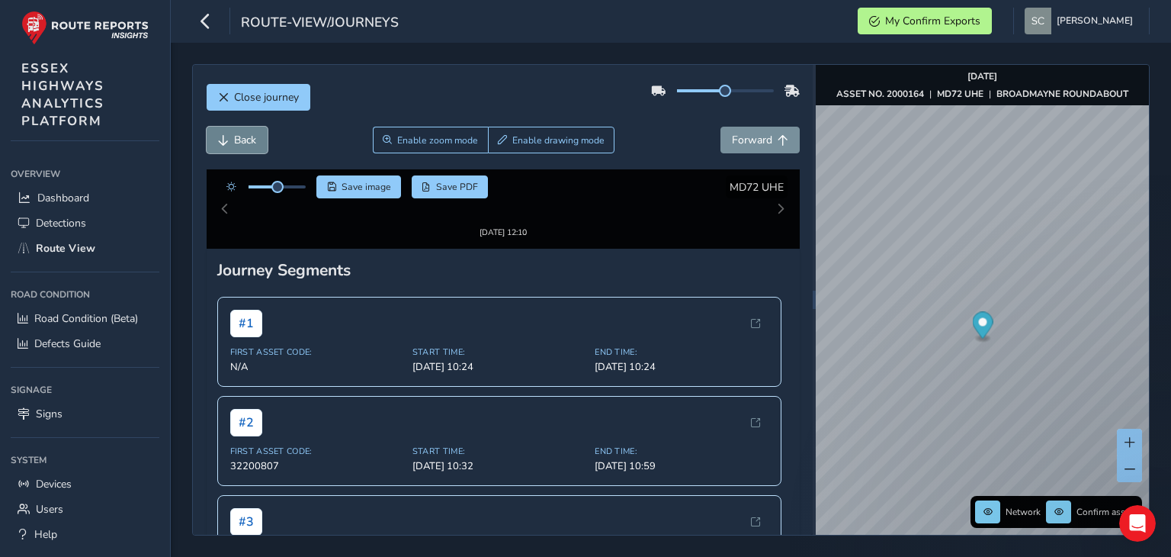
click at [238, 138] on span "Back" at bounding box center [245, 140] width 22 height 14
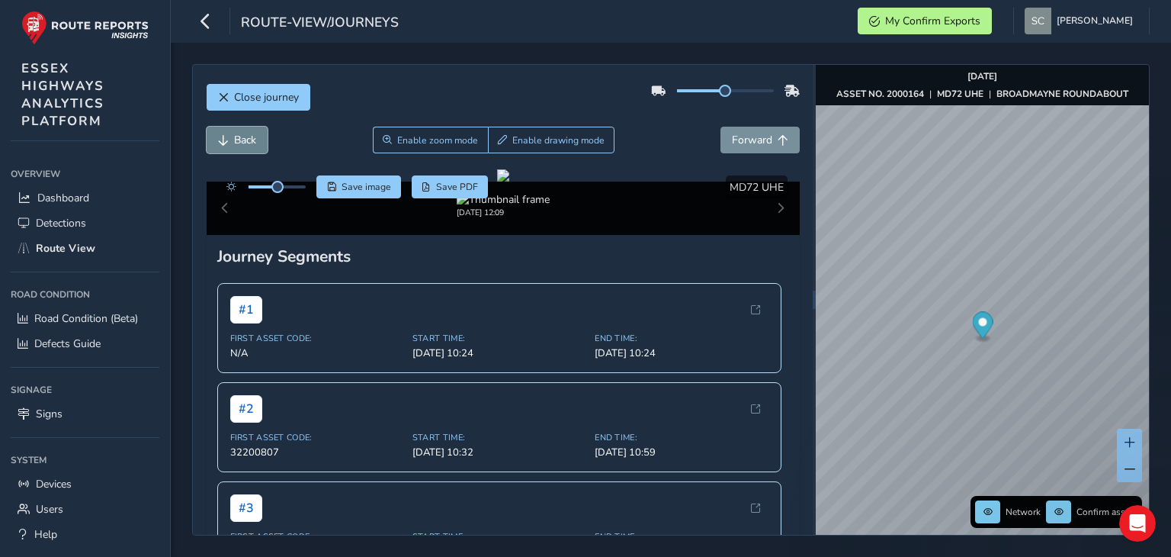
click at [238, 138] on span "Back" at bounding box center [245, 140] width 22 height 14
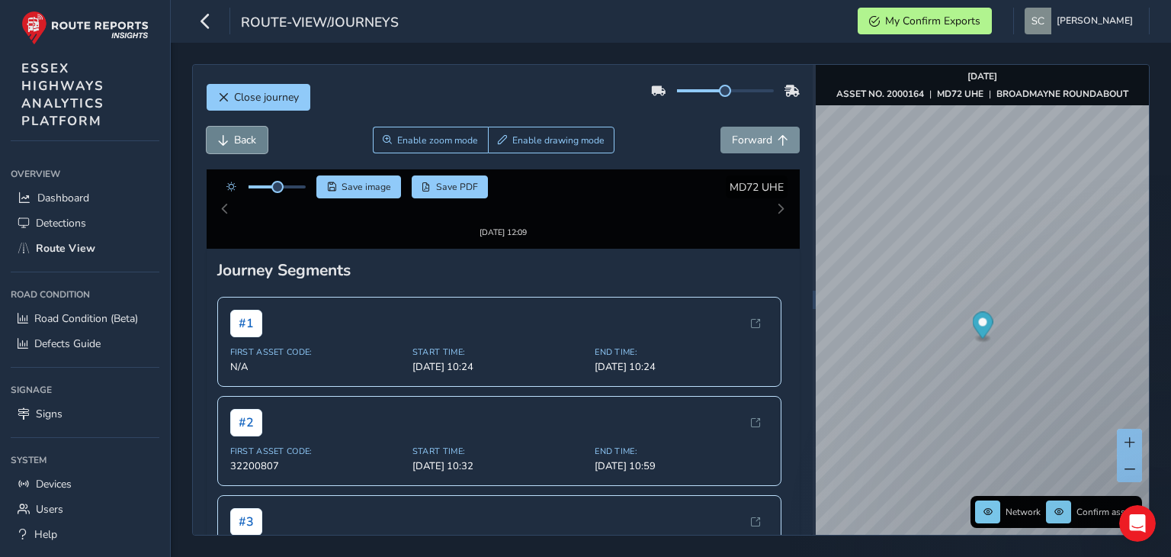
click at [238, 138] on span "Back" at bounding box center [245, 140] width 22 height 14
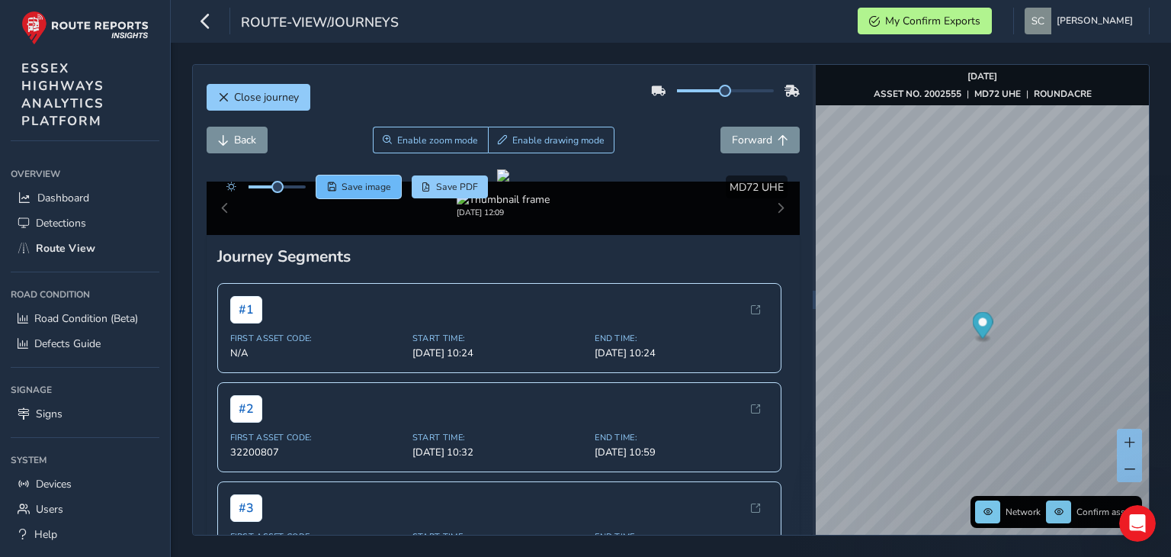
click at [335, 187] on span "Save" at bounding box center [331, 186] width 9 height 9
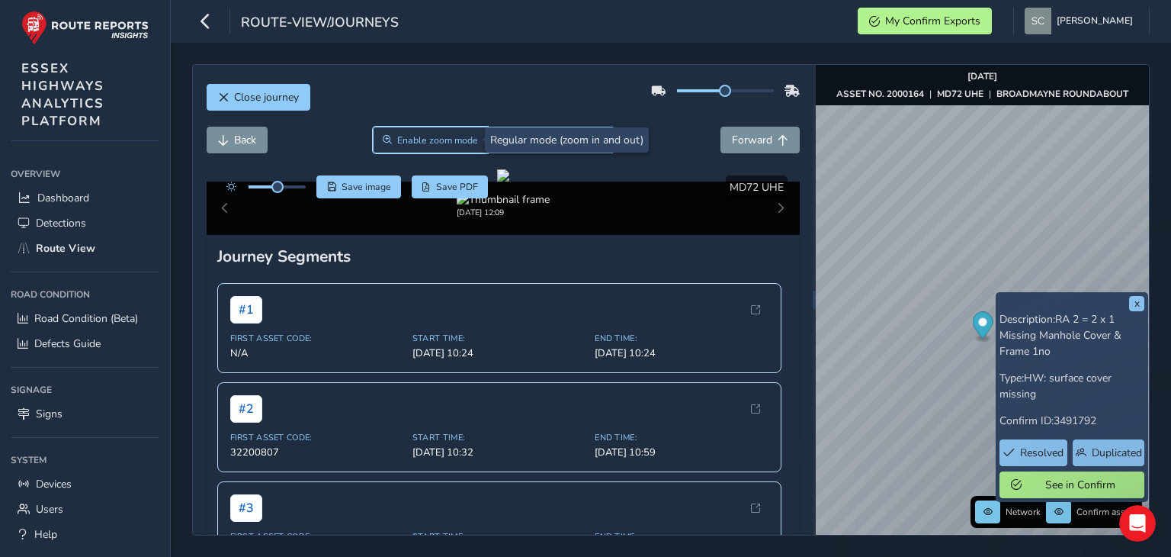
click at [439, 135] on span "Enable zoom mode" at bounding box center [437, 140] width 81 height 12
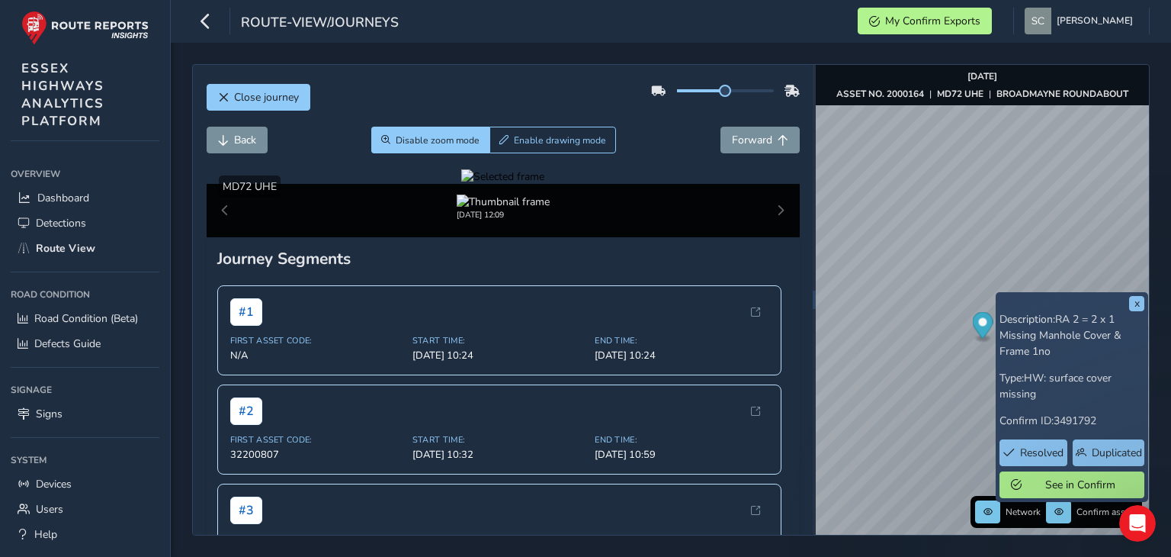
click at [545, 184] on div at bounding box center [502, 176] width 83 height 14
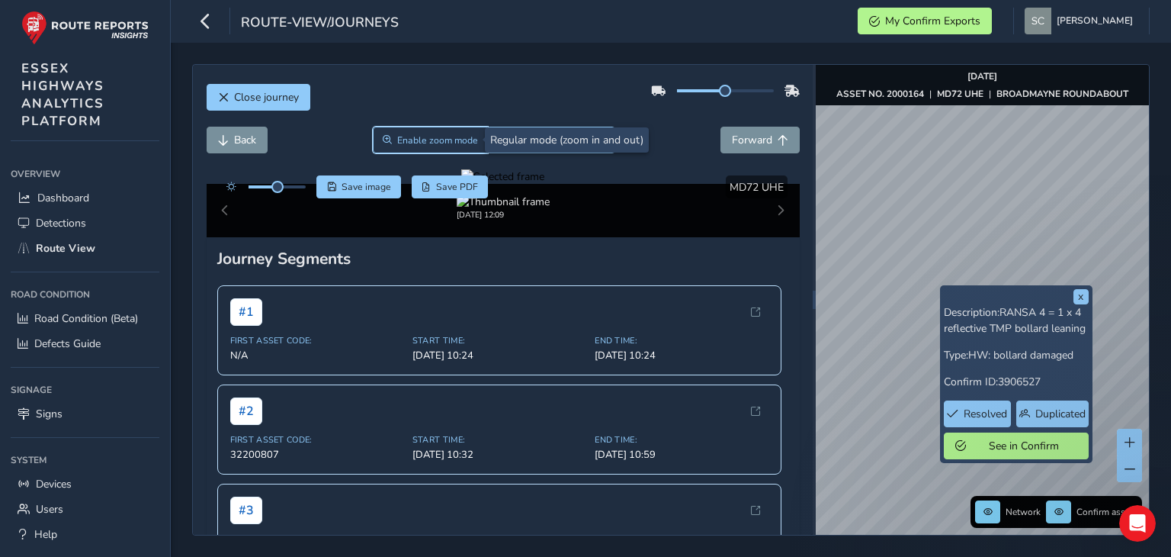
click at [427, 129] on button "Enable zoom mode" at bounding box center [431, 140] width 116 height 27
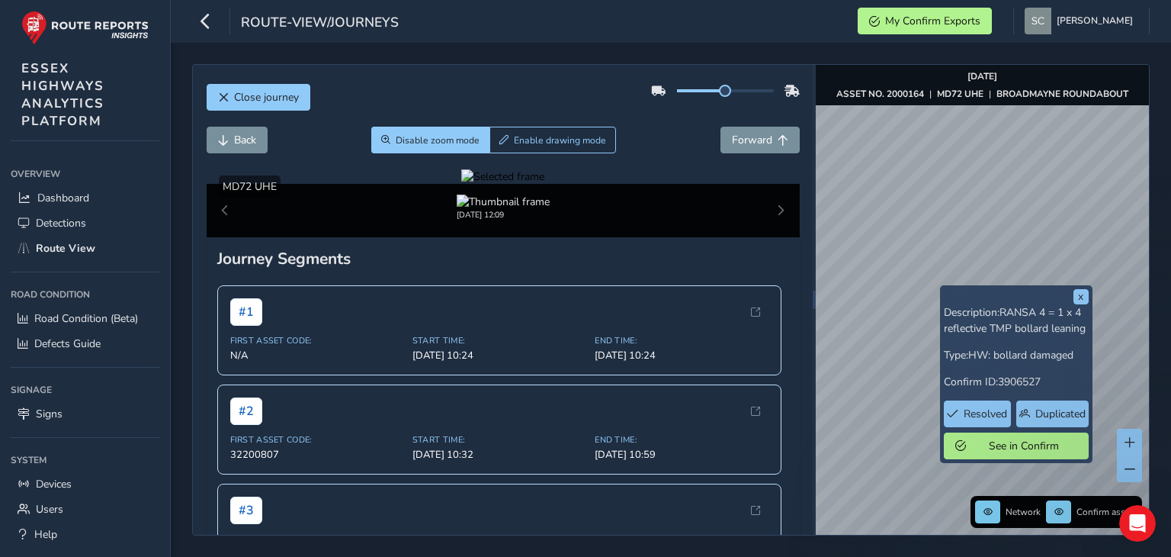
click at [461, 184] on div at bounding box center [502, 176] width 83 height 14
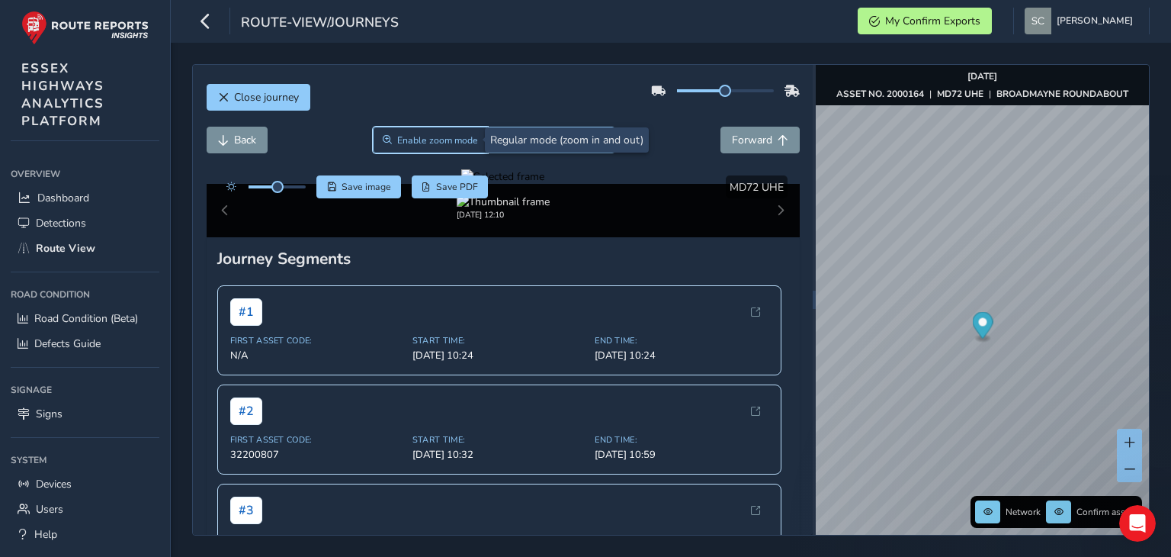
click at [415, 146] on button "Enable zoom mode" at bounding box center [431, 140] width 116 height 27
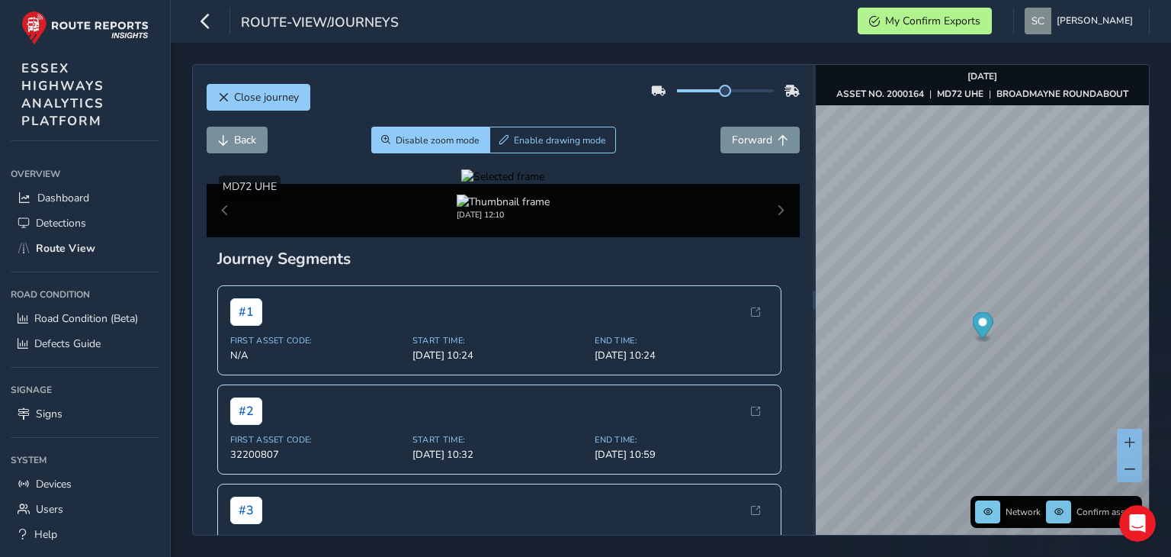
click at [545, 184] on div at bounding box center [502, 176] width 83 height 14
click at [757, 302] on img at bounding box center [30, 418] width 2196 height 1235
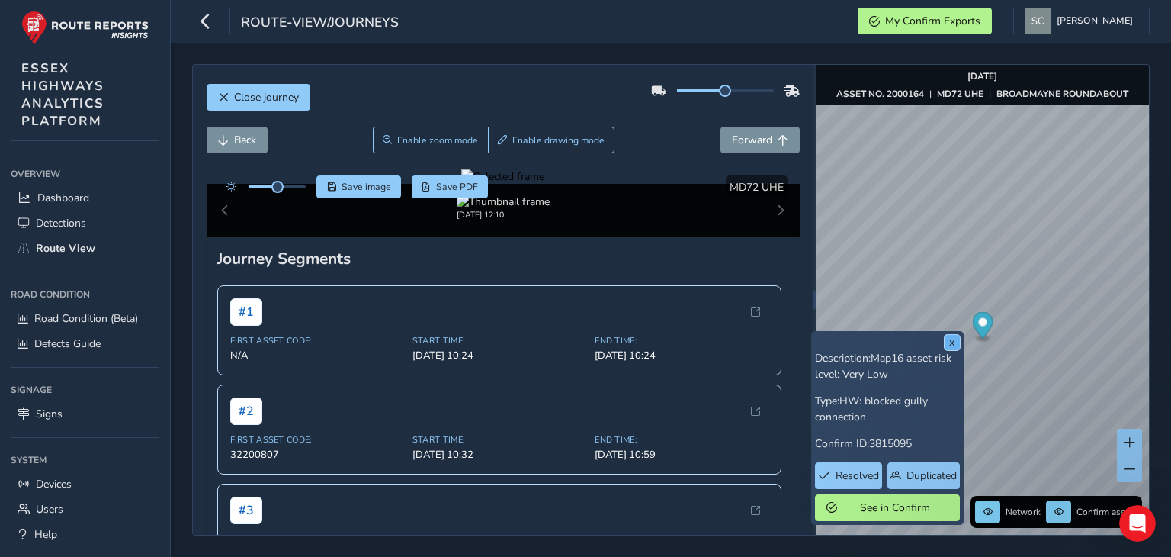
click at [949, 342] on button "x" at bounding box center [952, 342] width 15 height 15
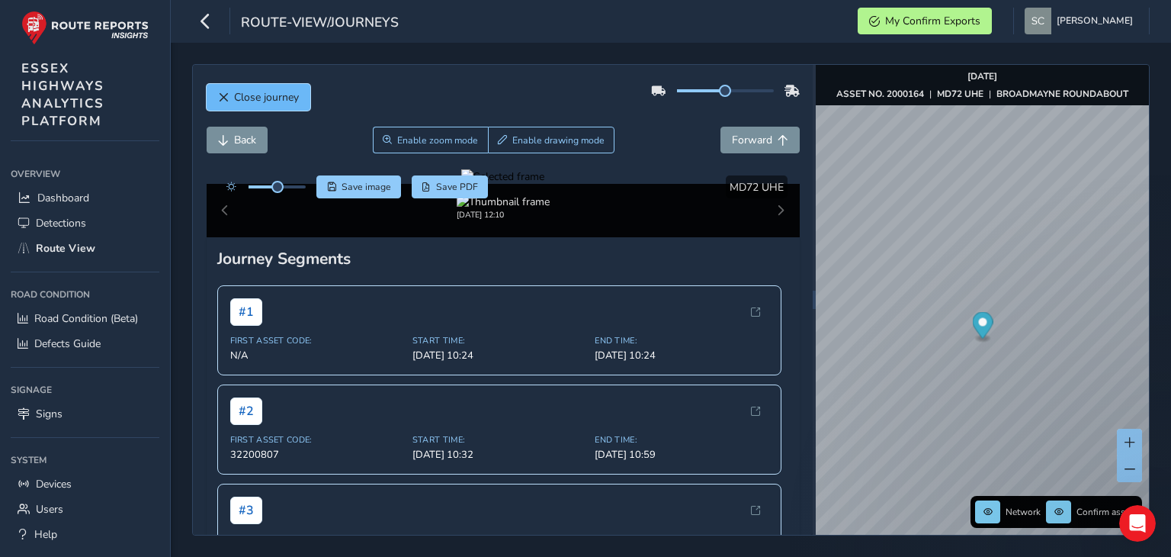
click at [227, 101] on span "Close journey" at bounding box center [223, 97] width 11 height 11
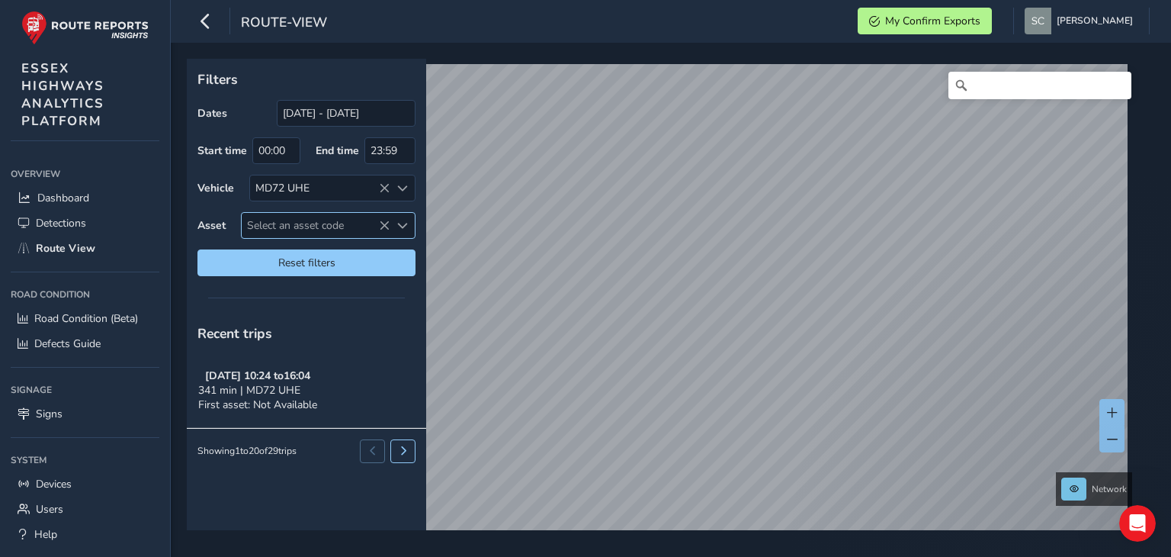
click at [290, 223] on span "Select an asset code" at bounding box center [316, 225] width 148 height 25
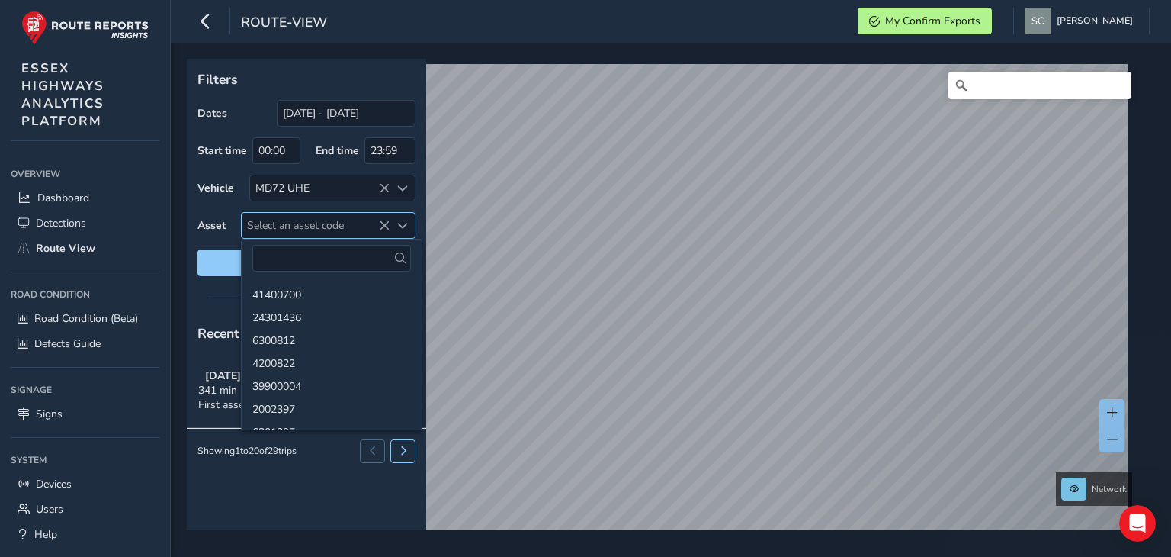
drag, startPoint x: 290, startPoint y: 223, endPoint x: 271, endPoint y: 222, distance: 19.1
click at [271, 222] on span "Select an asset code" at bounding box center [316, 225] width 148 height 25
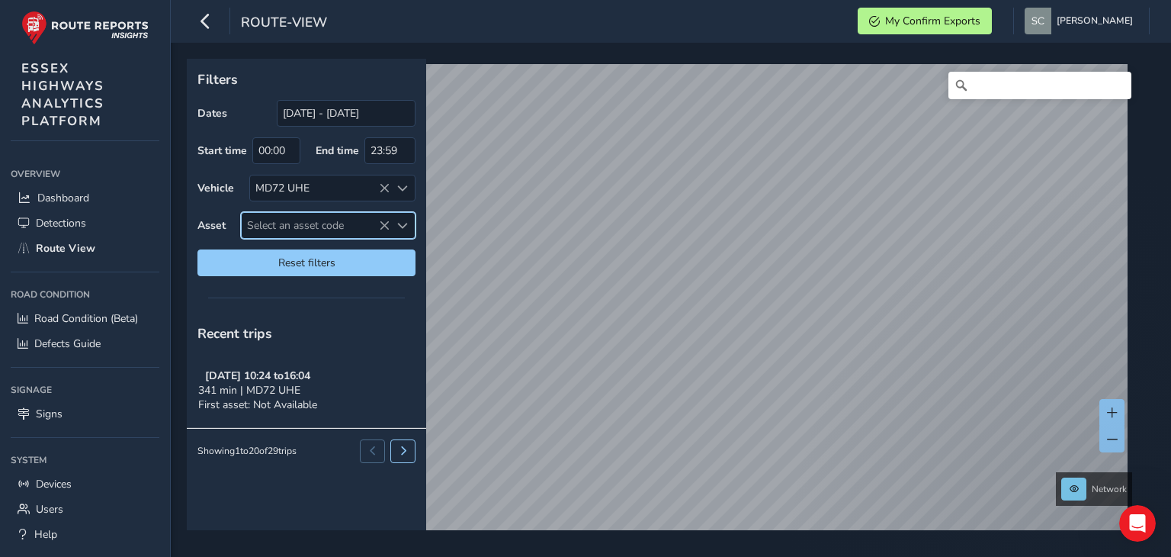
click at [271, 221] on span "Select an asset code" at bounding box center [316, 225] width 148 height 25
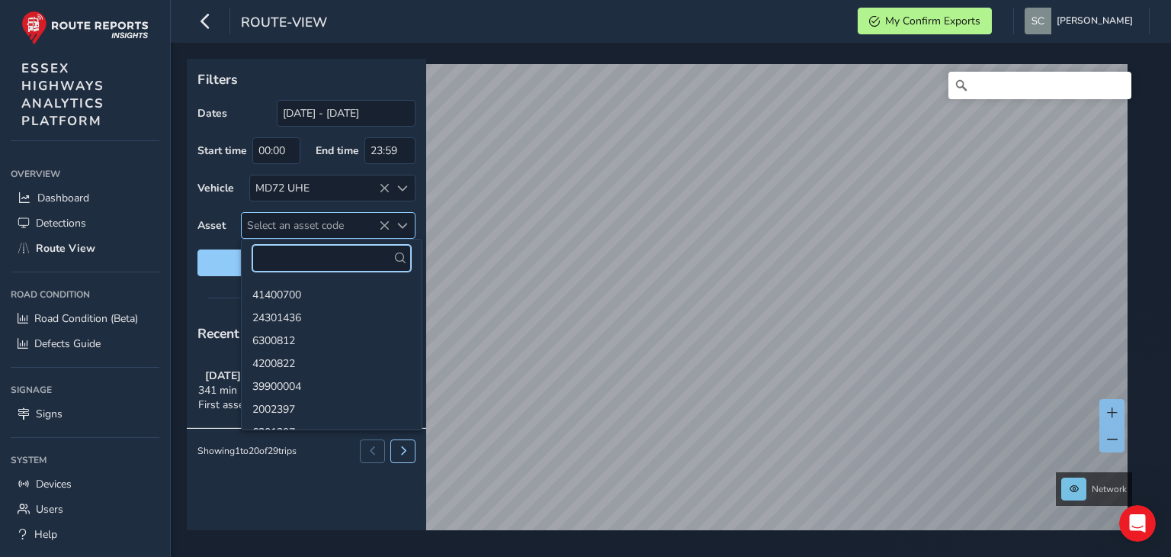
paste input "2000196"
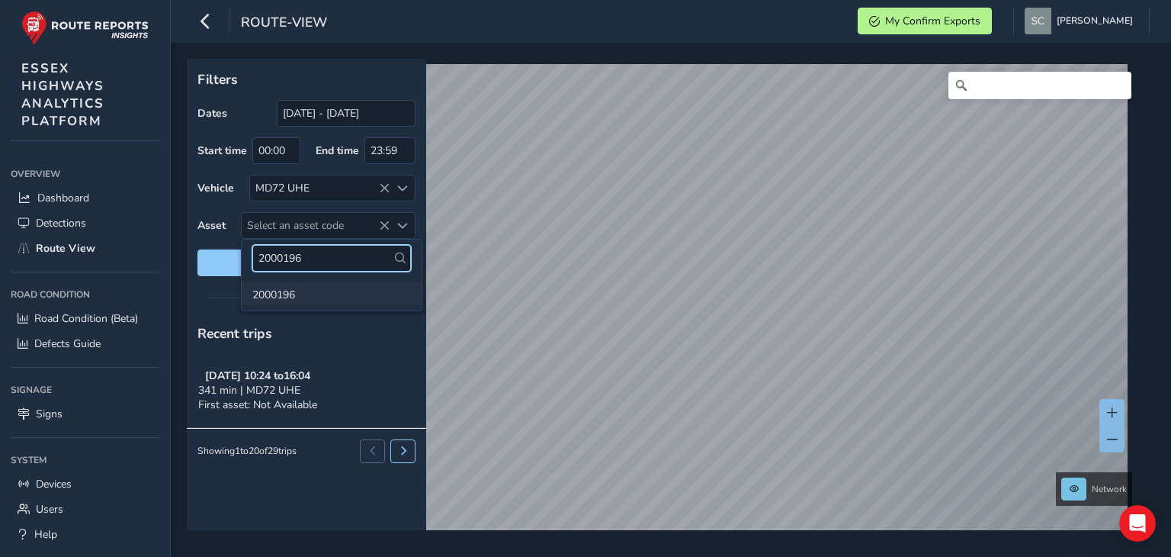
type input "2000196"
click at [288, 293] on li "2000196" at bounding box center [332, 293] width 180 height 23
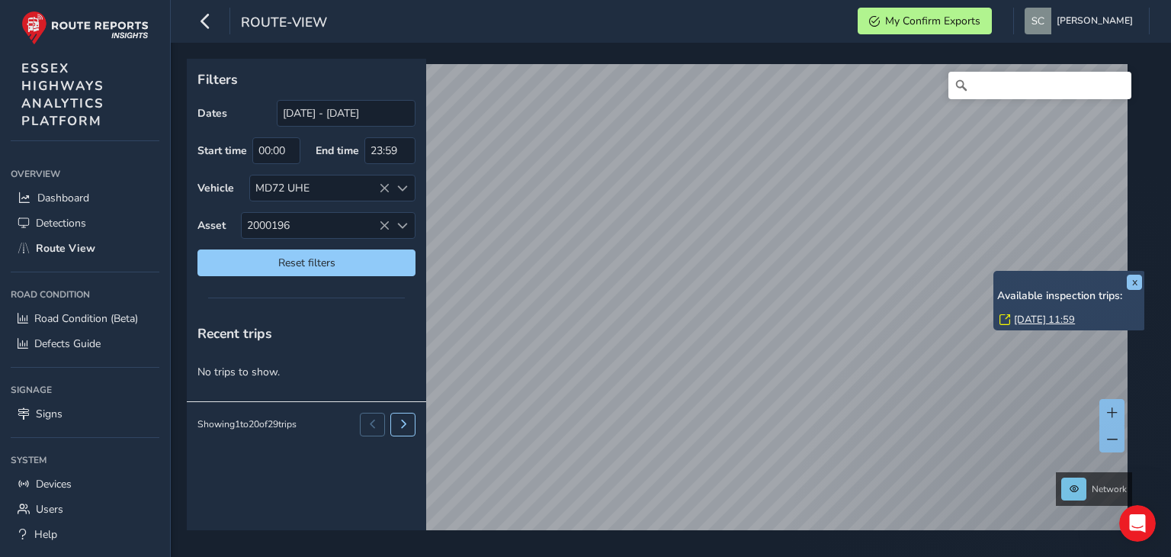
click at [1056, 316] on link "[DATE] 11:59" at bounding box center [1044, 320] width 61 height 14
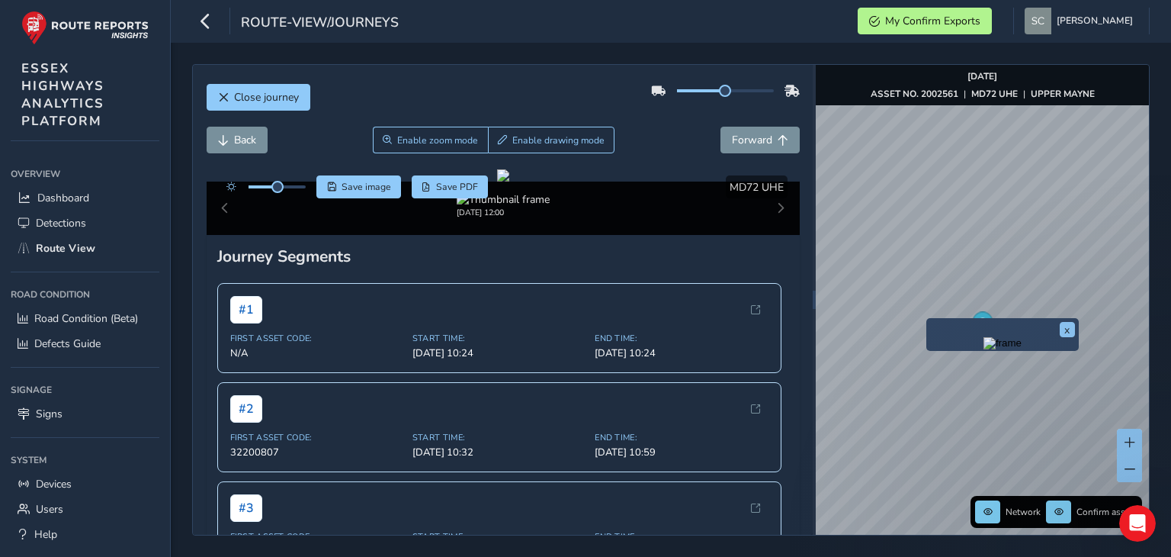
click at [929, 318] on div "x" at bounding box center [1003, 334] width 153 height 33
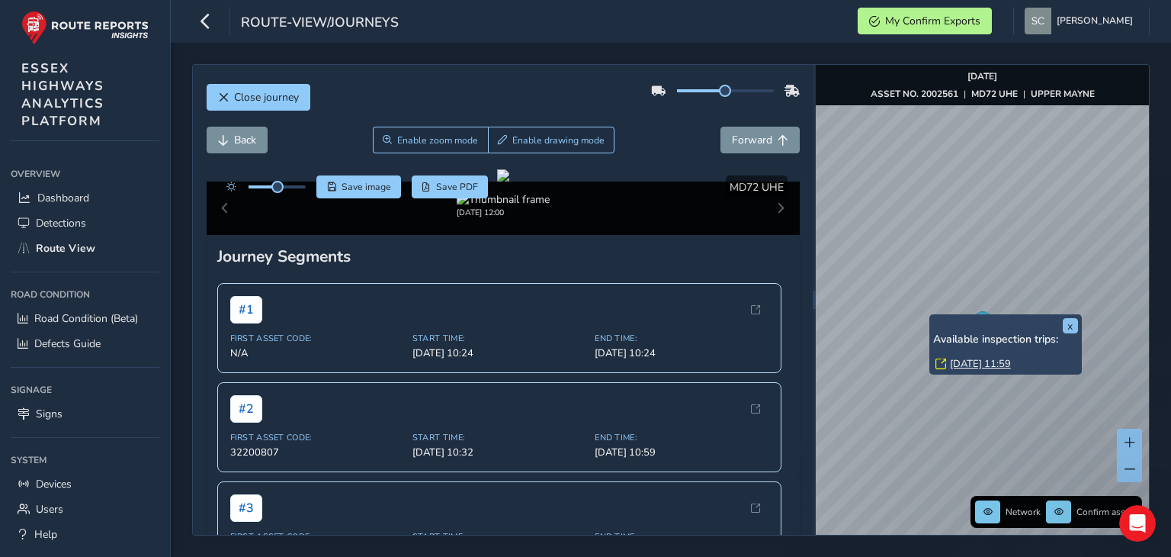
click at [972, 365] on link "[DATE] 11:59" at bounding box center [980, 364] width 61 height 14
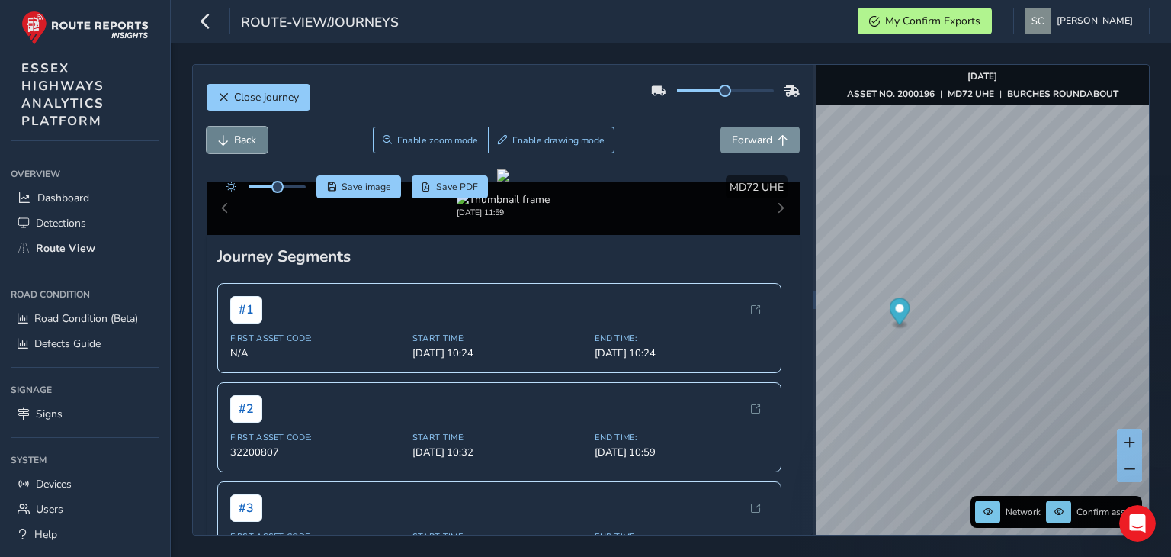
click at [243, 138] on span "Back" at bounding box center [245, 140] width 22 height 14
click at [243, 139] on span "Back" at bounding box center [245, 140] width 22 height 14
click at [242, 134] on span "Back" at bounding box center [245, 140] width 22 height 14
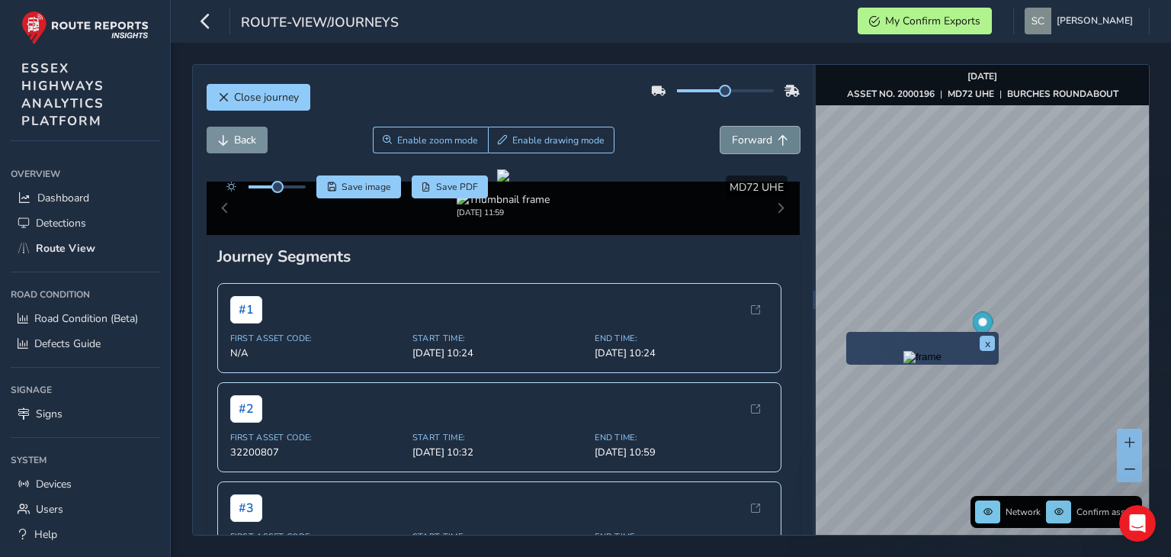
click at [747, 139] on span "Forward" at bounding box center [752, 140] width 40 height 14
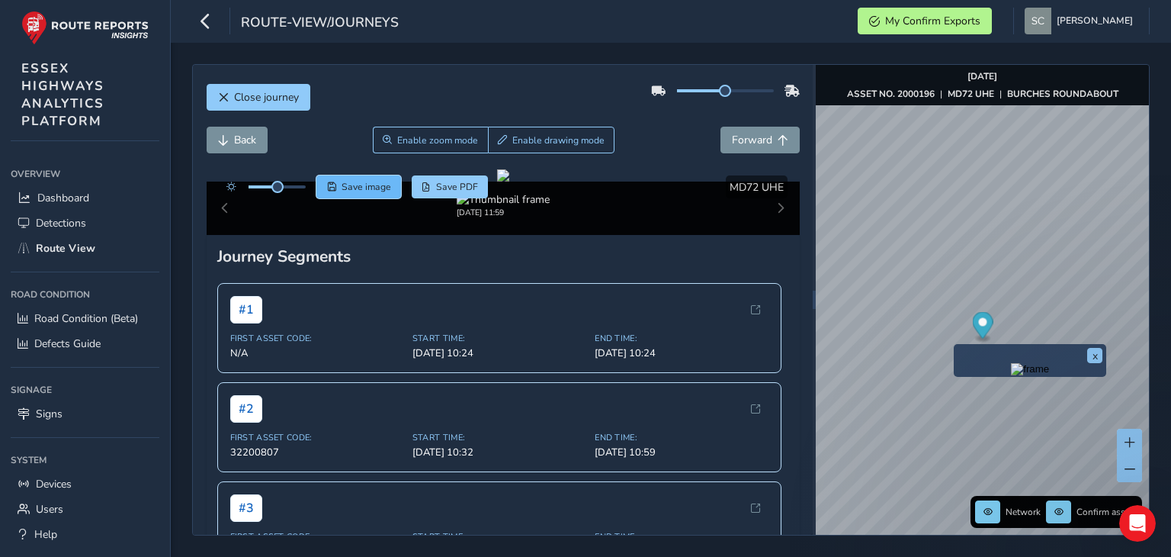
click at [375, 184] on span "Save image" at bounding box center [367, 187] width 50 height 12
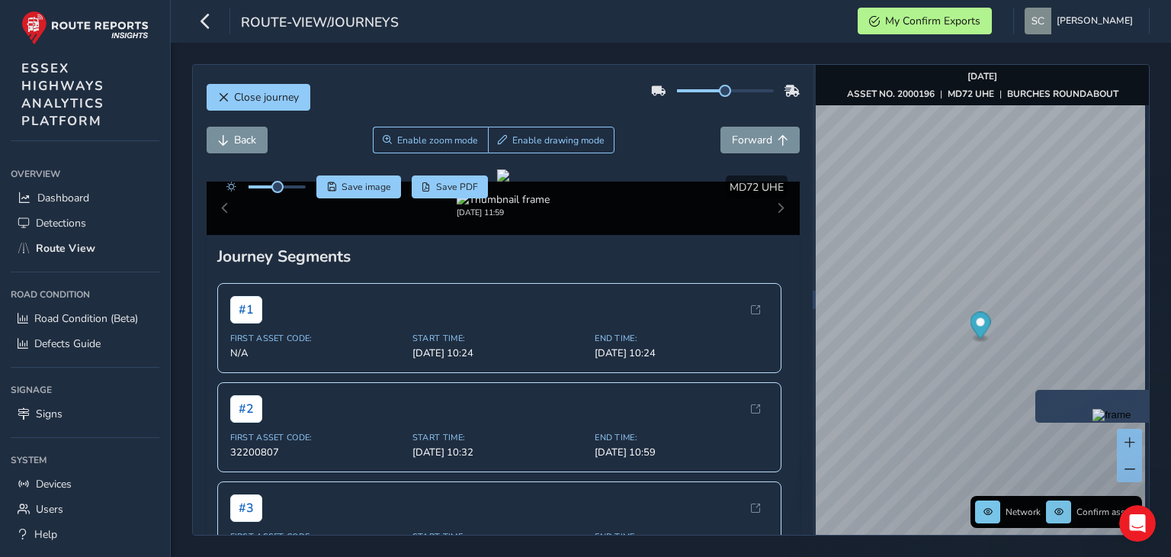
click at [1038, 390] on div "x" at bounding box center [1112, 406] width 153 height 33
click at [1093, 421] on img "Preview frame" at bounding box center [1112, 415] width 38 height 12
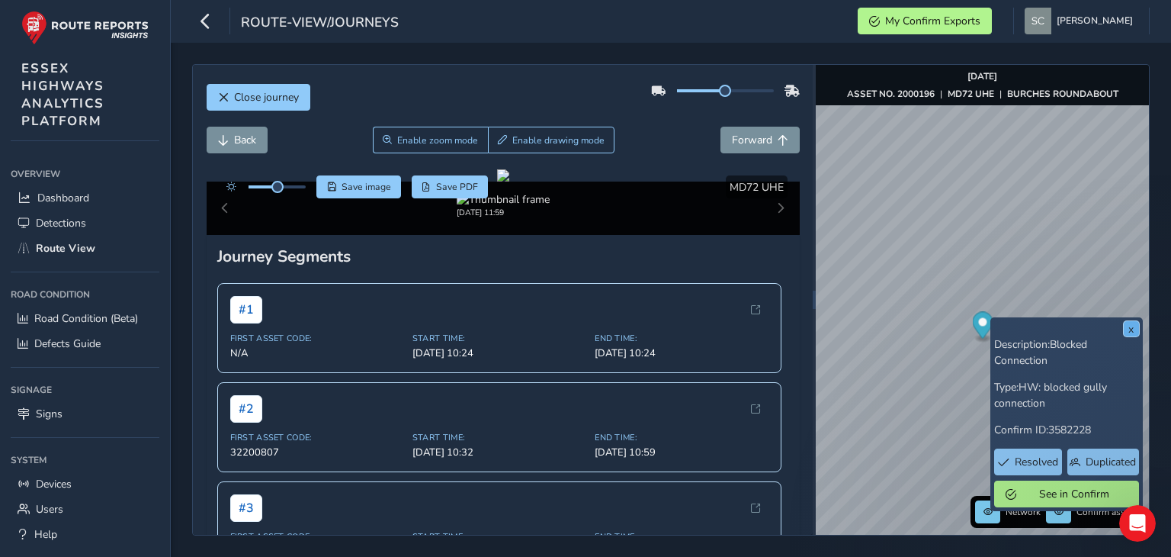
click at [1129, 336] on button "x" at bounding box center [1131, 328] width 15 height 15
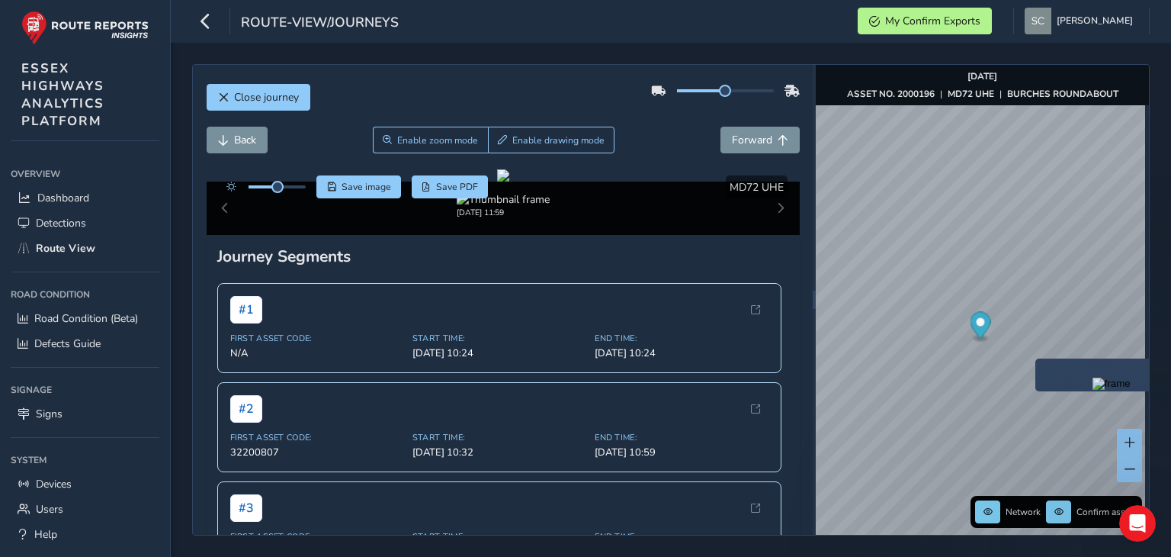
click at [1036, 370] on div "x" at bounding box center [1112, 374] width 153 height 33
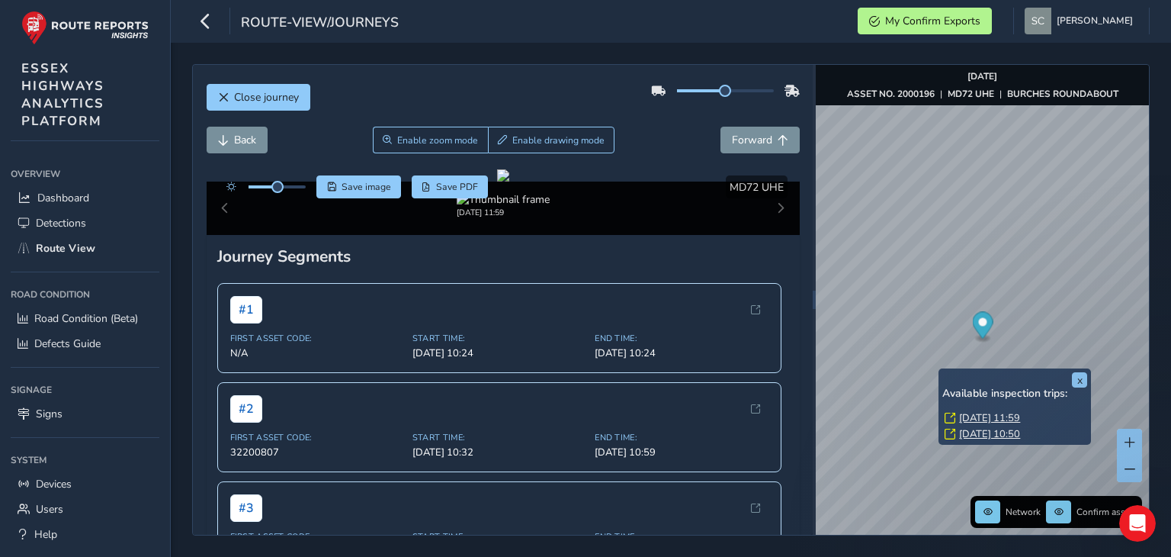
click at [989, 434] on link "[DATE] 10:50" at bounding box center [989, 434] width 61 height 14
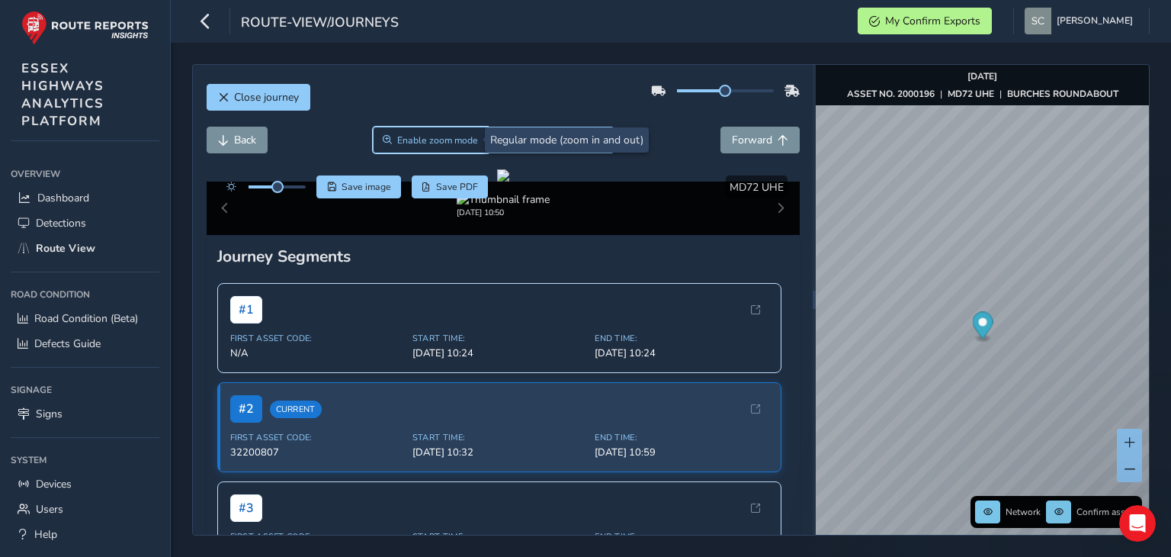
click at [423, 138] on span "Enable zoom mode" at bounding box center [437, 140] width 81 height 12
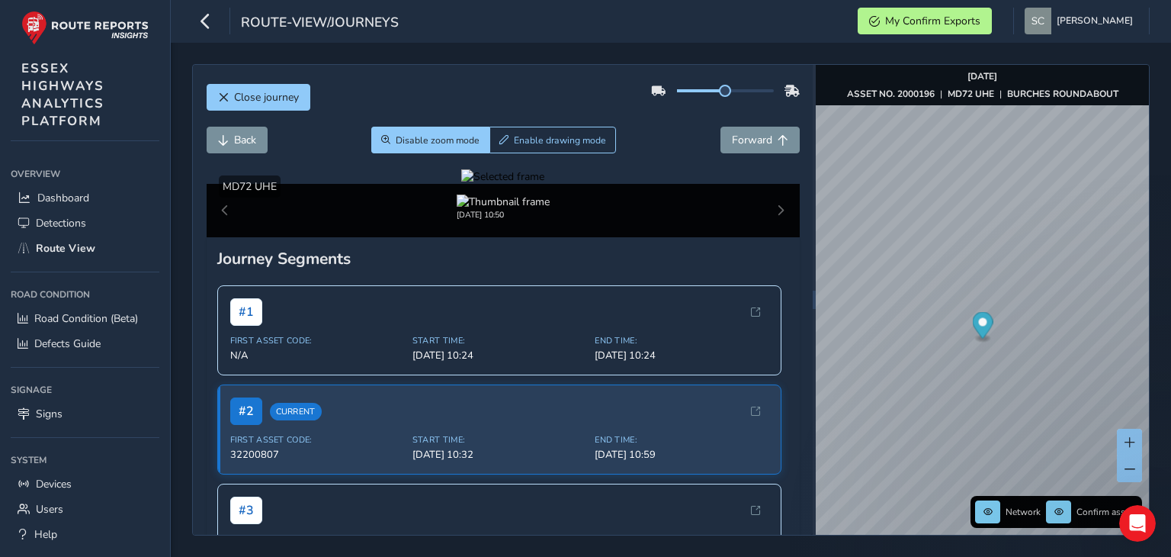
click at [461, 184] on div at bounding box center [502, 176] width 83 height 14
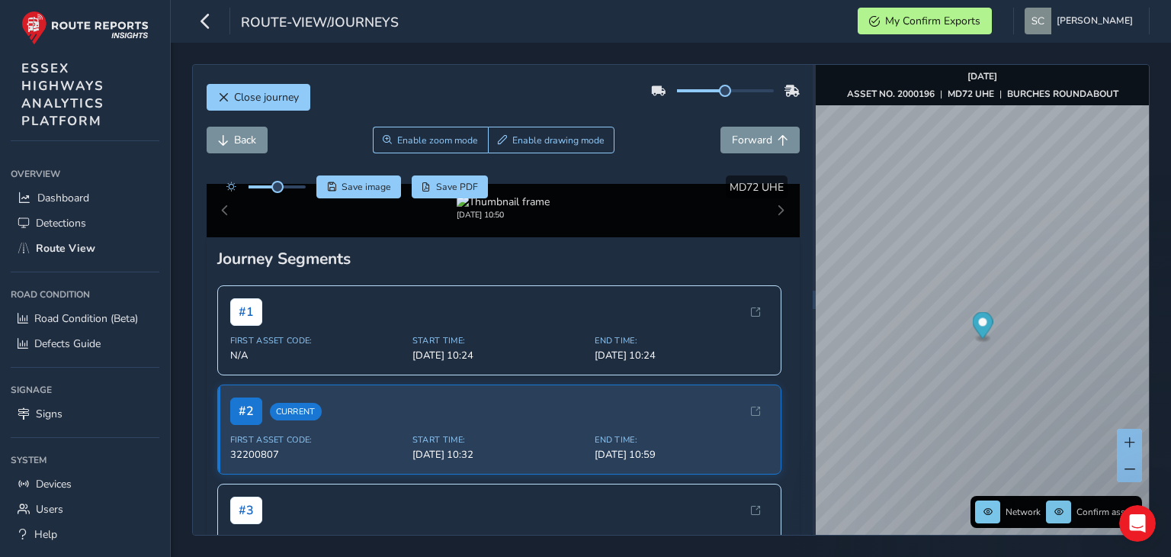
click at [406, 273] on img at bounding box center [938, 484] width 2196 height 1235
